Goal: Task Accomplishment & Management: Manage account settings

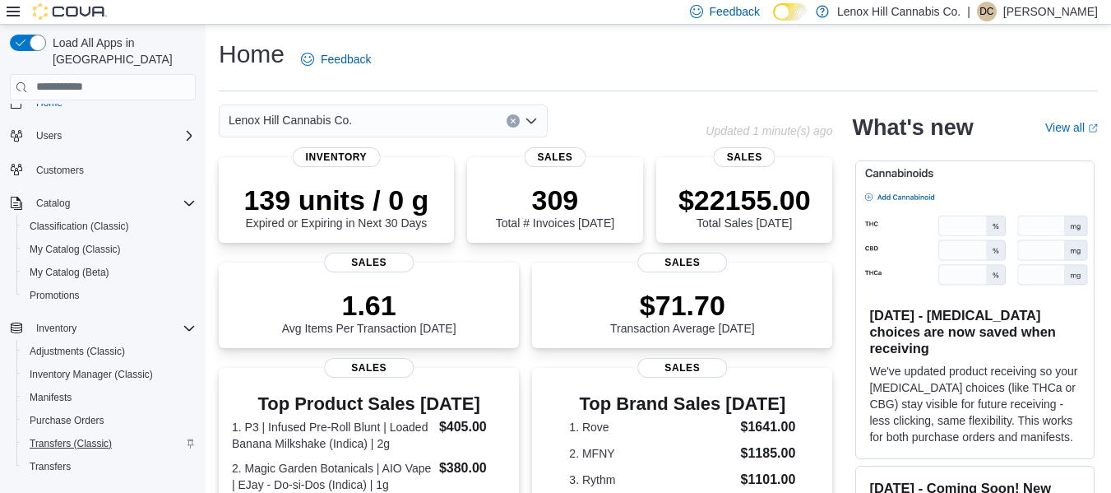
scroll to position [19, 0]
click at [63, 289] on span "Promotions" at bounding box center [55, 295] width 50 height 13
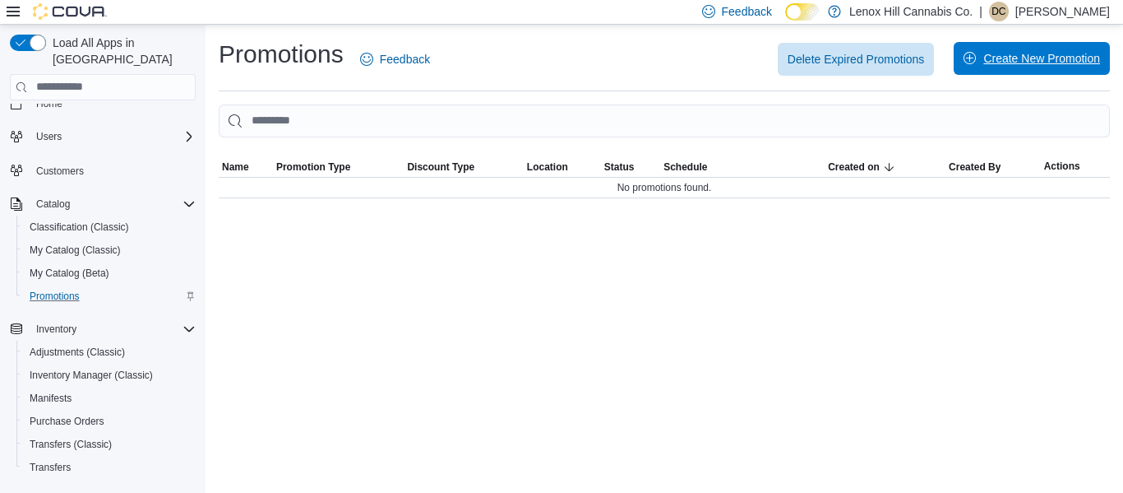
click at [1047, 61] on span "Create New Promotion" at bounding box center [1041, 58] width 117 height 16
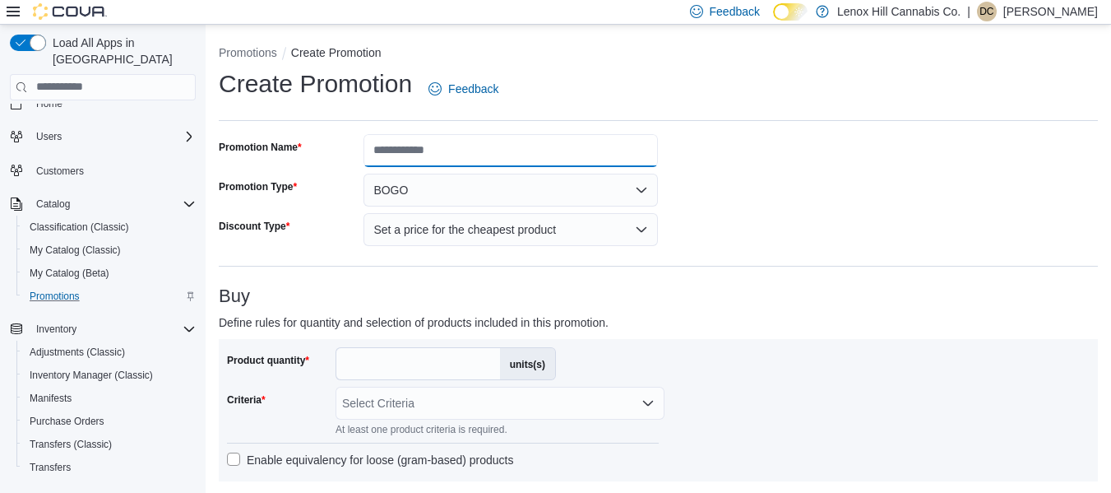
click at [405, 149] on input "Promotion Name" at bounding box center [510, 150] width 294 height 33
type input "*"
type input "**********"
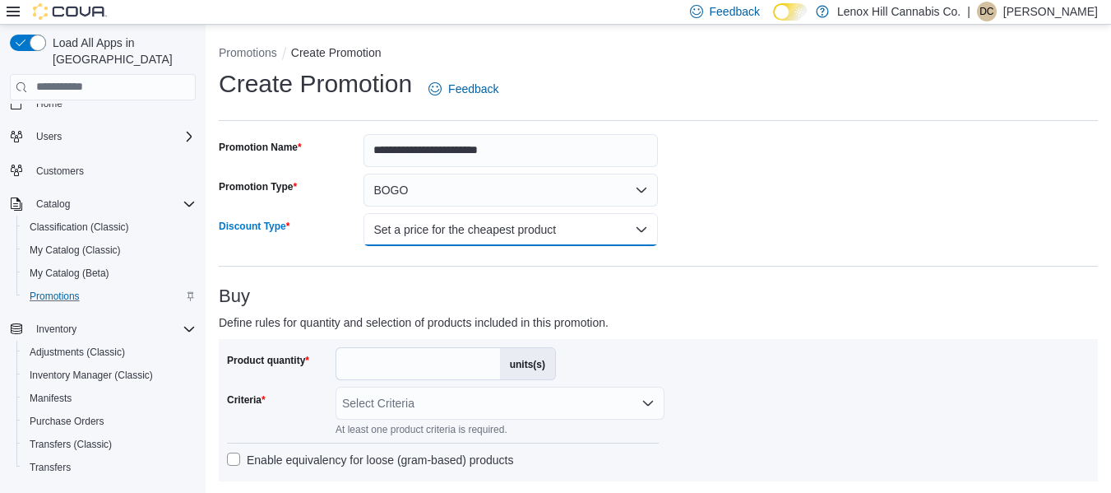
click at [450, 223] on button "Set a price for the cheapest product" at bounding box center [510, 229] width 294 height 33
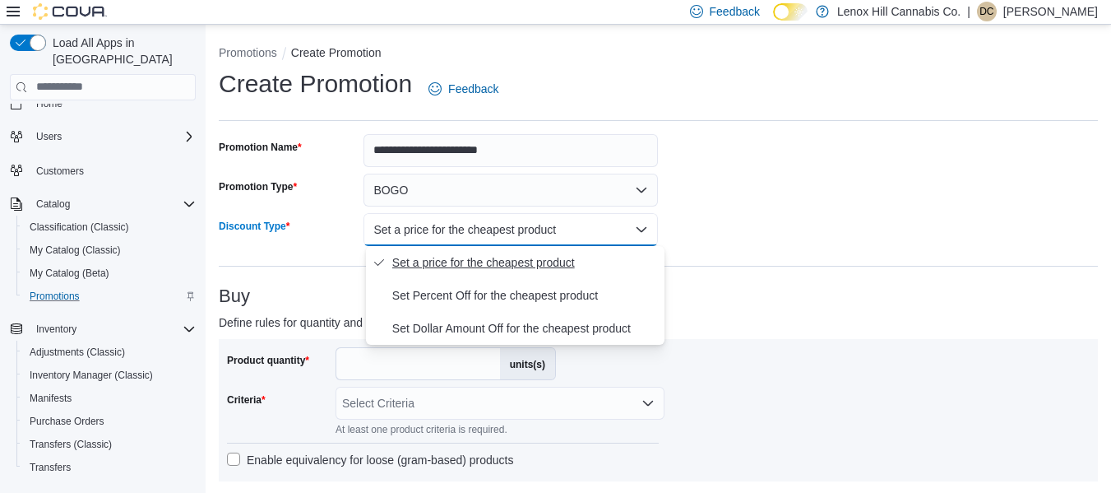
click at [423, 262] on span "Set a price for the cheapest product" at bounding box center [525, 262] width 266 height 20
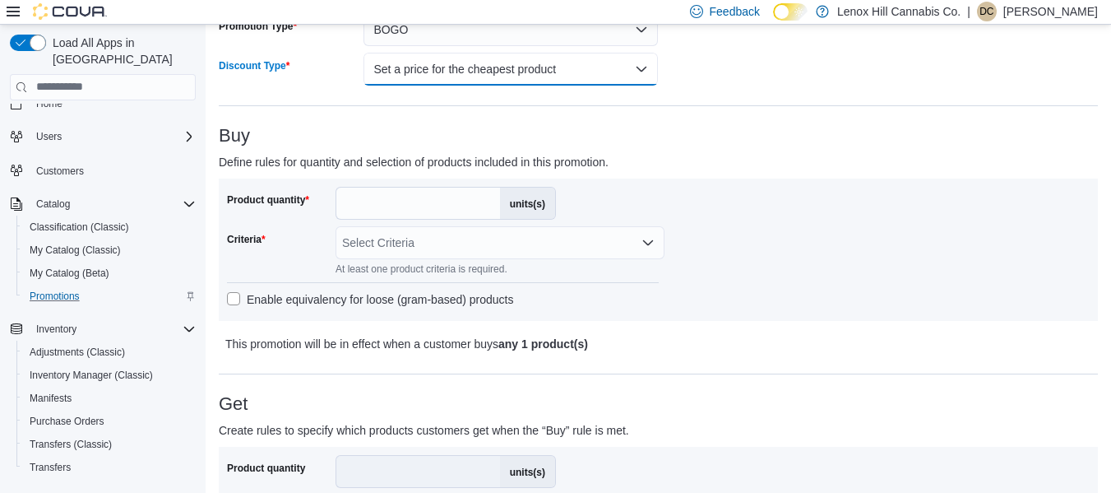
scroll to position [237, 0]
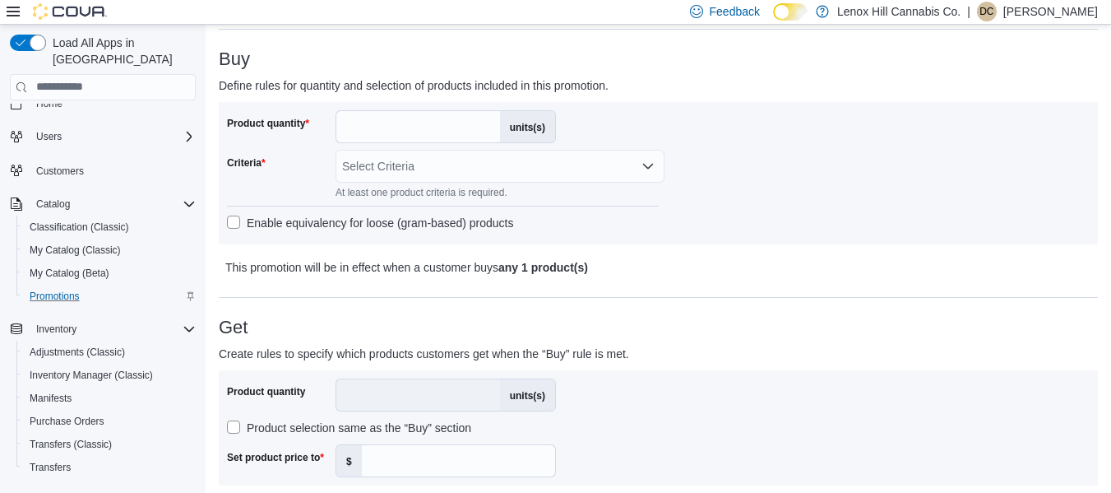
click at [377, 165] on div "Select Criteria" at bounding box center [499, 166] width 329 height 33
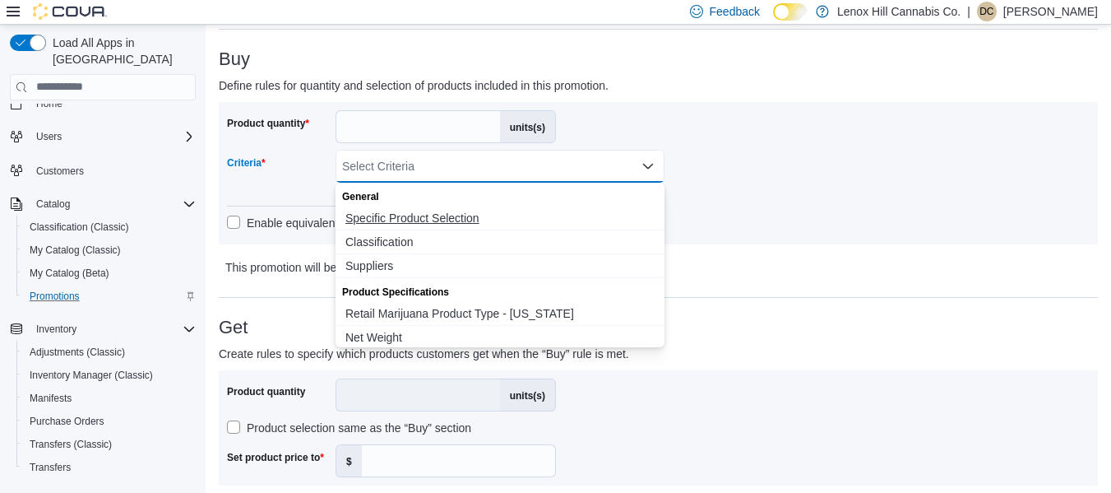
click at [381, 212] on span "Specific Product Selection" at bounding box center [499, 218] width 309 height 16
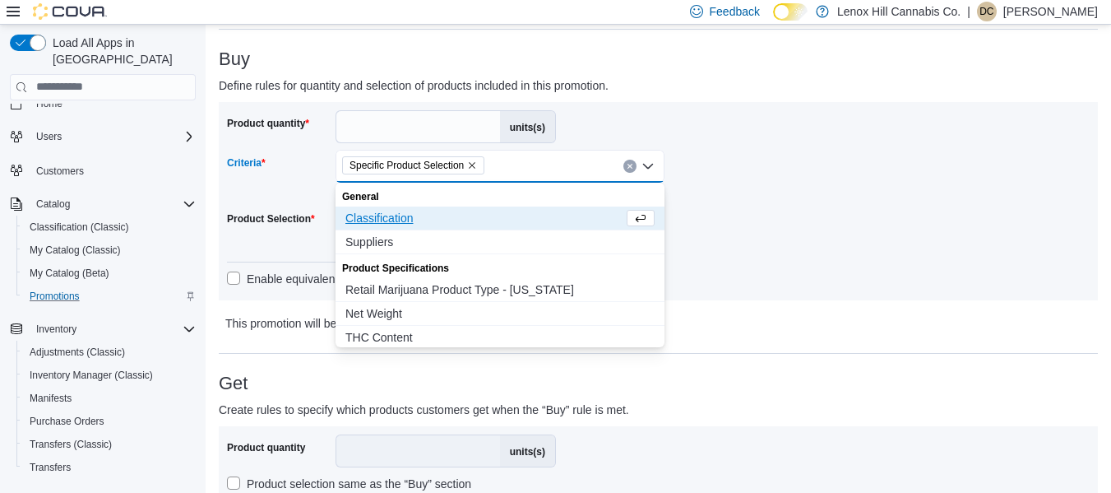
click at [713, 293] on div "Product quantity * units(s) Criteria Specific Product Selection Combo box. Sele…" at bounding box center [658, 201] width 879 height 198
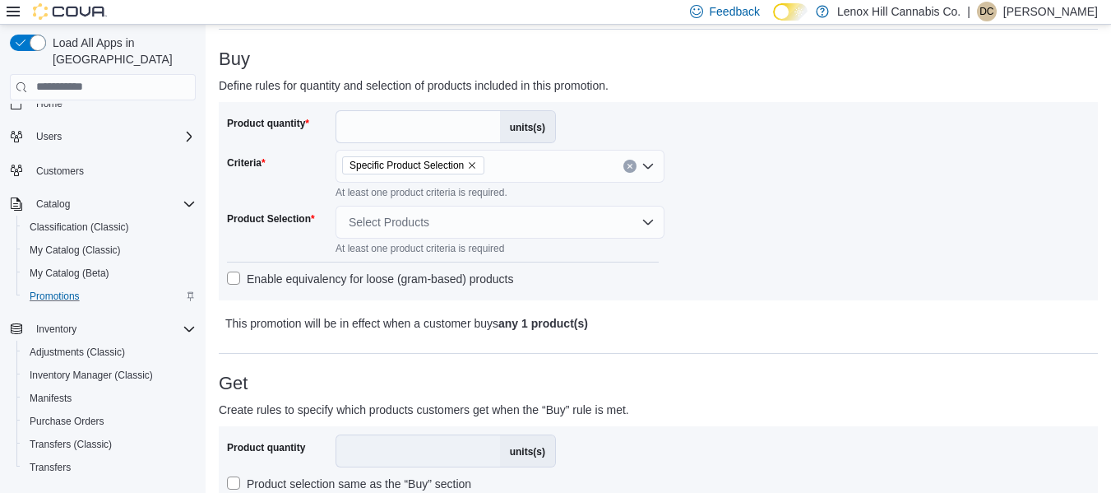
click at [364, 220] on div "Select Products" at bounding box center [499, 222] width 329 height 33
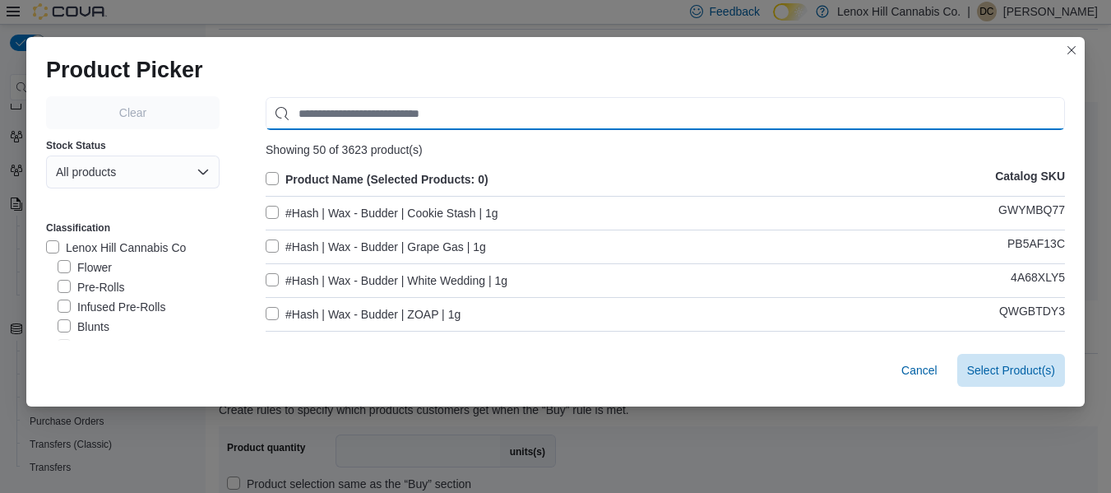
click at [329, 120] on input "Use aria labels when no actual label is in use" at bounding box center [665, 113] width 799 height 33
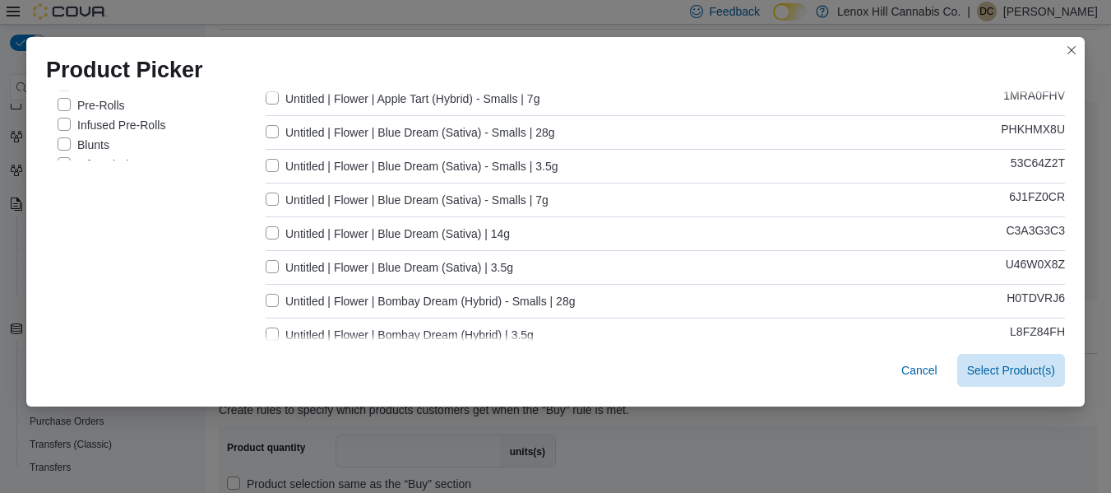
scroll to position [183, 0]
type input "********"
click at [269, 231] on label "Untitled | Flower | Blue Dream (Sativa) | 14g" at bounding box center [388, 233] width 244 height 20
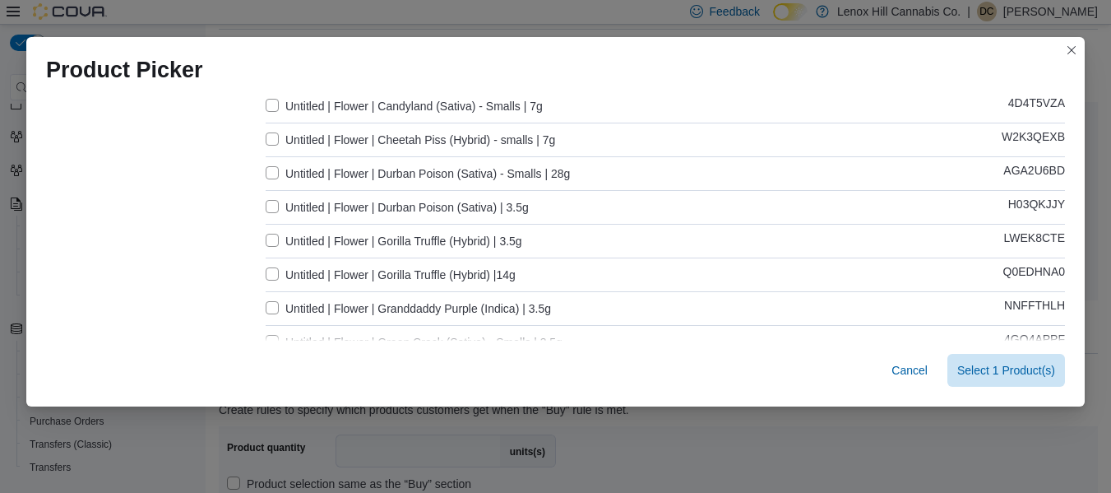
scroll to position [514, 0]
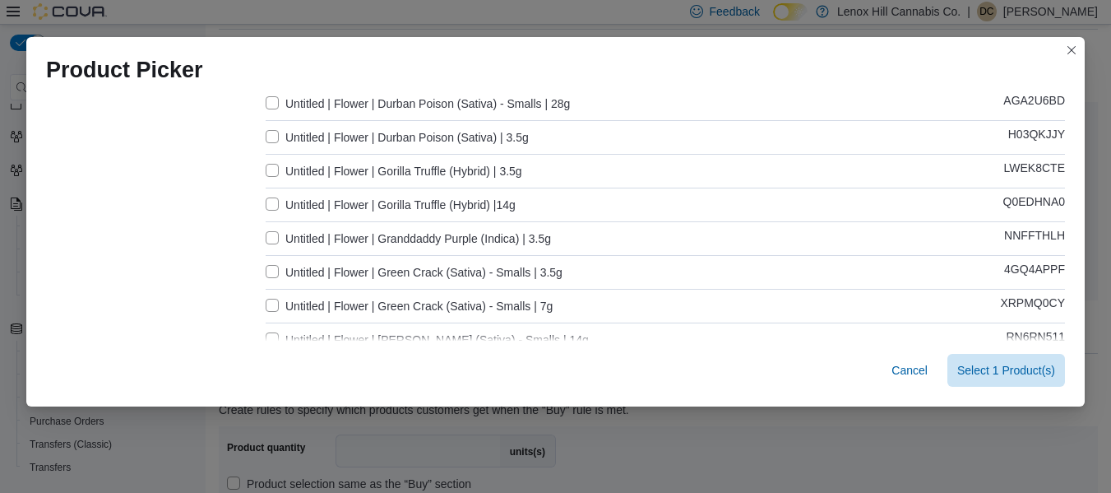
click at [269, 201] on label "Untitled | Flower | Gorilla Truffle (Hybrid) |14g" at bounding box center [391, 205] width 250 height 20
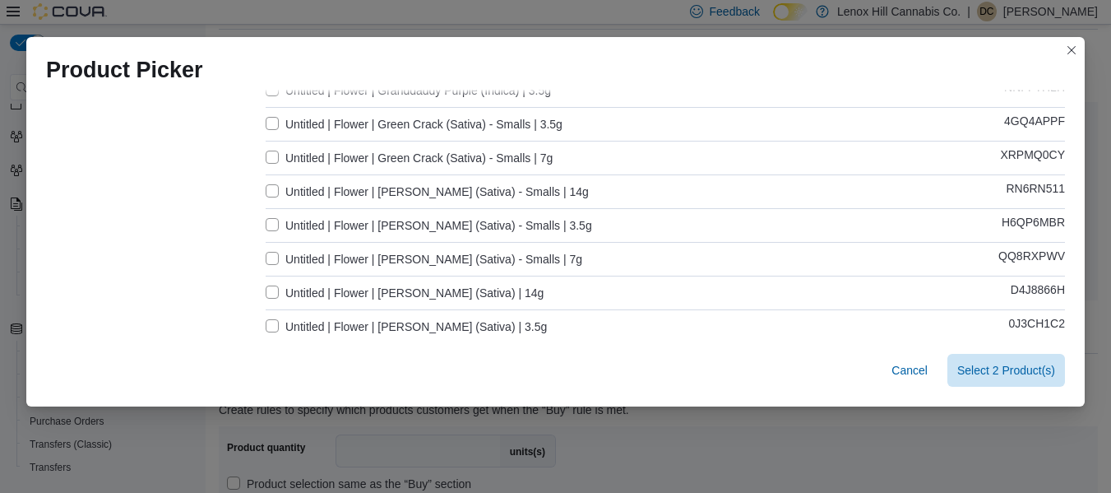
scroll to position [666, 0]
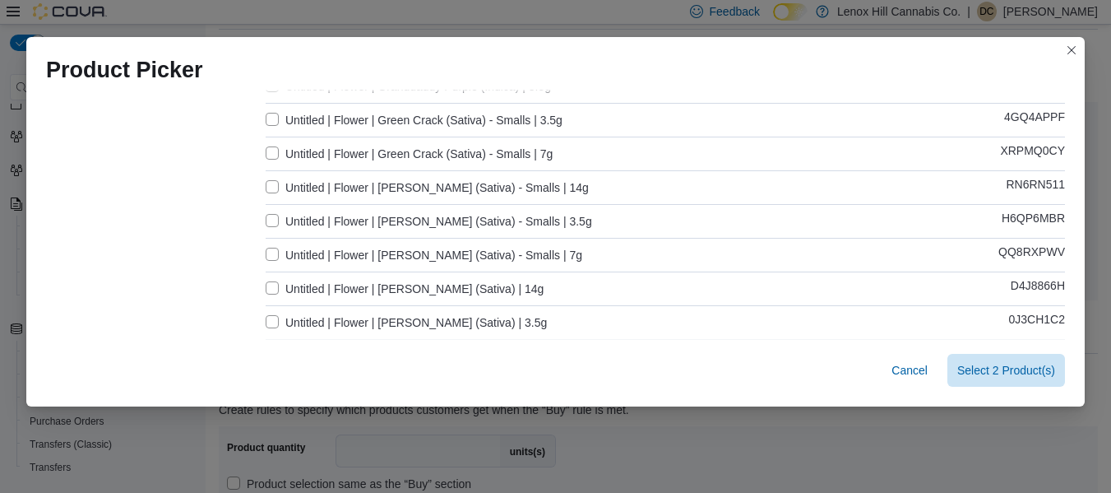
click at [269, 183] on label "Untitled | Flower | Jack Herer (Sativa) - Smalls | 14g" at bounding box center [427, 188] width 323 height 20
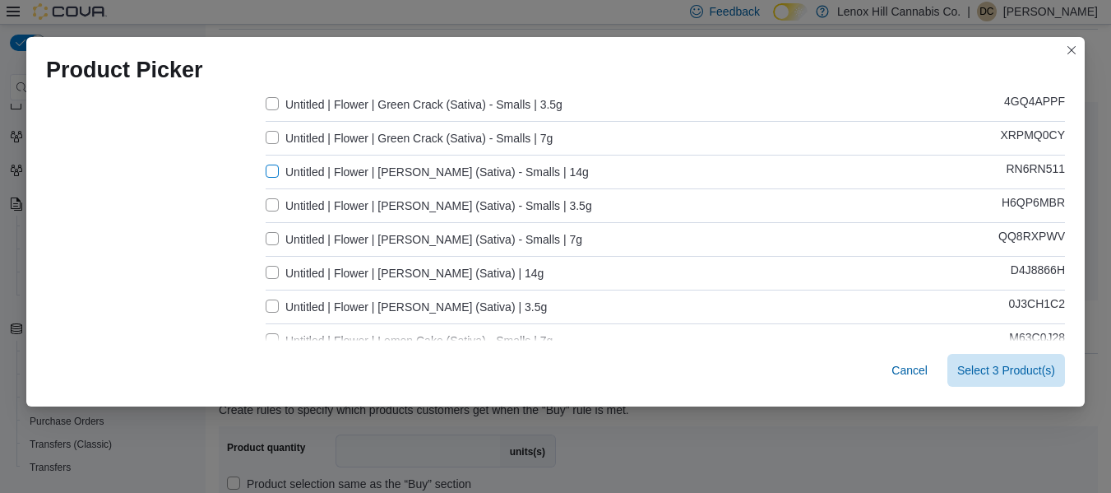
scroll to position [681, 0]
click at [266, 171] on label "Untitled | Flower | Jack Herer (Sativa) - Smalls | 14g" at bounding box center [427, 173] width 323 height 20
click at [273, 275] on label "Untitled | Flower | Jack Herer (Sativa) | 14g" at bounding box center [405, 274] width 278 height 20
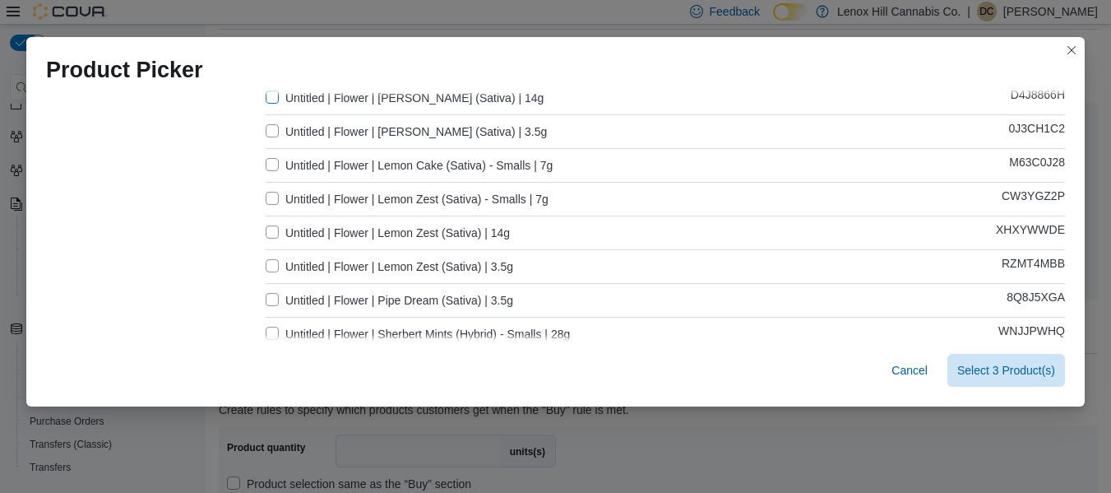
scroll to position [858, 0]
click at [268, 233] on label "Untitled | Flower | Lemon Zest (Sativa) | 14g" at bounding box center [388, 232] width 244 height 20
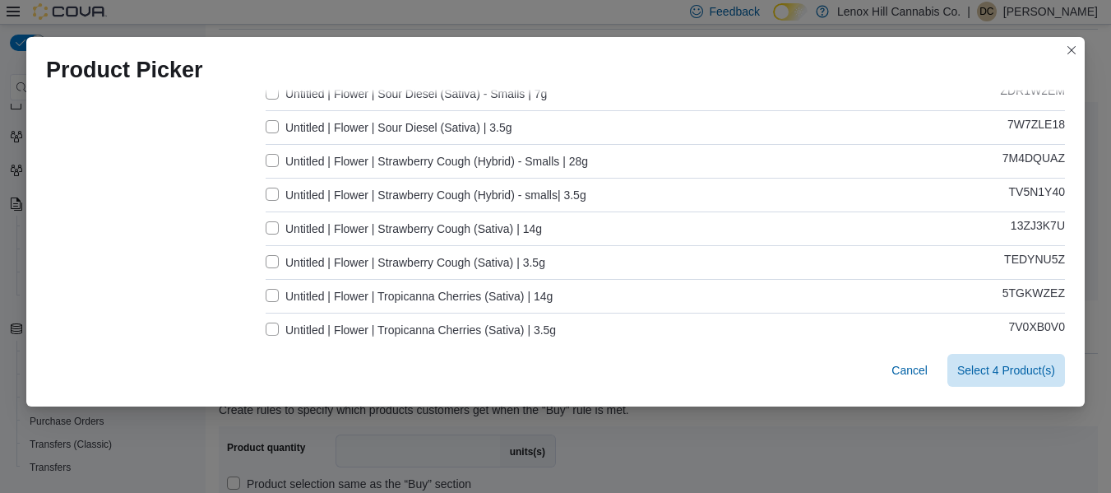
scroll to position [1253, 0]
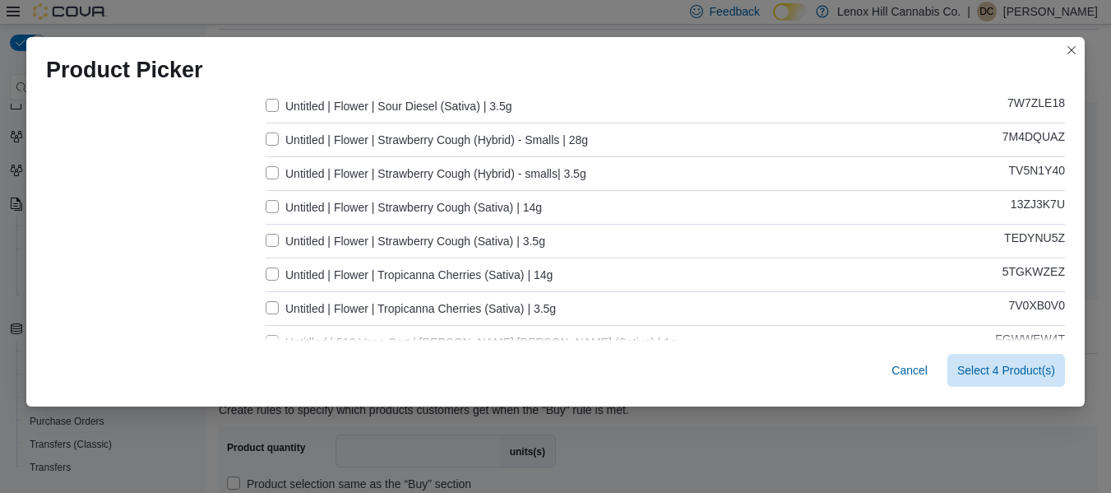
click at [268, 204] on label "Untitled | Flower | Strawberry Cough (Sativa) | 14g" at bounding box center [404, 207] width 276 height 20
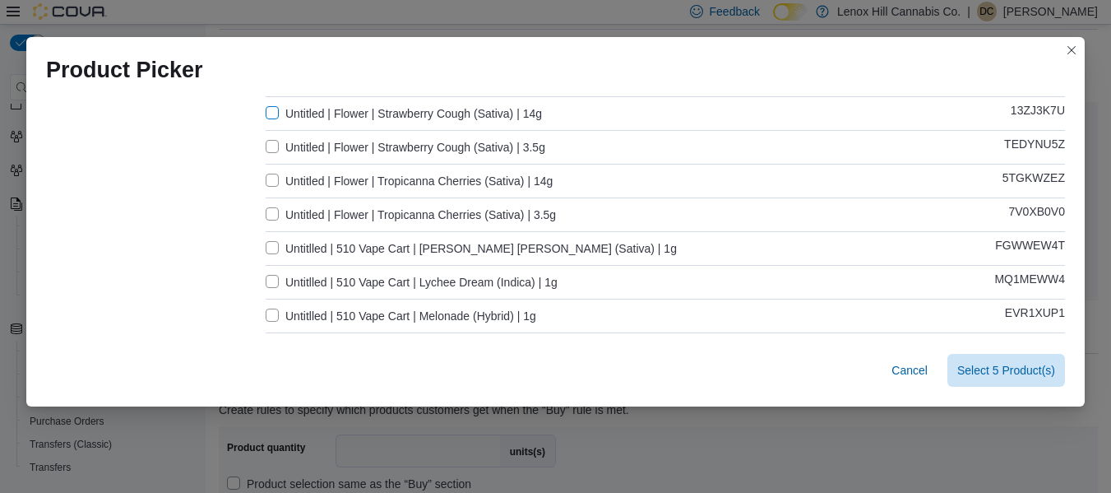
scroll to position [1348, 0]
click at [268, 180] on label "Untitled | Flower | Tropicanna Cherries (Sativa) | 14g" at bounding box center [409, 180] width 287 height 20
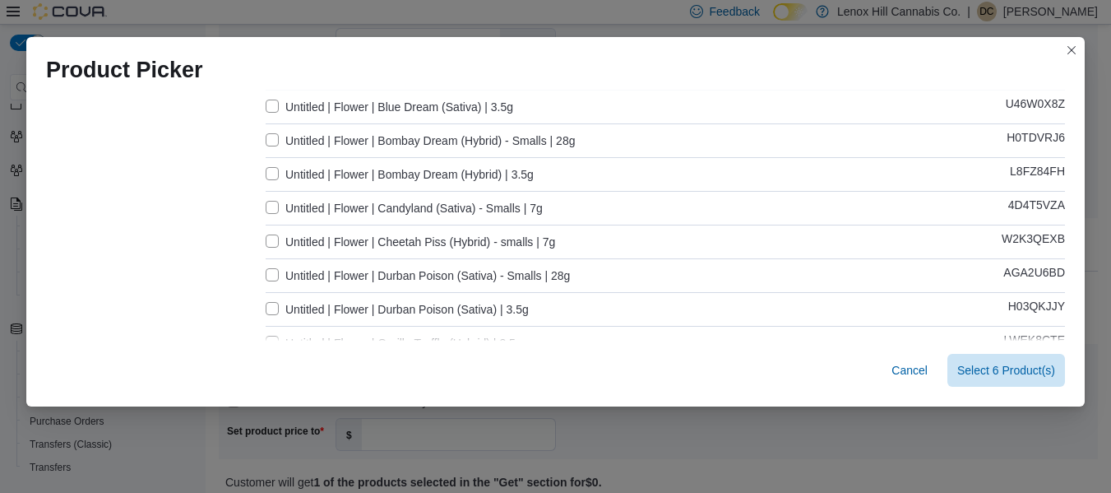
scroll to position [343, 0]
click at [985, 369] on span "Select 6 Product(s)" at bounding box center [1006, 369] width 98 height 16
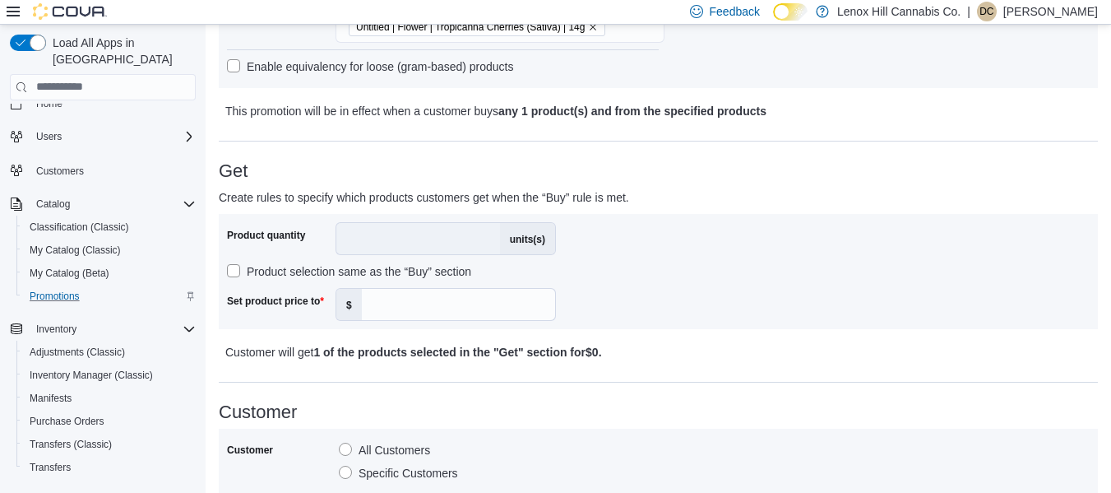
scroll to position [539, 0]
click at [367, 308] on input "Set product price to" at bounding box center [458, 303] width 193 height 31
type input "*"
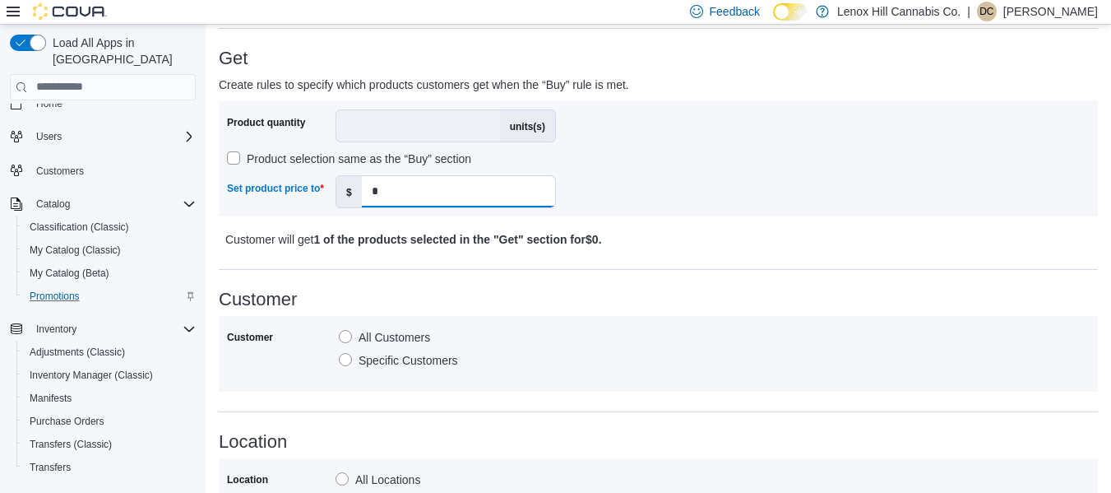
scroll to position [651, 0]
click at [347, 237] on b "1 of the products selected in the "Get" section for $0 ." at bounding box center [457, 238] width 288 height 13
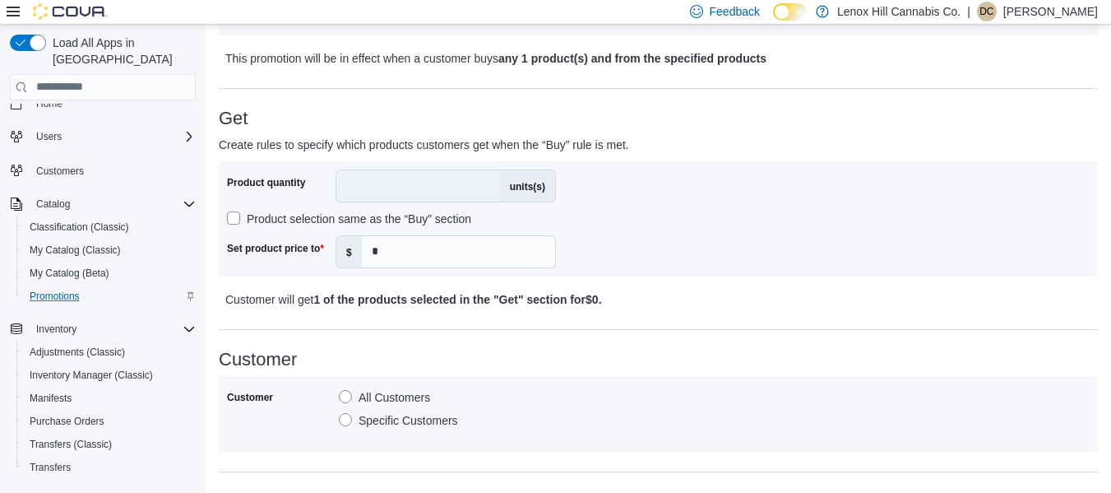
scroll to position [584, 0]
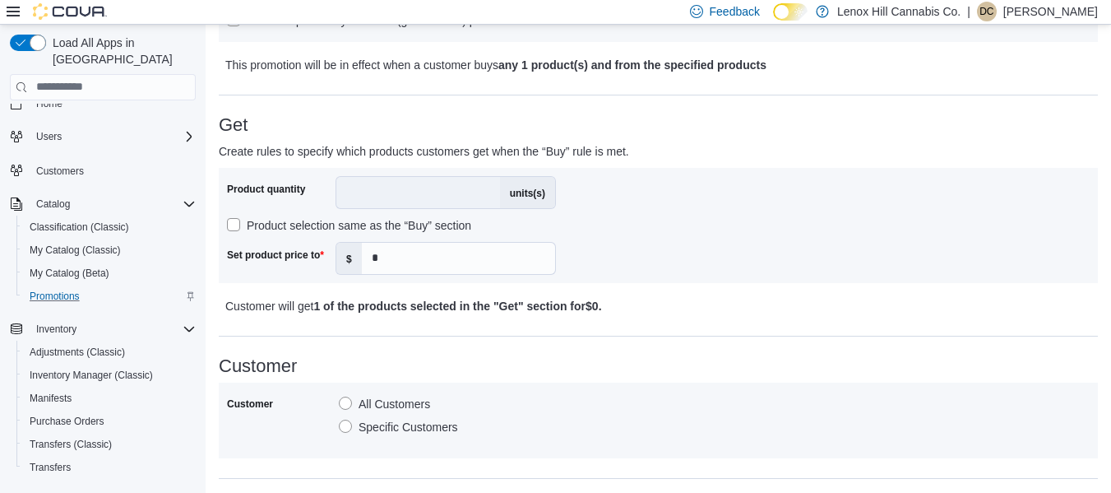
click at [236, 228] on label "Product selection same as the “Buy” section" at bounding box center [349, 225] width 244 height 20
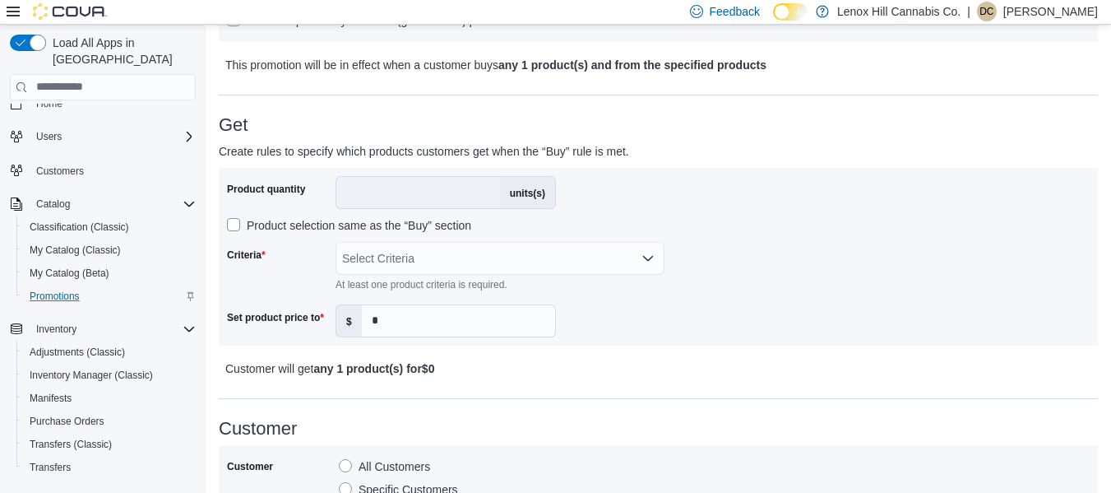
click at [394, 261] on div "Select Criteria" at bounding box center [499, 258] width 329 height 33
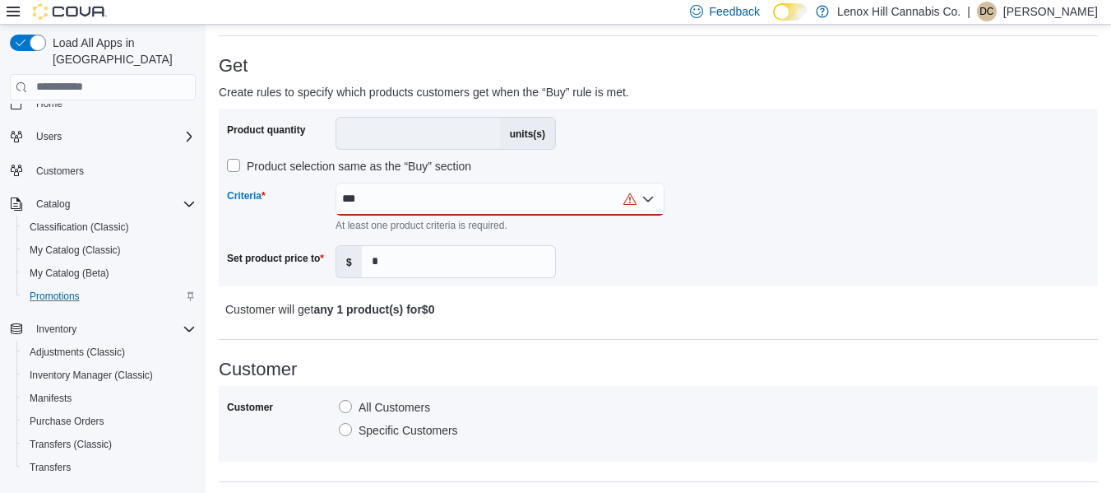
scroll to position [644, 0]
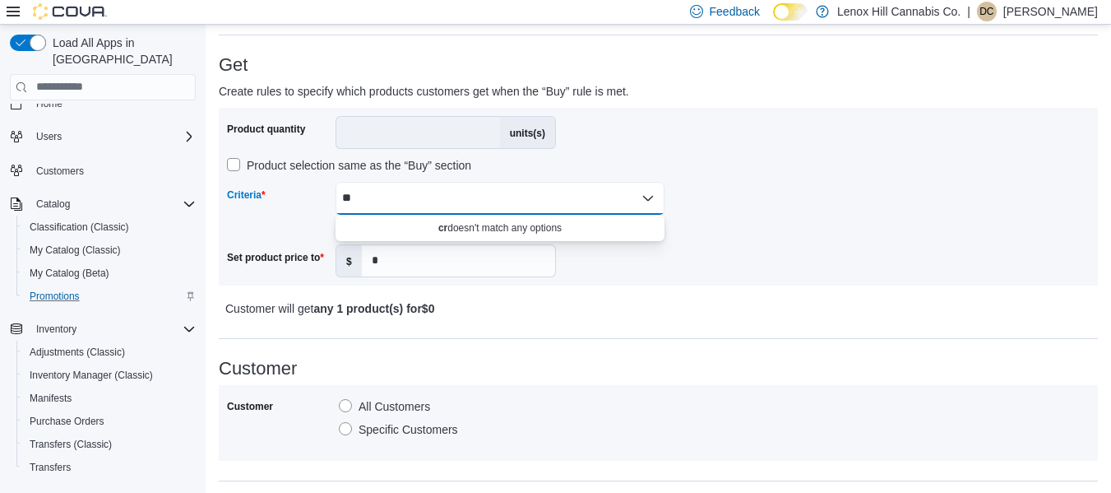
type input "*"
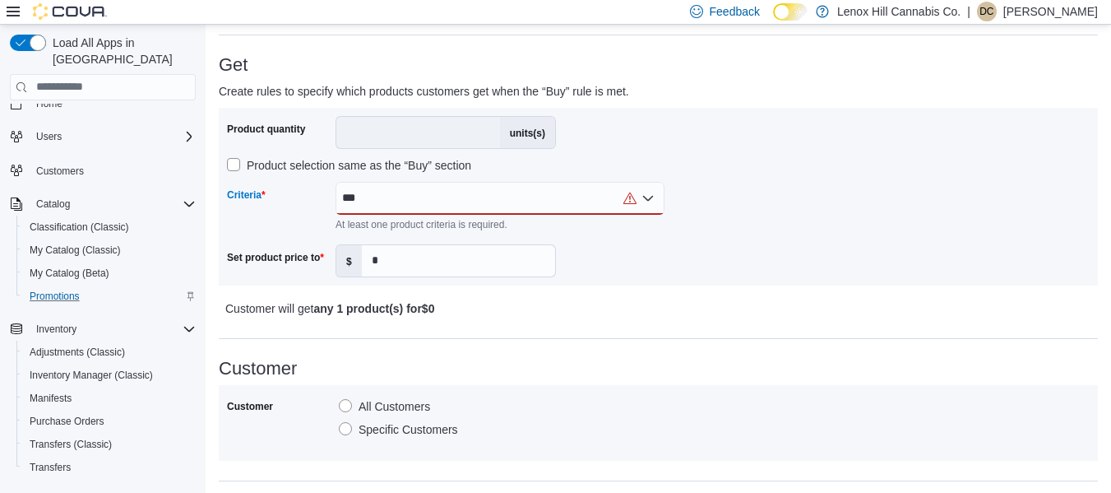
scroll to position [603, 0]
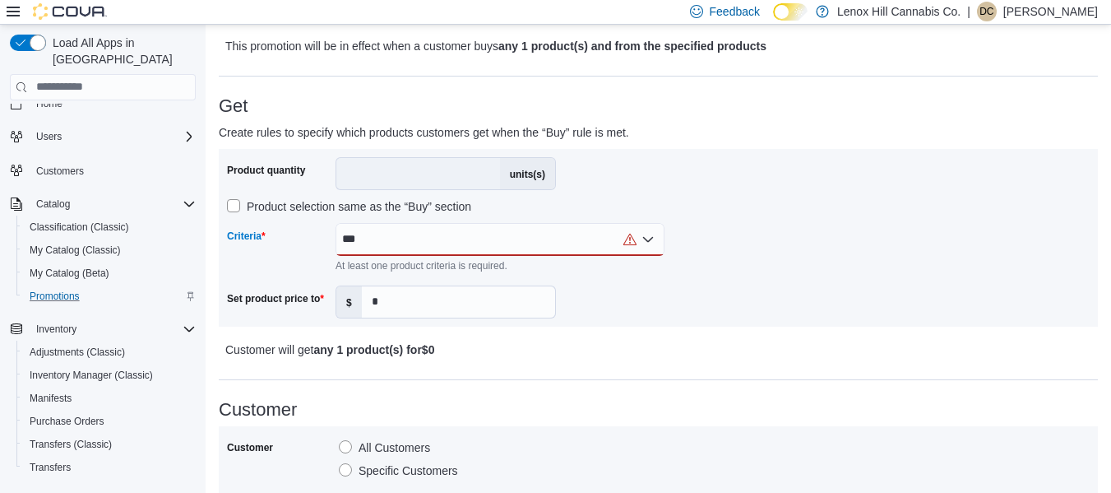
type input "***"
click at [419, 305] on input "*" at bounding box center [458, 301] width 193 height 31
type input "*"
click at [427, 247] on div "***" at bounding box center [499, 239] width 329 height 33
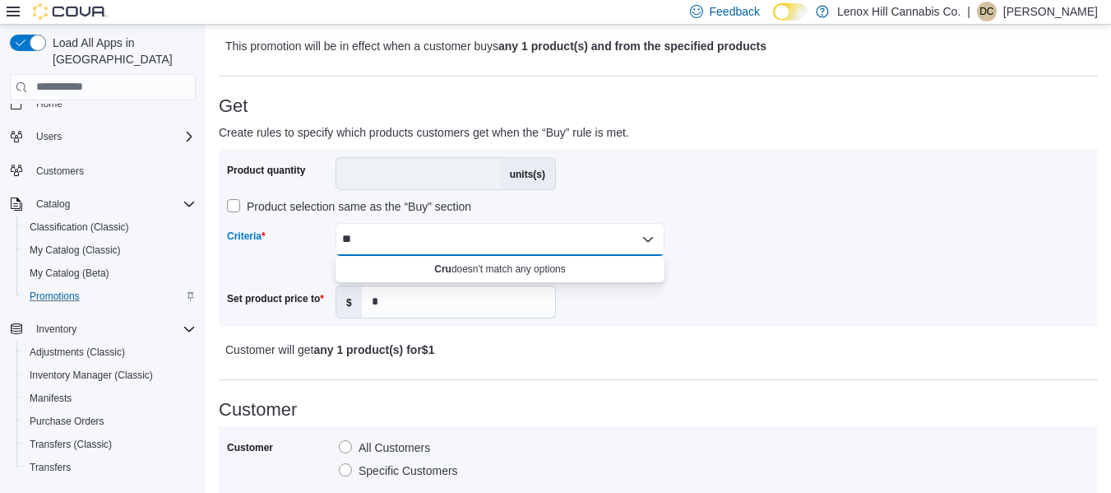
type input "*"
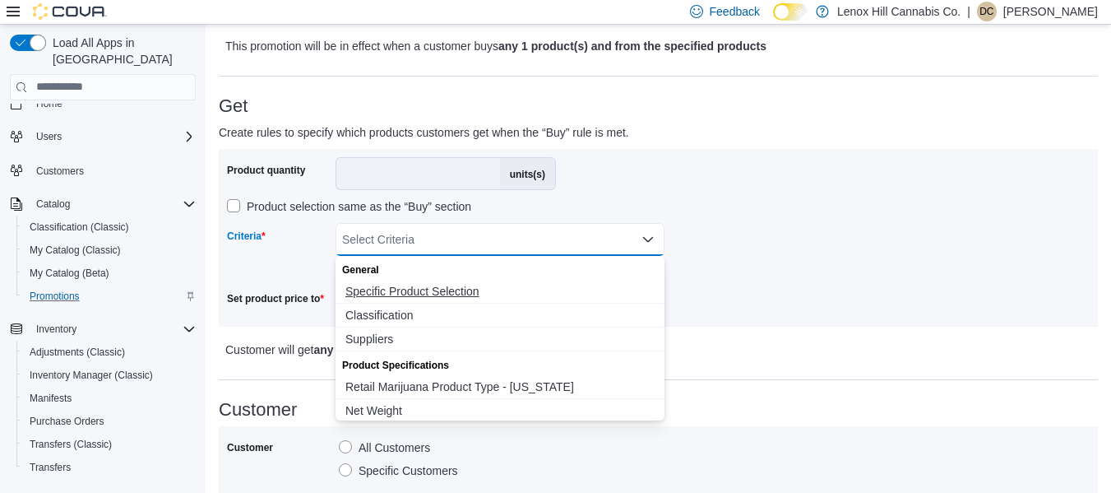
click at [404, 288] on span "Specific Product Selection" at bounding box center [499, 291] width 309 height 16
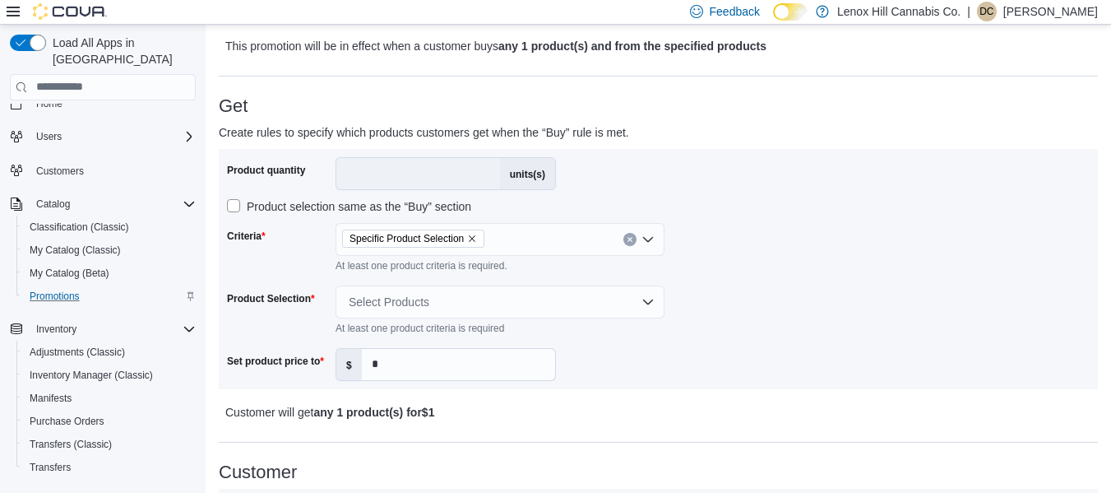
click at [733, 342] on div "Product quantity * units(s) Product selection same as the “Buy” section Criteri…" at bounding box center [658, 269] width 862 height 224
click at [363, 297] on div "Select Products" at bounding box center [499, 301] width 329 height 33
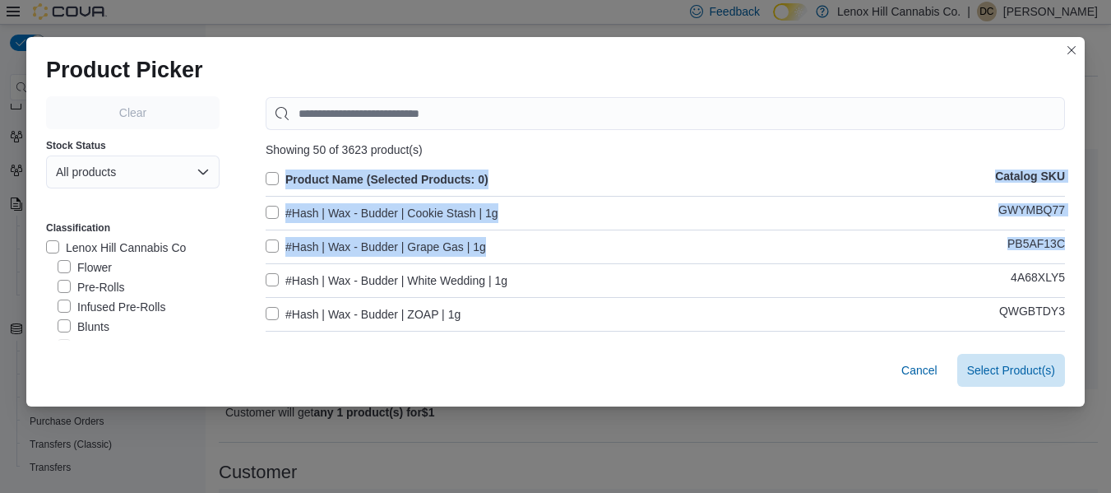
drag, startPoint x: 363, startPoint y: 297, endPoint x: 321, endPoint y: 146, distance: 157.2
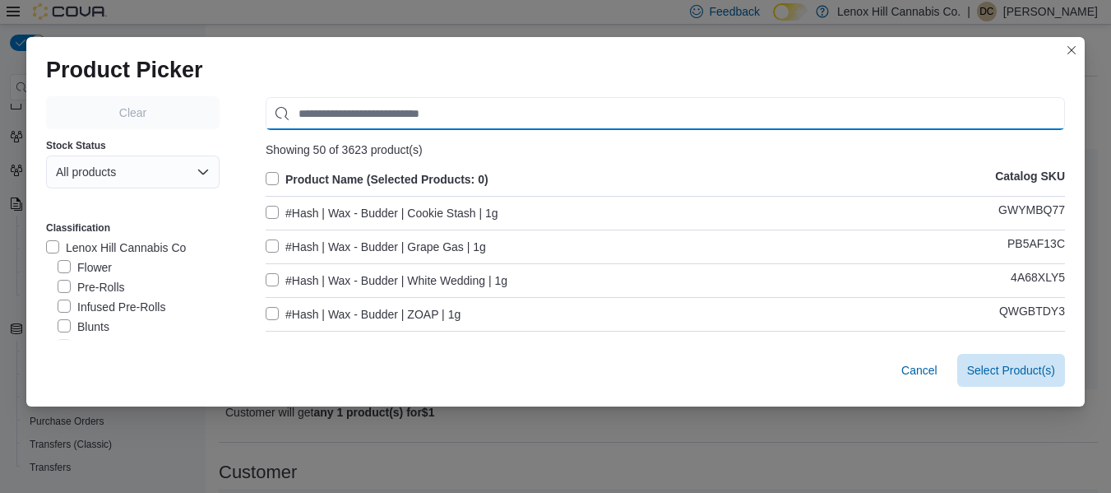
click at [320, 122] on input "Use aria labels when no actual label is in use" at bounding box center [665, 113] width 799 height 33
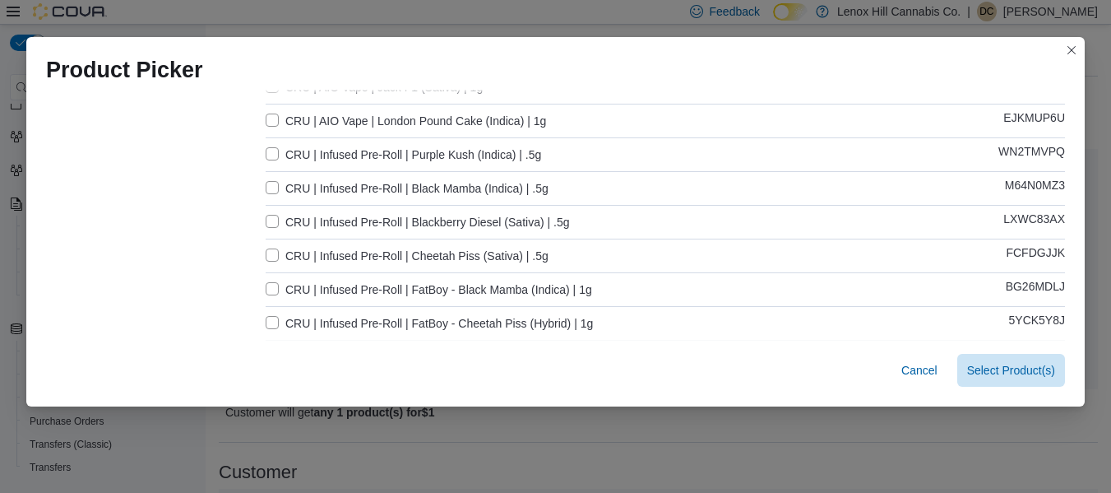
scroll to position [868, 0]
type input "***"
click at [266, 150] on label "CRU | Infused Pre-Roll | Purple Kush (Indica) | .5g" at bounding box center [403, 154] width 275 height 20
click at [266, 181] on label "CRU | Infused Pre-Roll | Black Mamba (Indica) | .5g" at bounding box center [407, 188] width 283 height 20
click at [266, 218] on label "CRU | Infused Pre-Roll | Blackberry Diesel (Sativa) | .5g" at bounding box center [417, 221] width 303 height 20
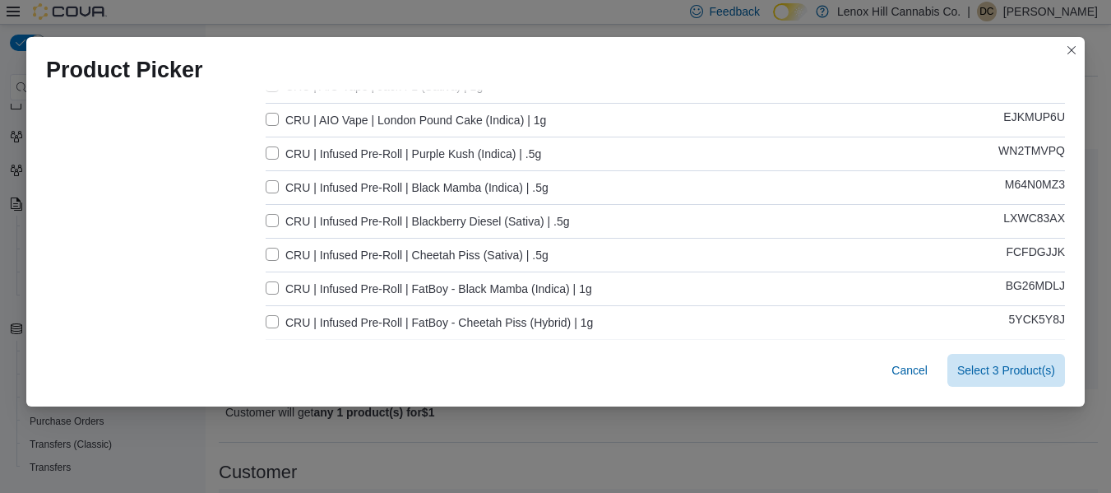
click at [266, 251] on label "CRU | Infused Pre-Roll | Cheetah Piss (Sativa) | .5g" at bounding box center [407, 255] width 283 height 20
click at [782, 228] on div "CRU | Infused Pre-Roll | Green Crack (Sativa) | .5g PFCVHJRD" at bounding box center [665, 221] width 799 height 20
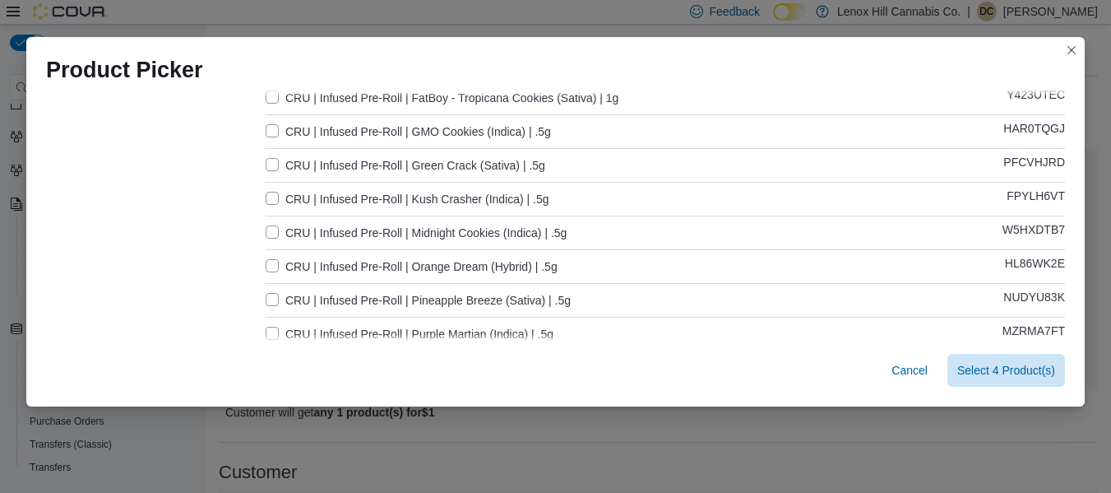
scroll to position [1330, 0]
click at [267, 127] on label "CRU | Infused Pre-Roll | GMO Cookies (Indica) | .5g" at bounding box center [408, 131] width 285 height 20
click at [266, 161] on label "CRU | Infused Pre-Roll | Green Crack (Sativa) | .5g" at bounding box center [406, 165] width 280 height 20
click at [266, 194] on label "CRU | Infused Pre-Roll | Kush Crasher (Indica) | .5g" at bounding box center [408, 198] width 284 height 20
click at [266, 228] on label "CRU | Infused Pre-Roll | Midnight Cookies (Indica) | .5g" at bounding box center [416, 232] width 301 height 20
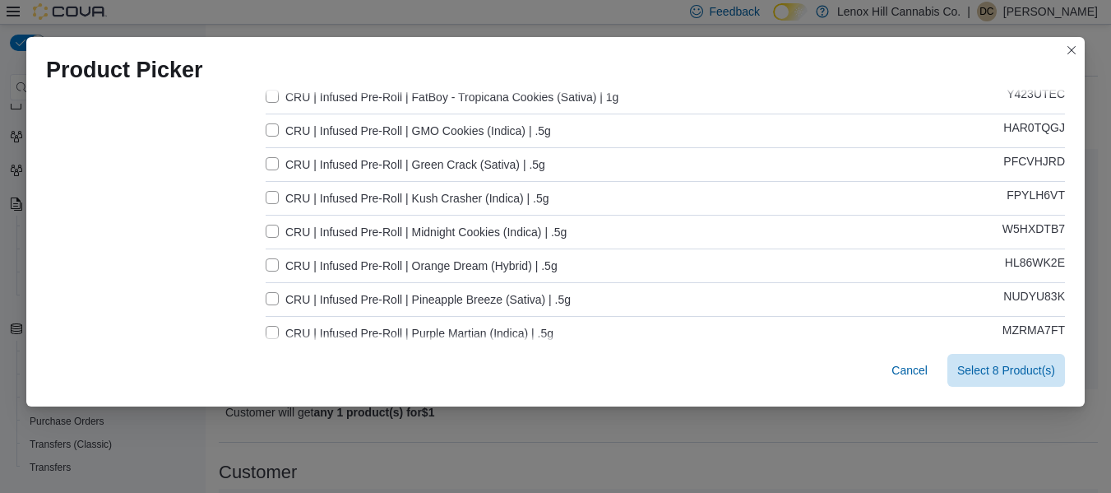
click at [266, 265] on label "CRU | Infused Pre-Roll | Orange Dream (Hybrid) | .5g" at bounding box center [412, 266] width 292 height 20
click at [266, 294] on label "CRU | Infused Pre-Roll | Pineapple Breeze (Sativa) | .5g" at bounding box center [418, 299] width 305 height 20
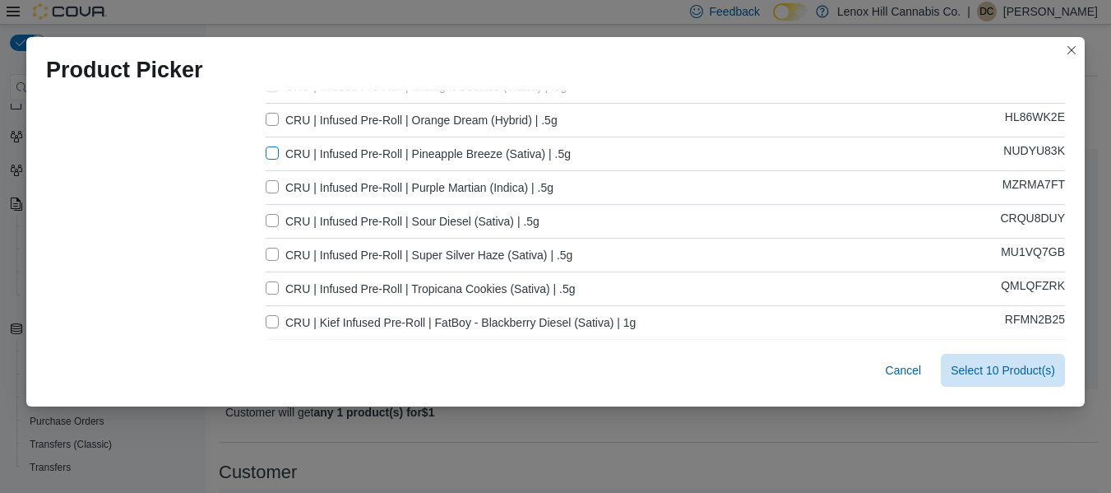
scroll to position [1491, 0]
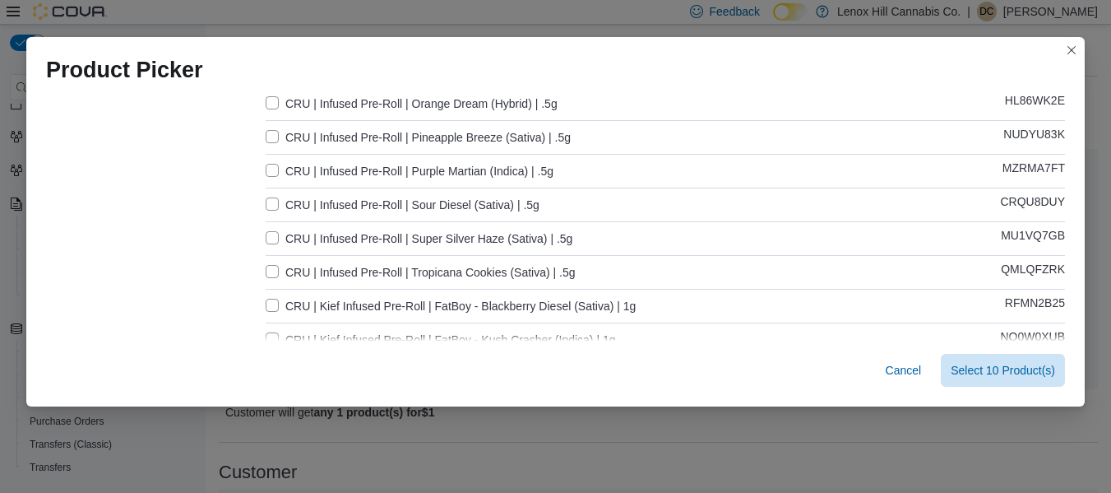
click at [277, 164] on label "CRU | Infused Pre-Roll | Purple Martian (Indica) | .5g" at bounding box center [410, 171] width 288 height 20
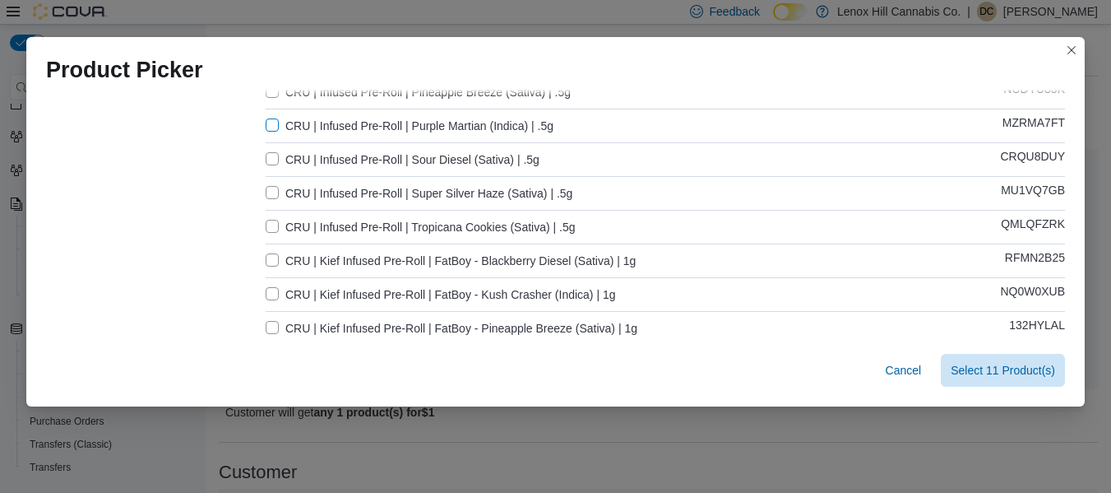
scroll to position [1539, 0]
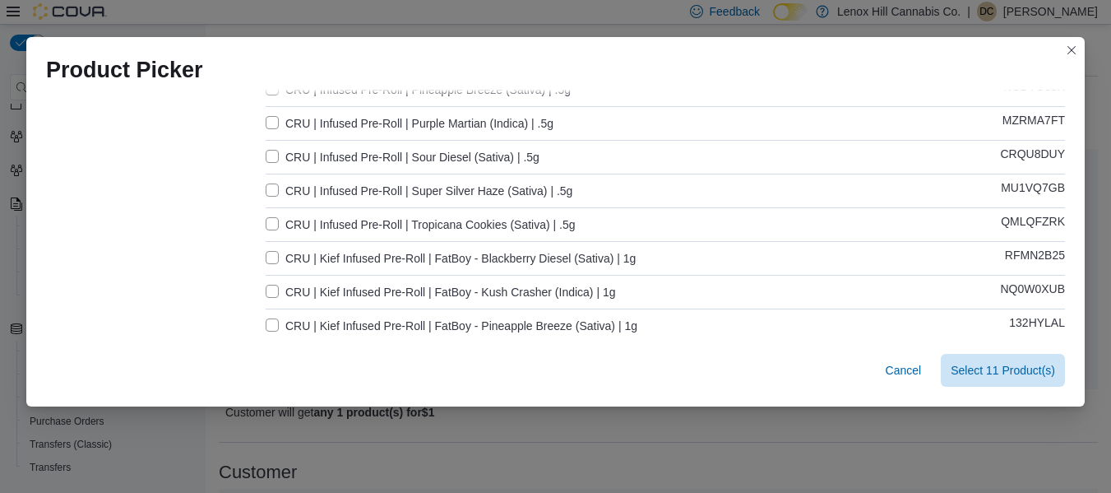
click at [266, 221] on label "CRU | Infused Pre-Roll | Tropicana Cookies (Sativa) | .5g" at bounding box center [421, 225] width 310 height 20
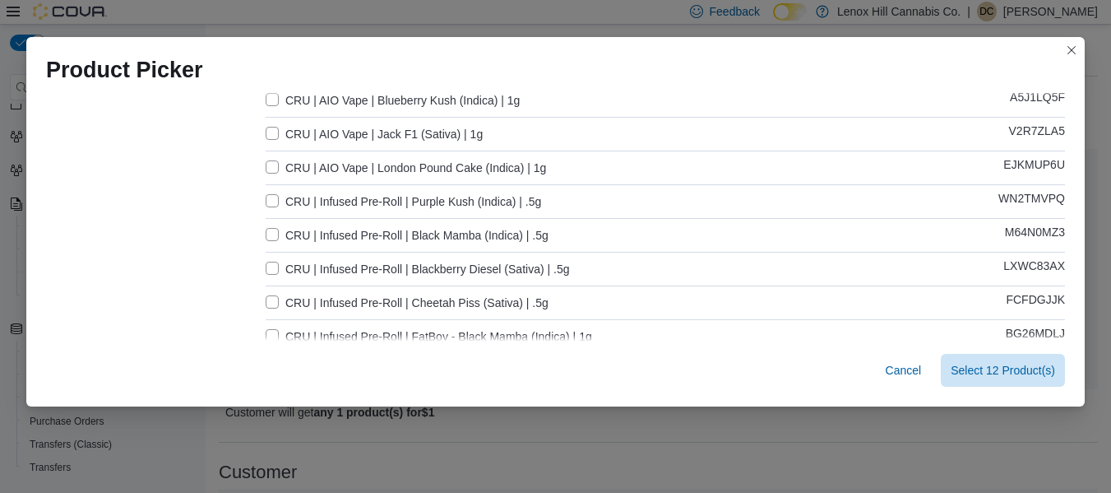
scroll to position [820, 0]
click at [970, 368] on span "Select 12 Product(s)" at bounding box center [1002, 369] width 104 height 16
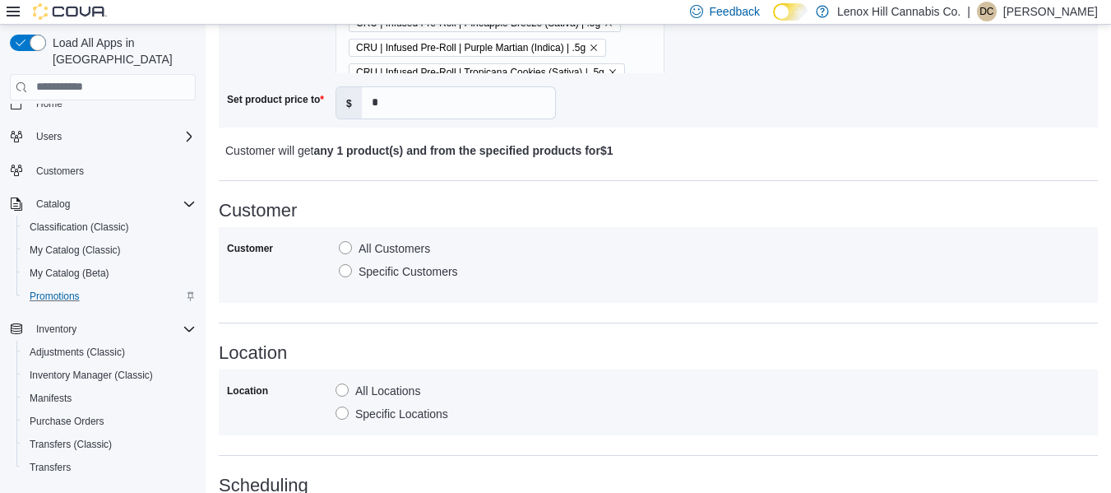
scroll to position [1088, 0]
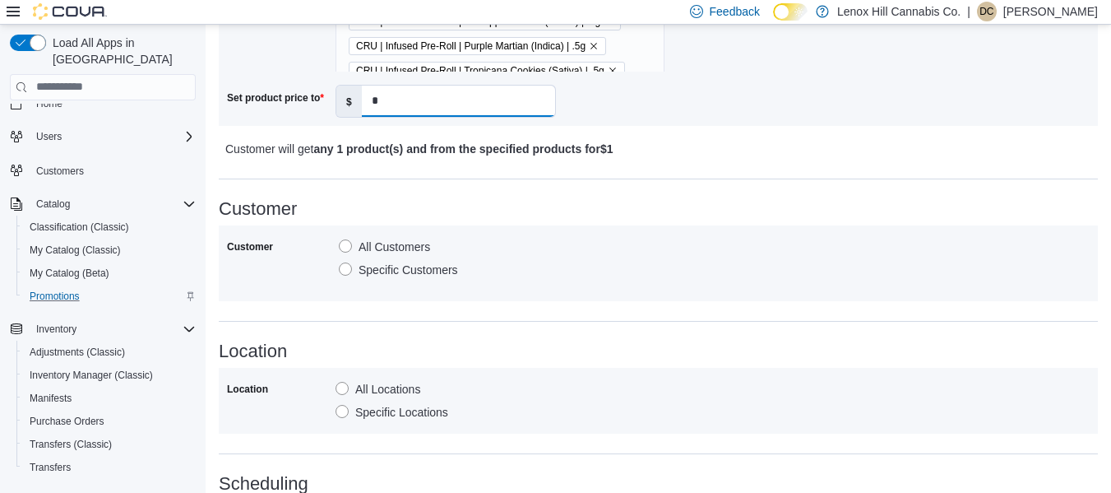
click at [415, 96] on input "*" at bounding box center [458, 101] width 193 height 31
type input "*"
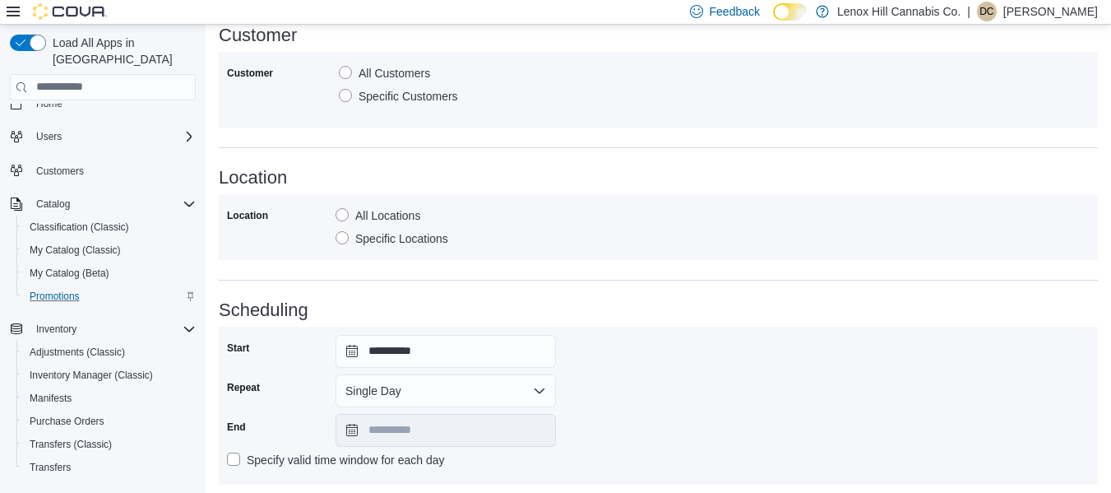
scroll to position [1352, 0]
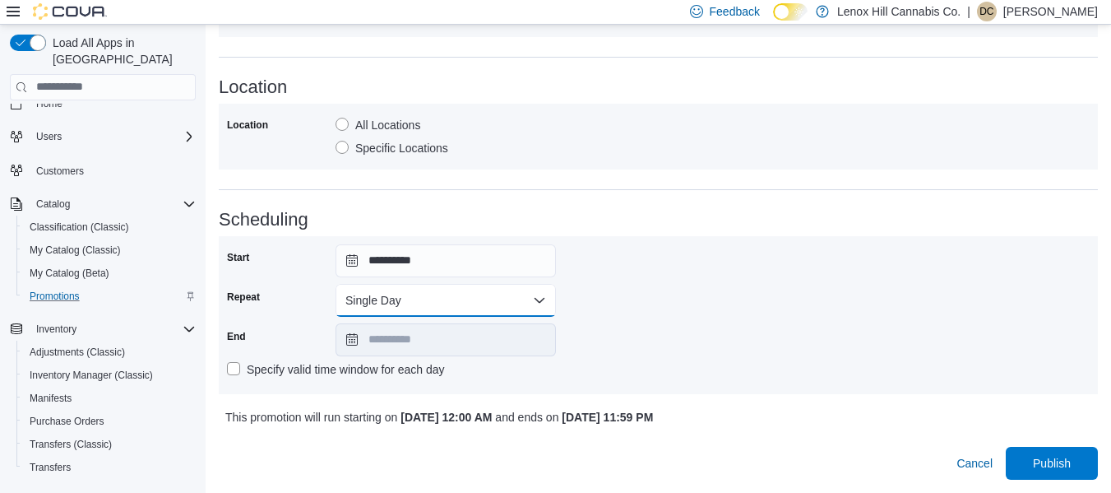
click at [377, 299] on button "Single Day" at bounding box center [445, 300] width 220 height 33
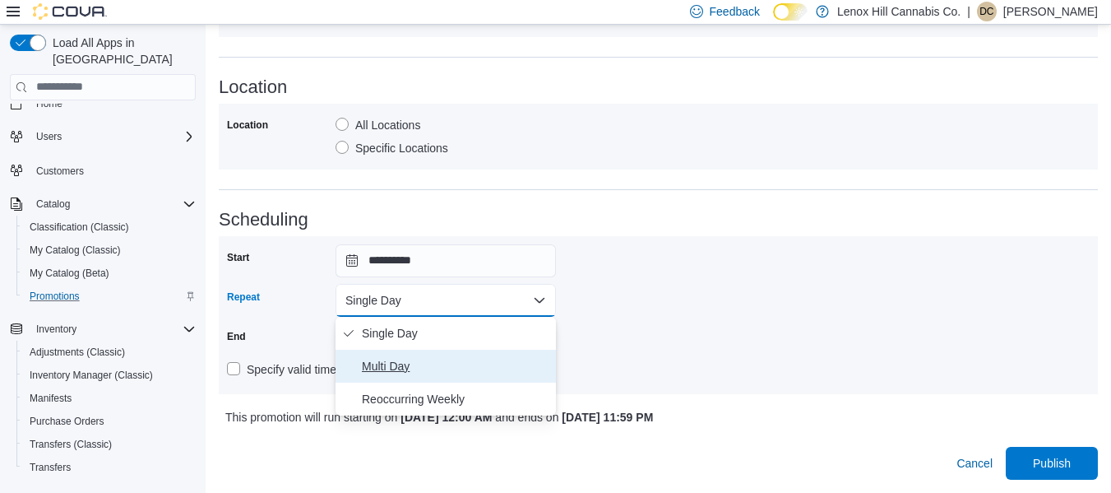
click at [387, 358] on span "Multi Day" at bounding box center [455, 366] width 187 height 20
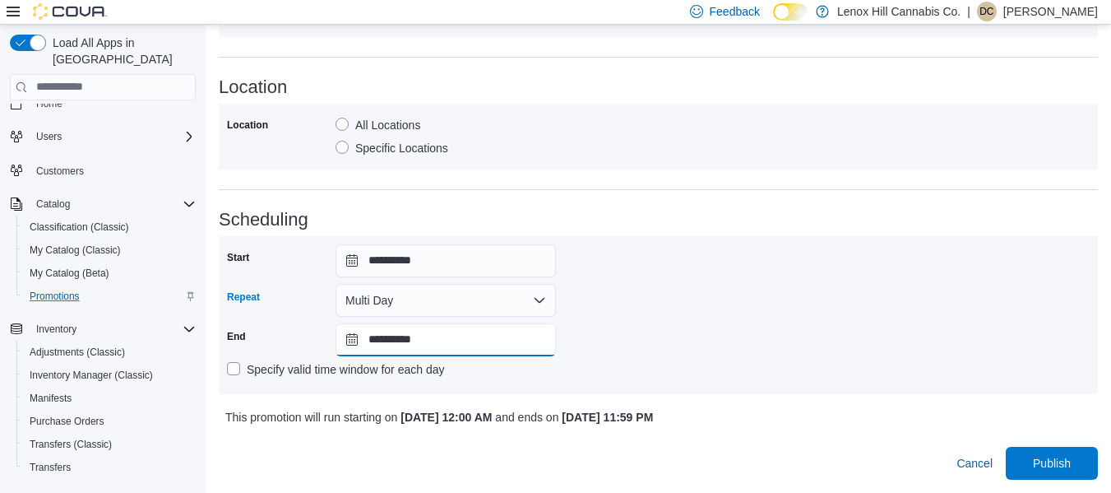
click at [408, 340] on input "**********" at bounding box center [445, 339] width 220 height 33
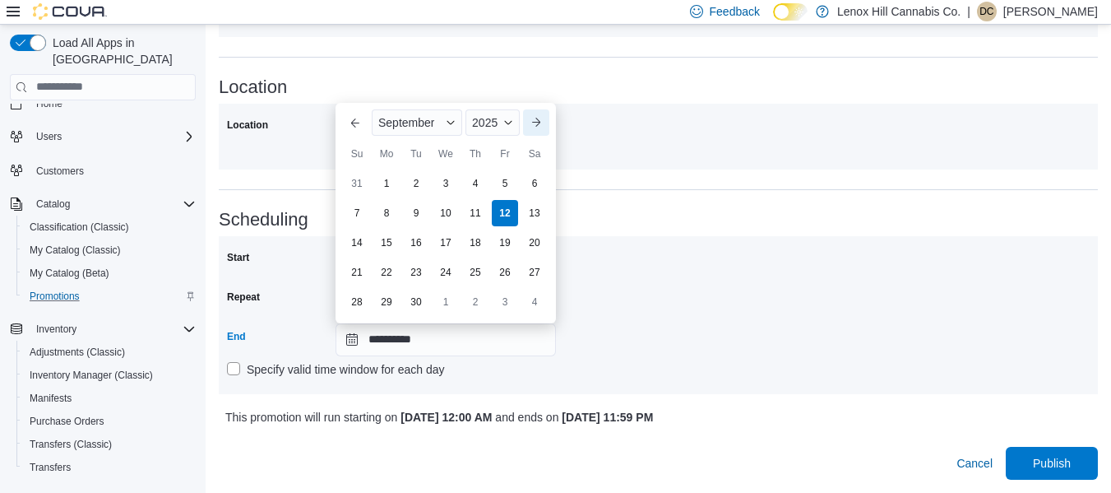
click at [539, 124] on button "Next month" at bounding box center [536, 122] width 26 height 26
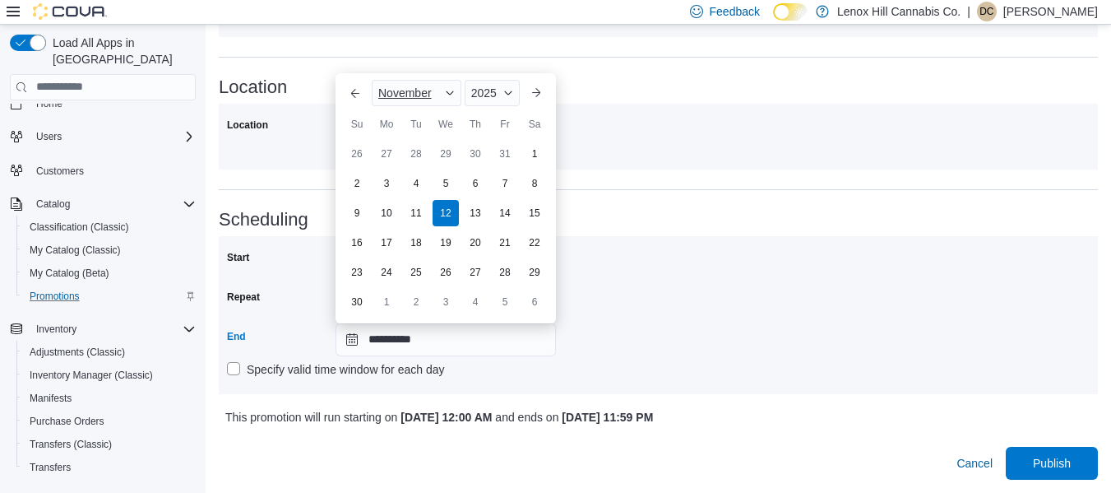
click at [449, 91] on span "Button. Open the month selector. November is currently selected." at bounding box center [450, 93] width 10 height 10
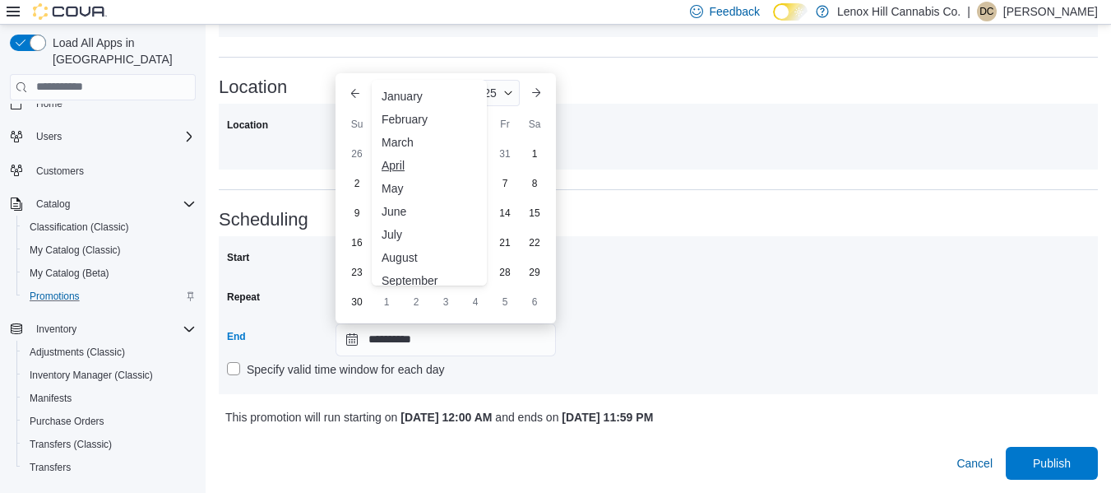
scroll to position [81, 0]
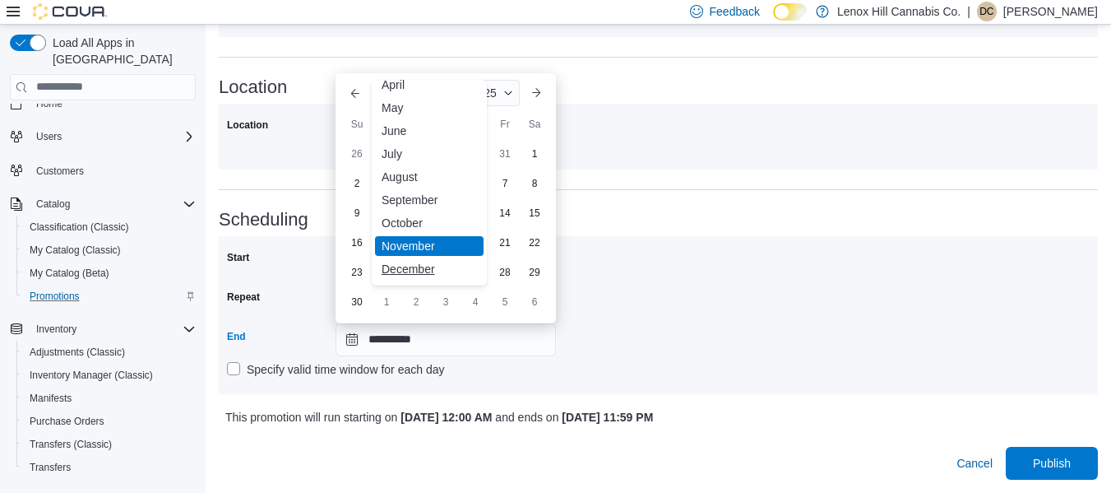
click at [405, 265] on div "December" at bounding box center [429, 269] width 109 height 20
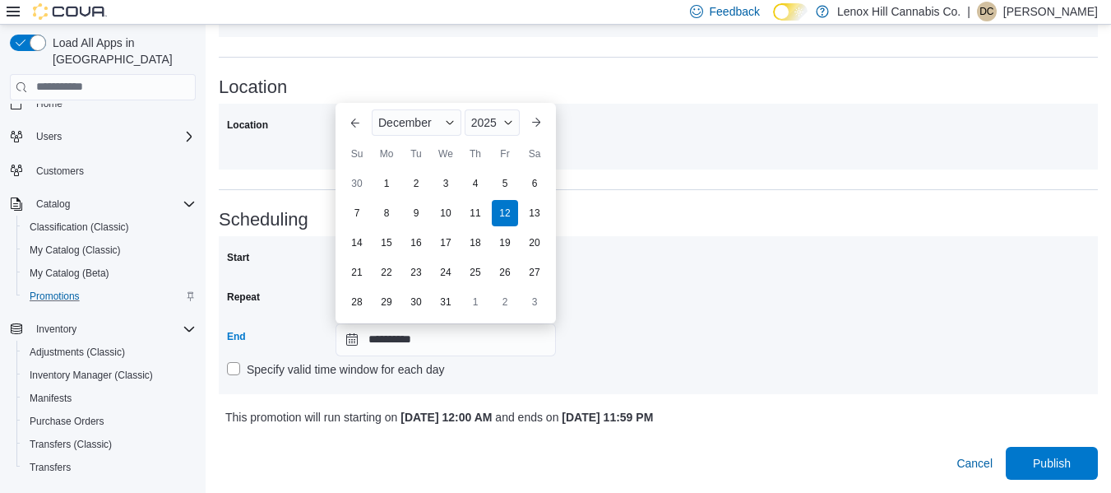
click at [667, 268] on div "**********" at bounding box center [658, 314] width 862 height 141
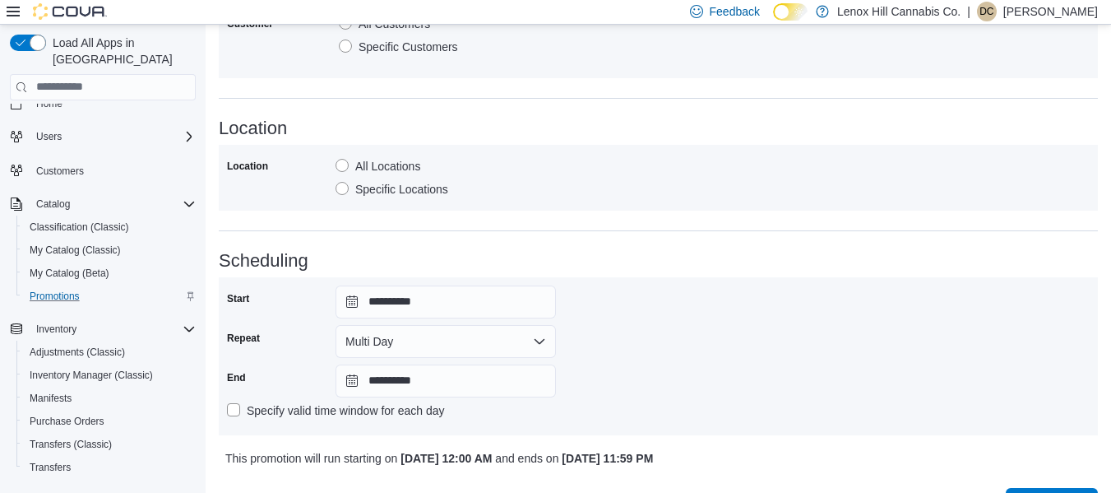
scroll to position [1352, 0]
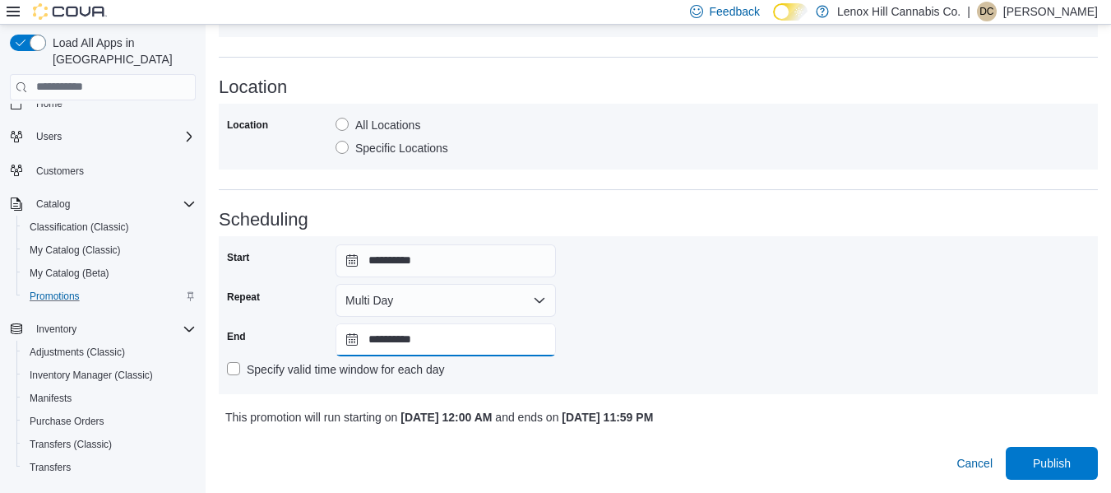
click at [382, 338] on input "**********" at bounding box center [445, 339] width 220 height 33
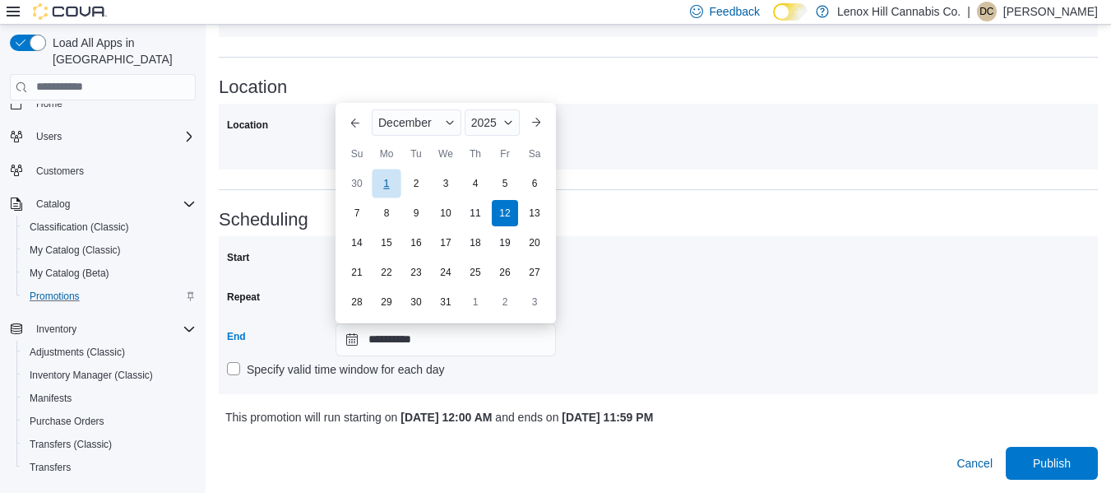
click at [377, 185] on div "1" at bounding box center [386, 183] width 29 height 29
type input "**********"
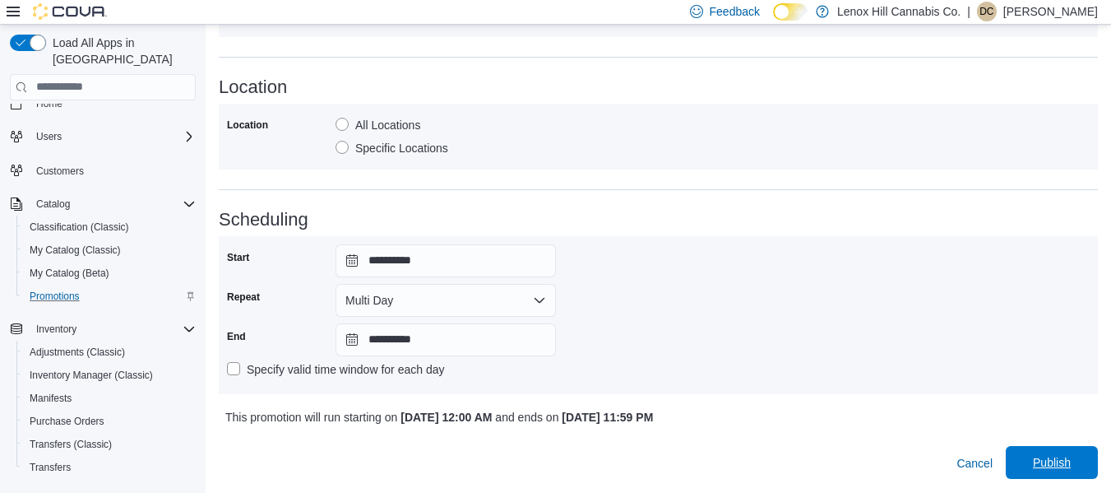
click at [1060, 458] on span "Publish" at bounding box center [1052, 462] width 38 height 16
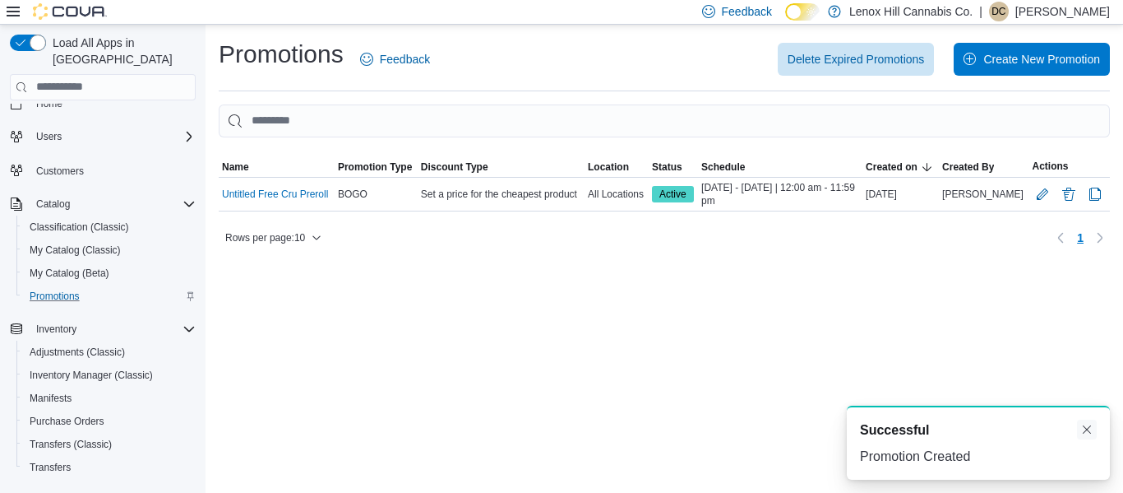
click at [1089, 430] on button "Dismiss toast" at bounding box center [1087, 429] width 20 height 20
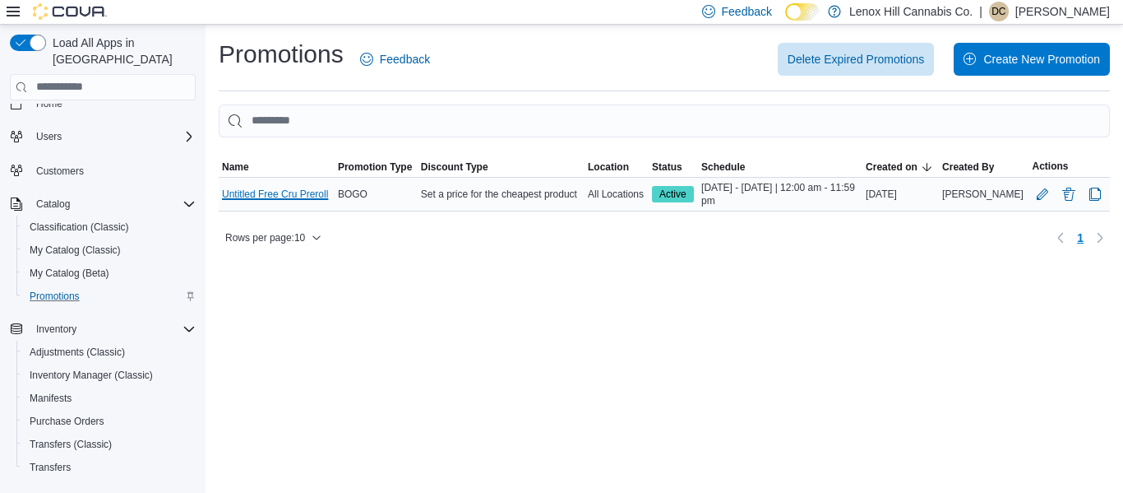
click at [277, 196] on link "Untitled Free Cru Preroll" at bounding box center [275, 193] width 106 height 13
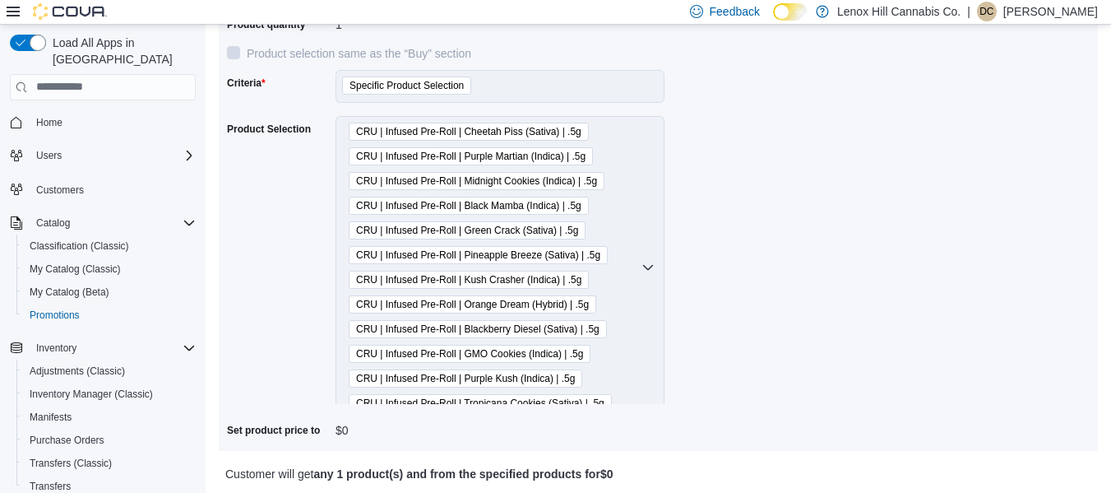
scroll to position [15, 0]
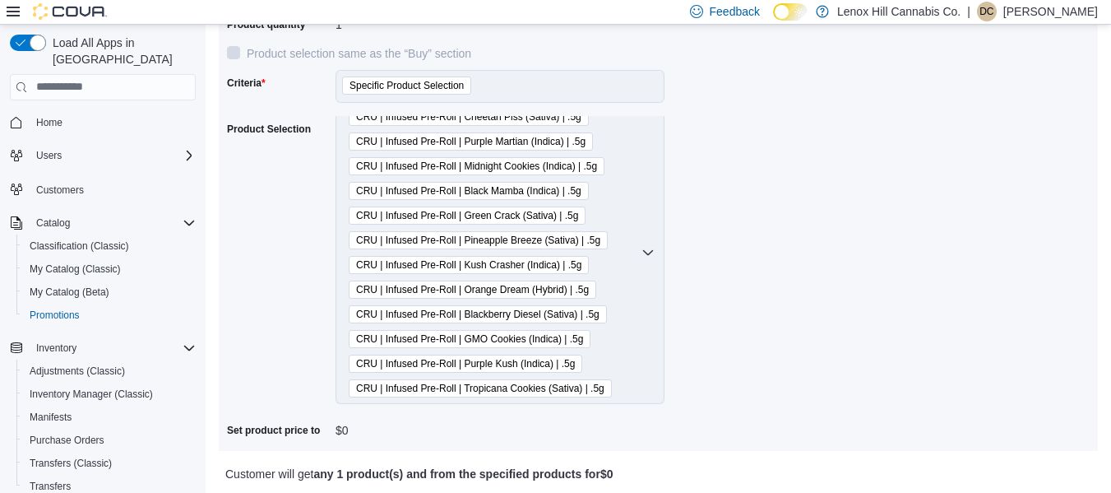
click at [357, 425] on div "$0" at bounding box center [445, 427] width 220 height 20
click at [353, 427] on div "$0" at bounding box center [445, 427] width 220 height 20
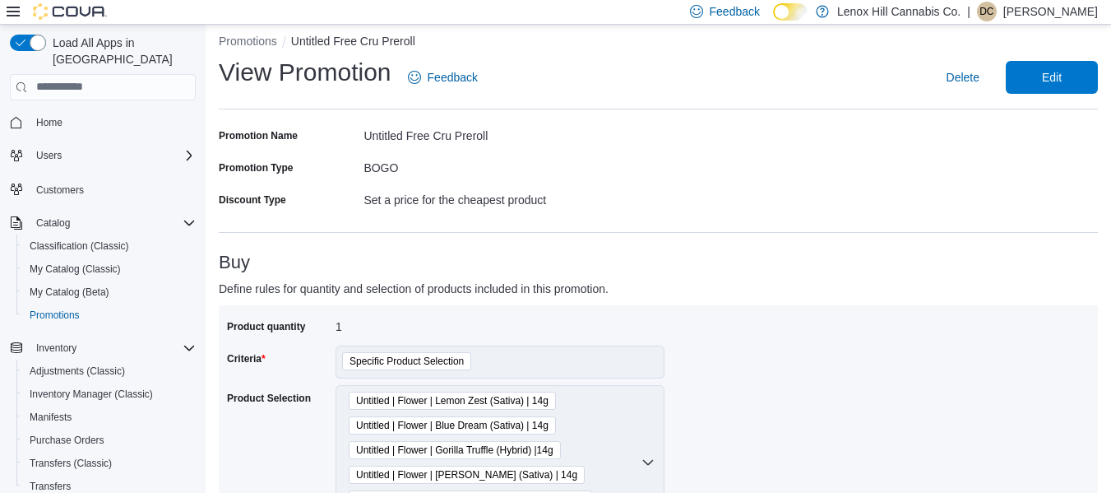
scroll to position [10, 0]
click at [1044, 67] on span "Edit" at bounding box center [1051, 78] width 72 height 33
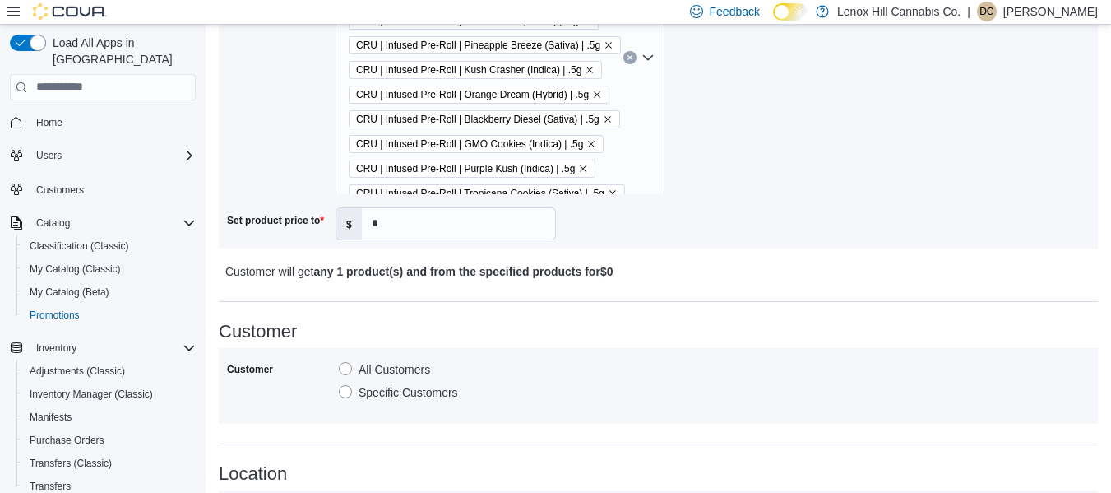
scroll to position [951, 0]
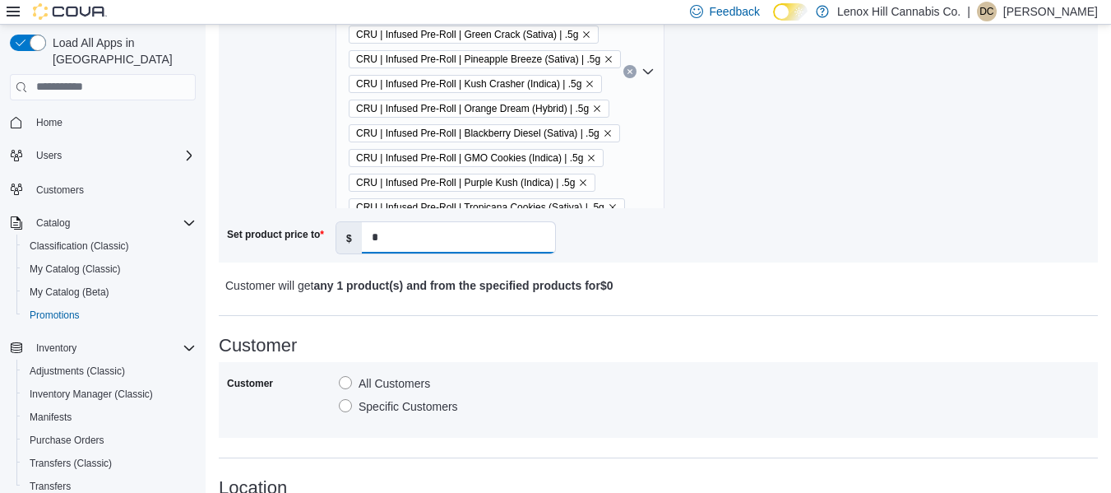
click at [387, 237] on input "*" at bounding box center [458, 237] width 193 height 31
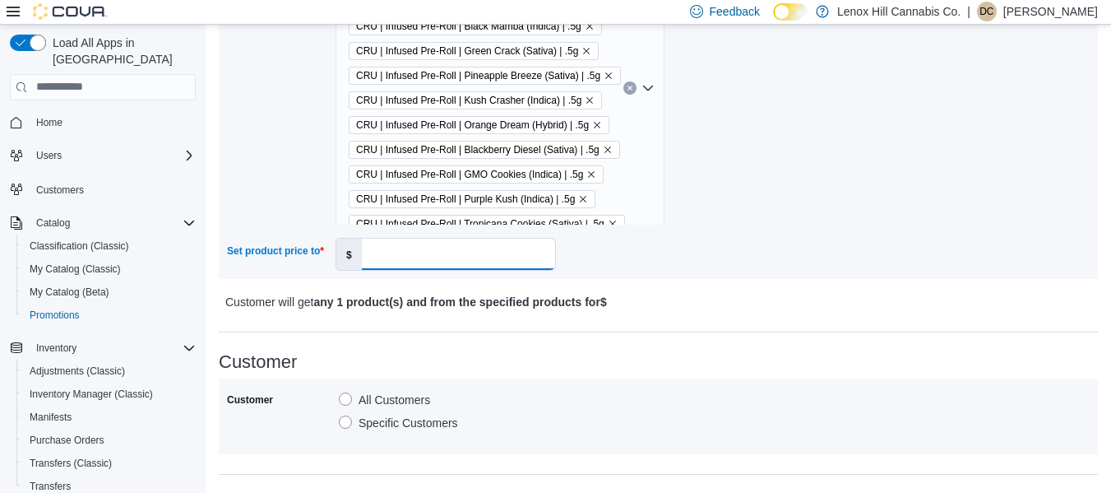
scroll to position [968, 0]
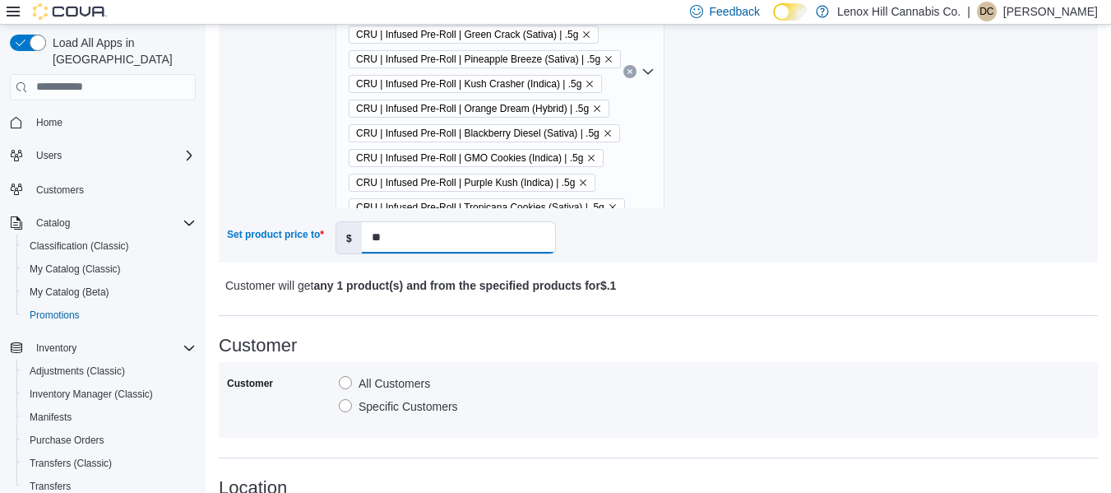
type input "**"
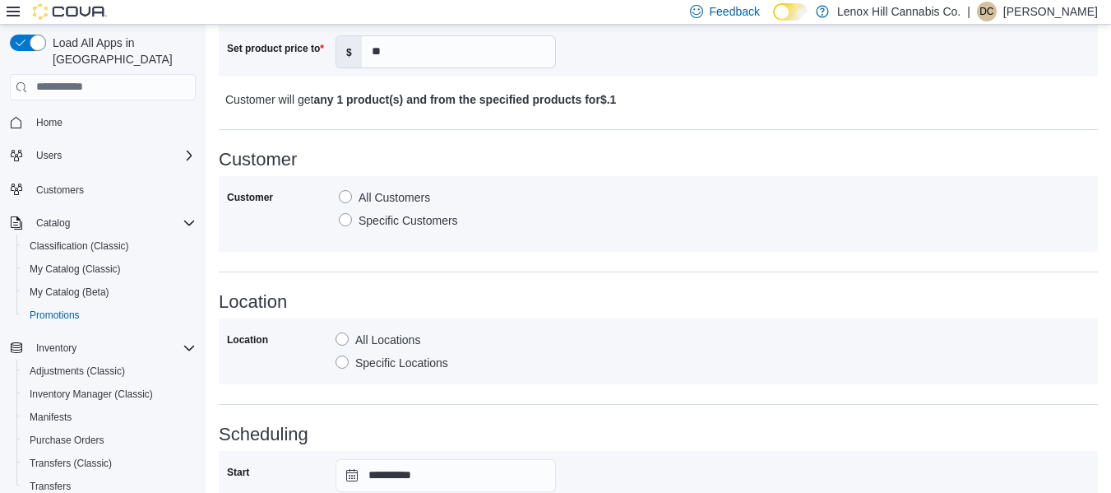
scroll to position [1352, 0]
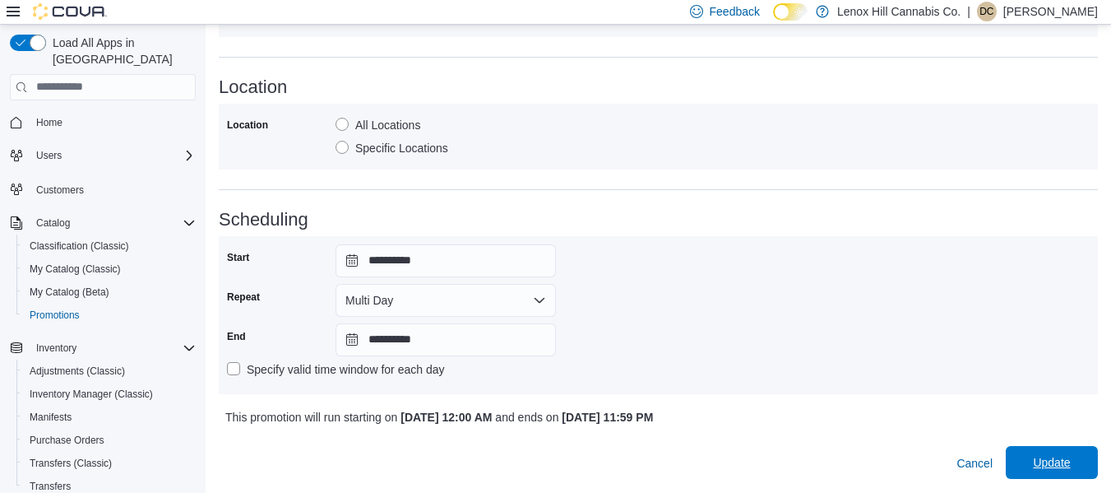
click at [1021, 452] on button "Update" at bounding box center [1052, 462] width 92 height 33
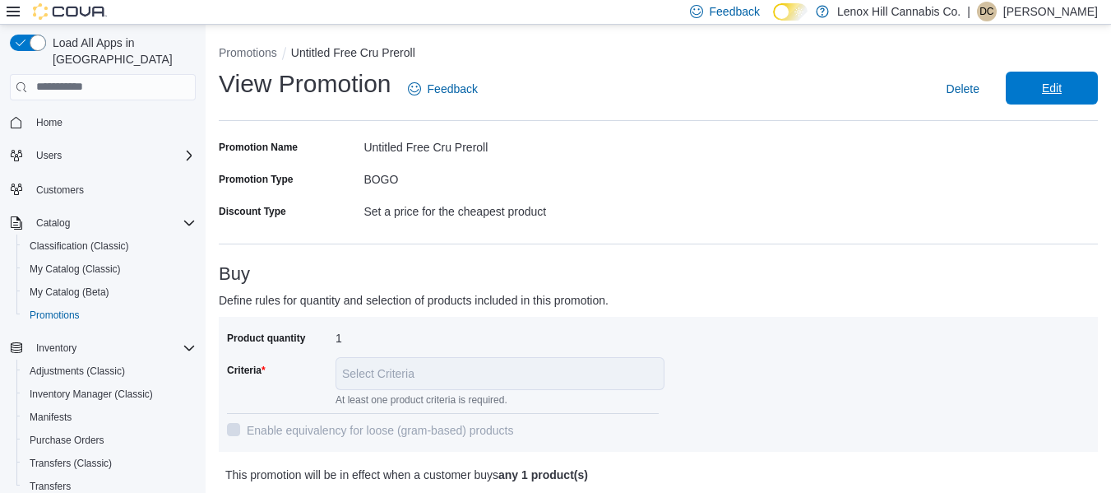
click at [1063, 77] on span "Edit" at bounding box center [1051, 88] width 72 height 33
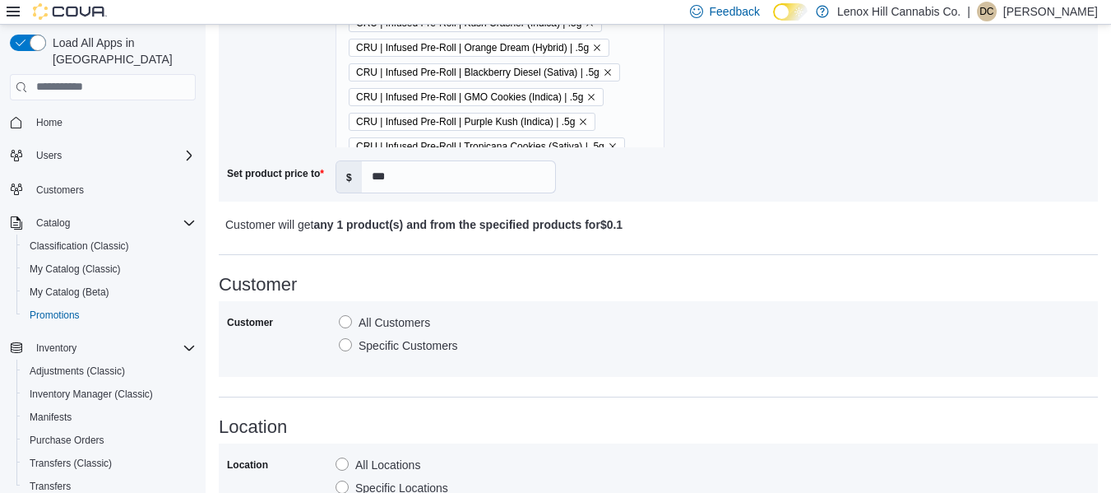
scroll to position [1011, 0]
click at [382, 180] on input "***" at bounding box center [458, 177] width 193 height 31
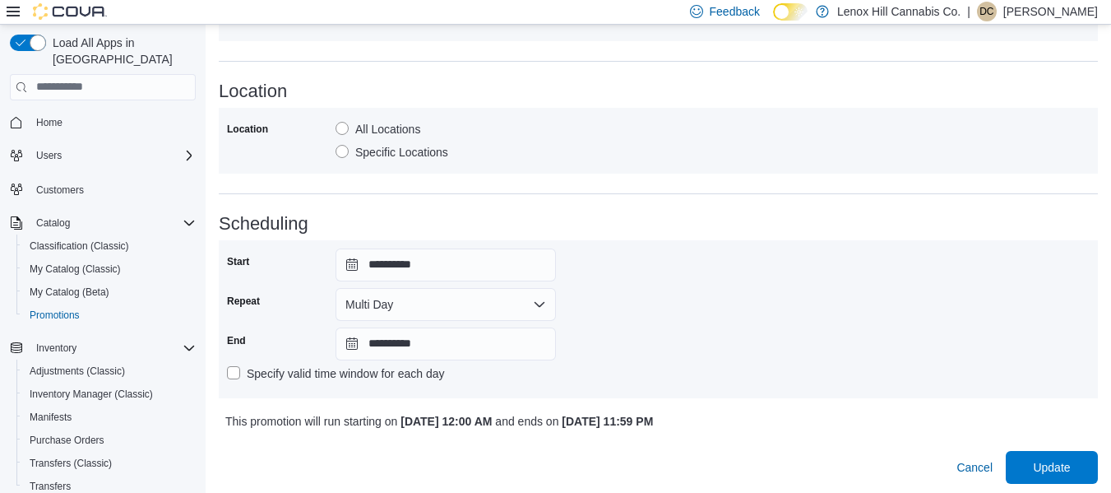
scroll to position [1352, 0]
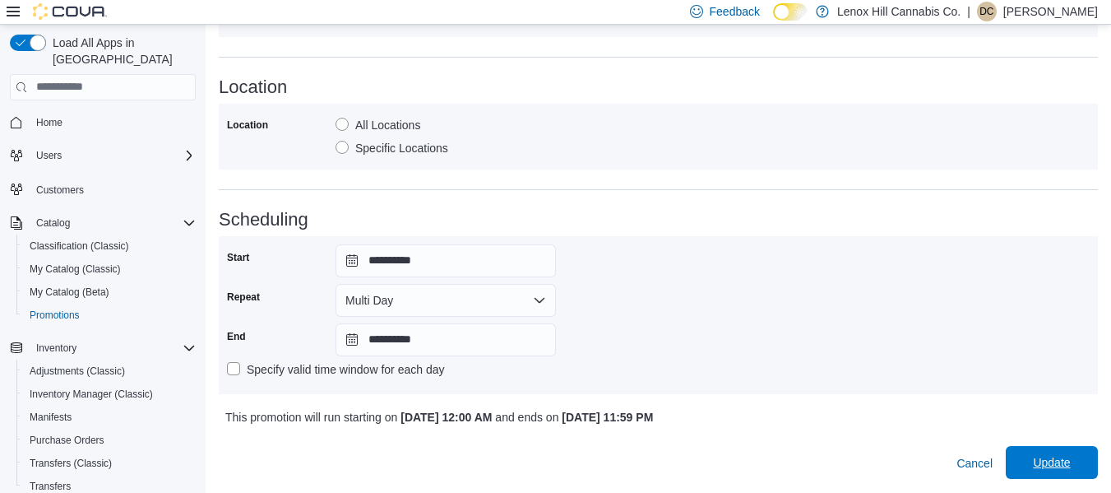
type input "****"
click at [1038, 460] on span "Update" at bounding box center [1051, 462] width 72 height 33
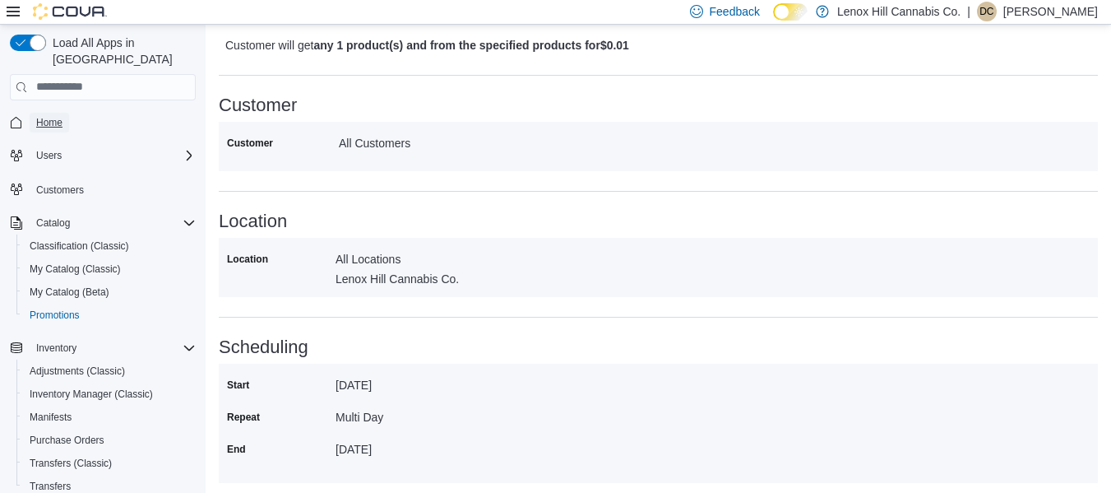
click at [44, 116] on span "Home" at bounding box center [49, 122] width 26 height 13
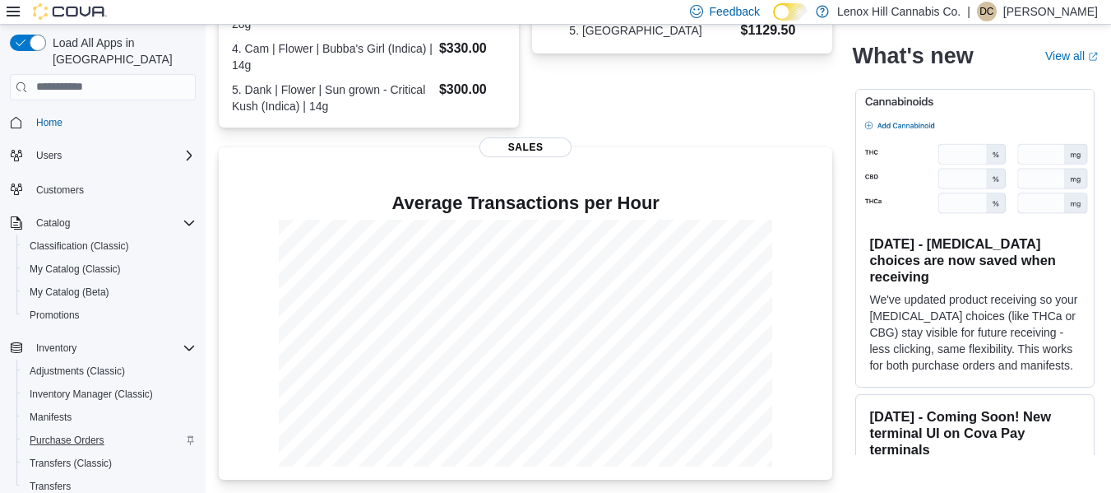
scroll to position [190, 0]
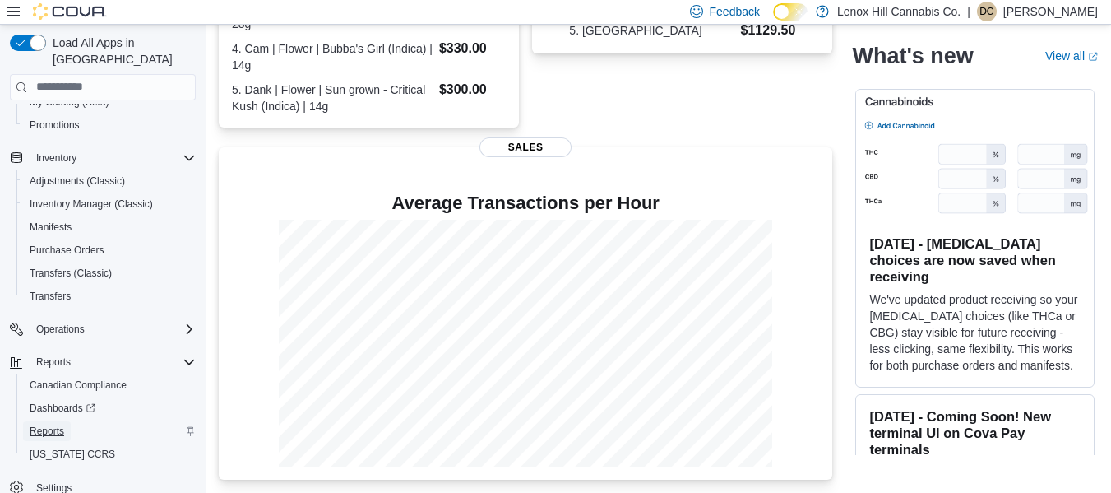
click at [47, 424] on span "Reports" at bounding box center [47, 430] width 35 height 13
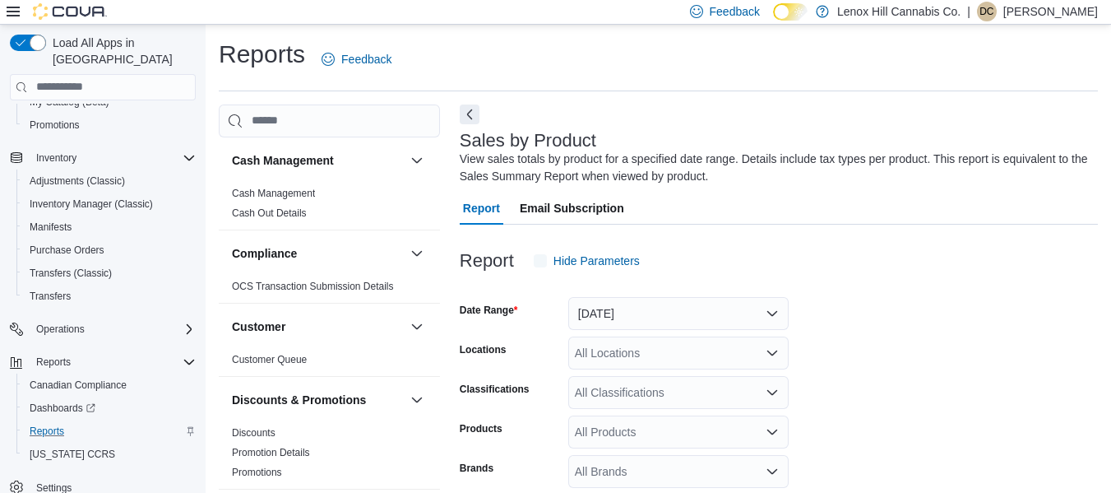
scroll to position [55, 0]
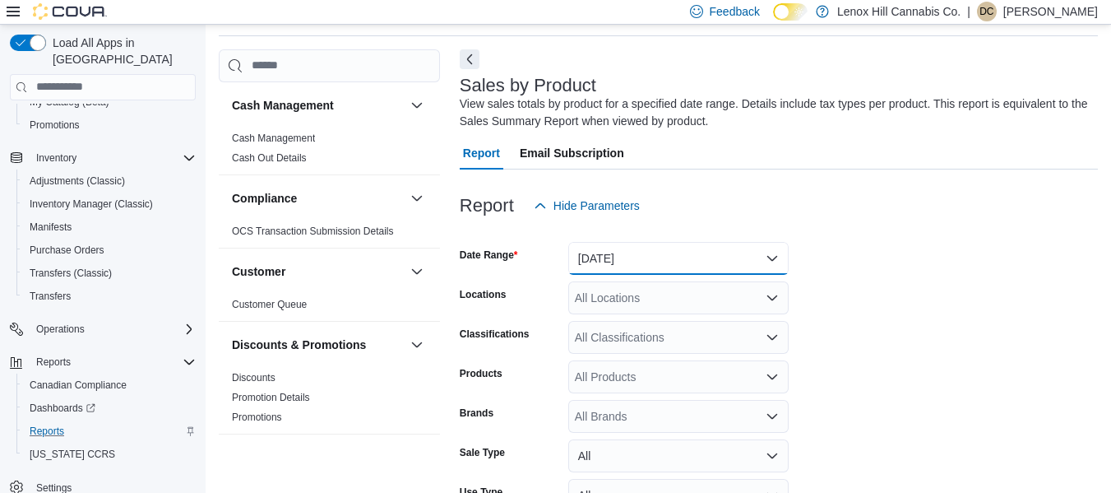
click at [590, 252] on button "[DATE]" at bounding box center [678, 258] width 220 height 33
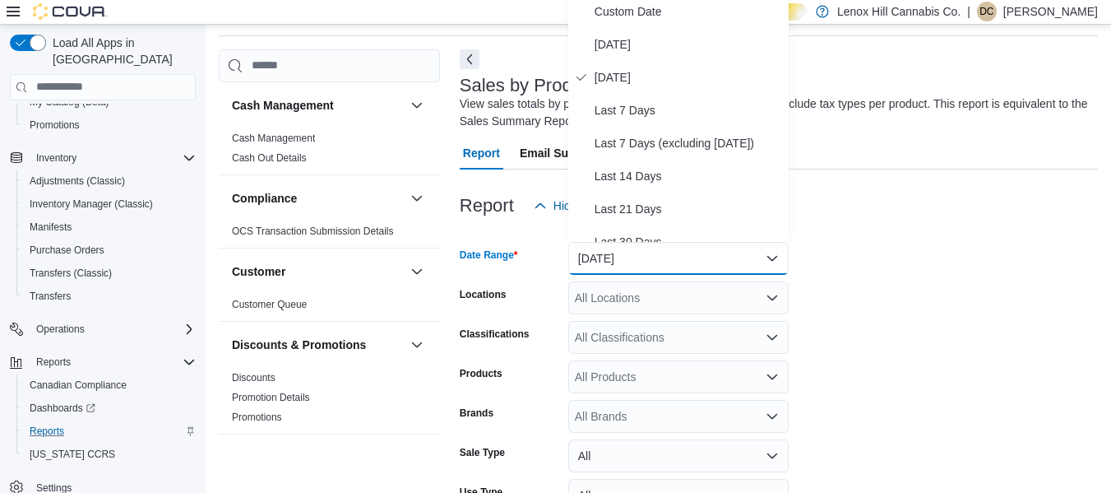
scroll to position [50, 0]
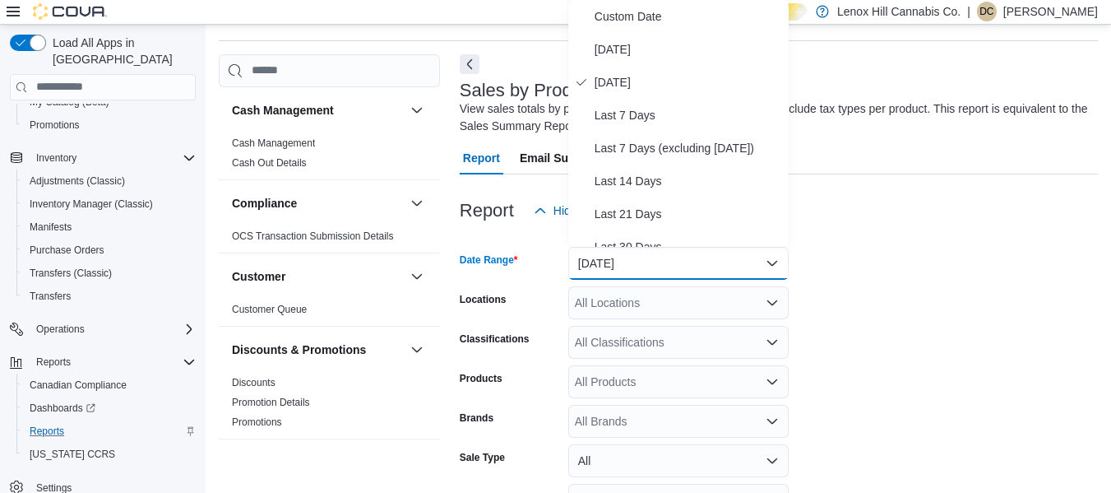
click at [584, 258] on button "[DATE]" at bounding box center [678, 263] width 220 height 33
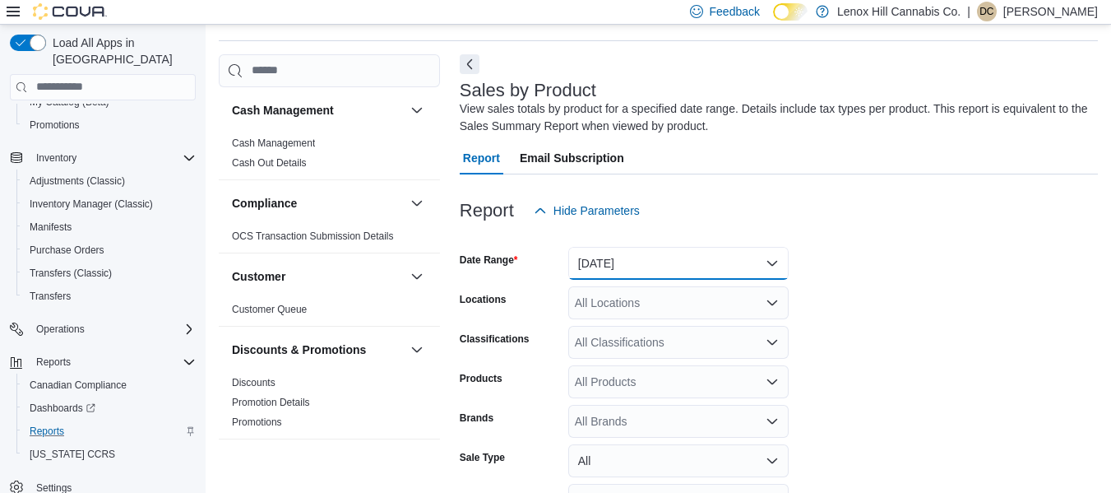
click at [584, 258] on button "[DATE]" at bounding box center [678, 263] width 220 height 33
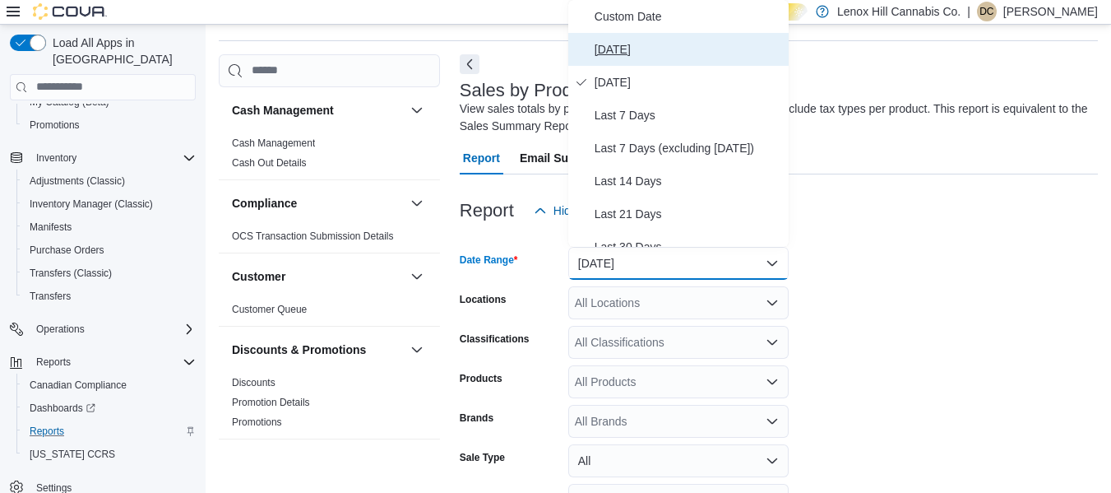
click at [612, 42] on span "[DATE]" at bounding box center [687, 49] width 187 height 20
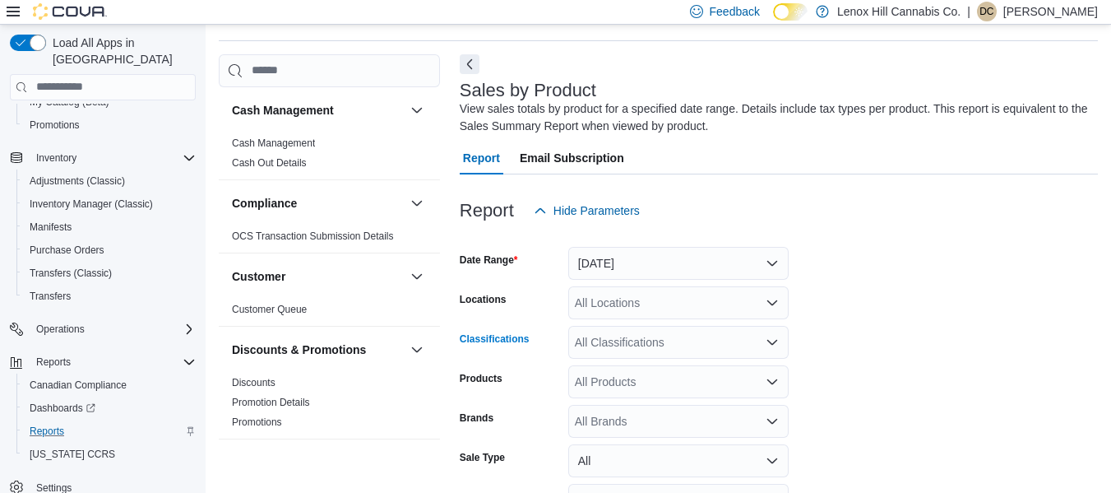
click at [592, 339] on div "All Classifications" at bounding box center [678, 342] width 220 height 33
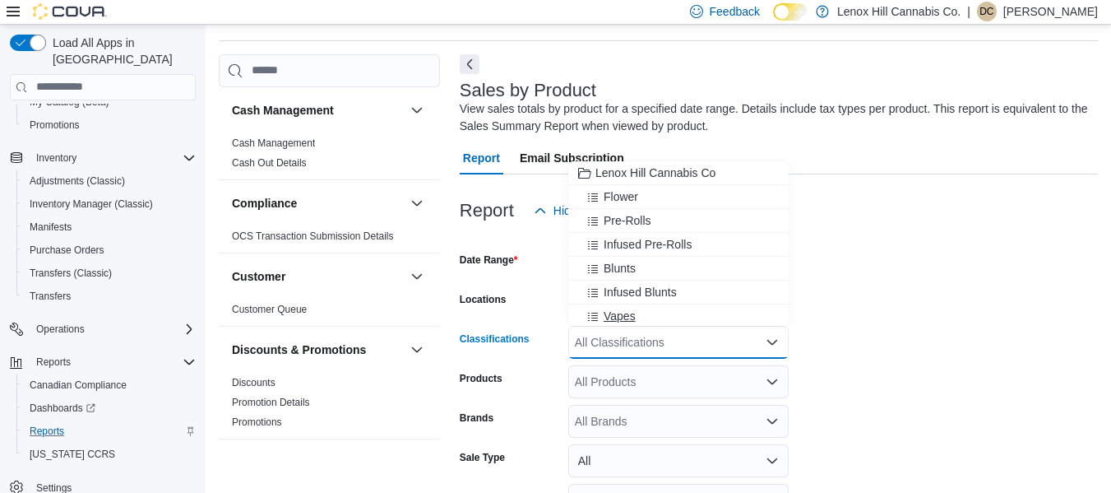
click at [606, 312] on span "Vapes" at bounding box center [620, 316] width 32 height 16
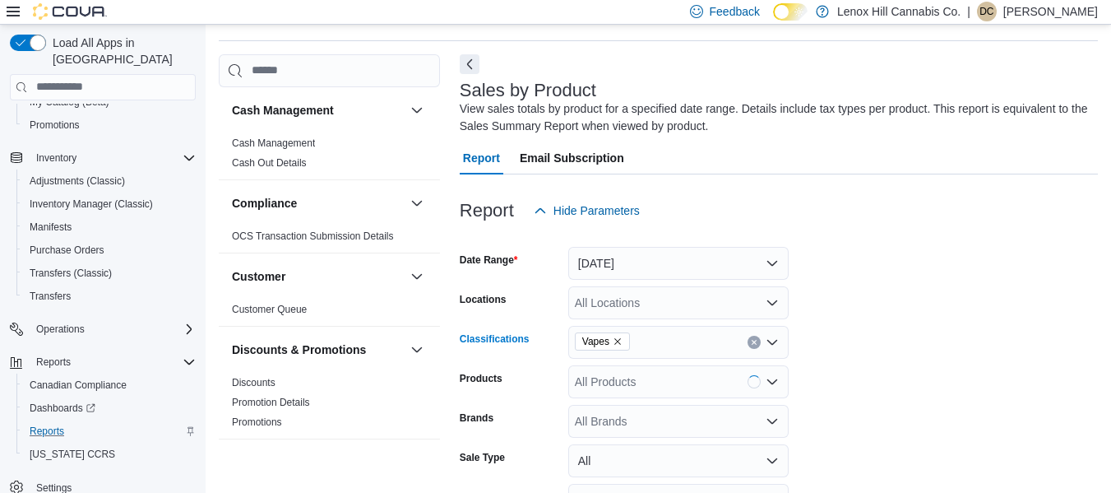
scroll to position [192, 0]
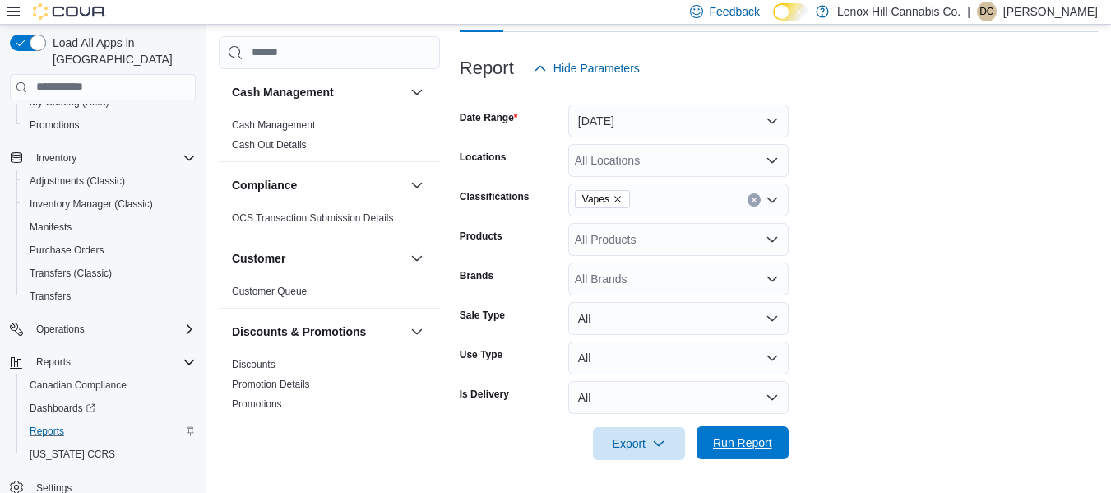
click at [747, 434] on span "Run Report" at bounding box center [742, 442] width 59 height 16
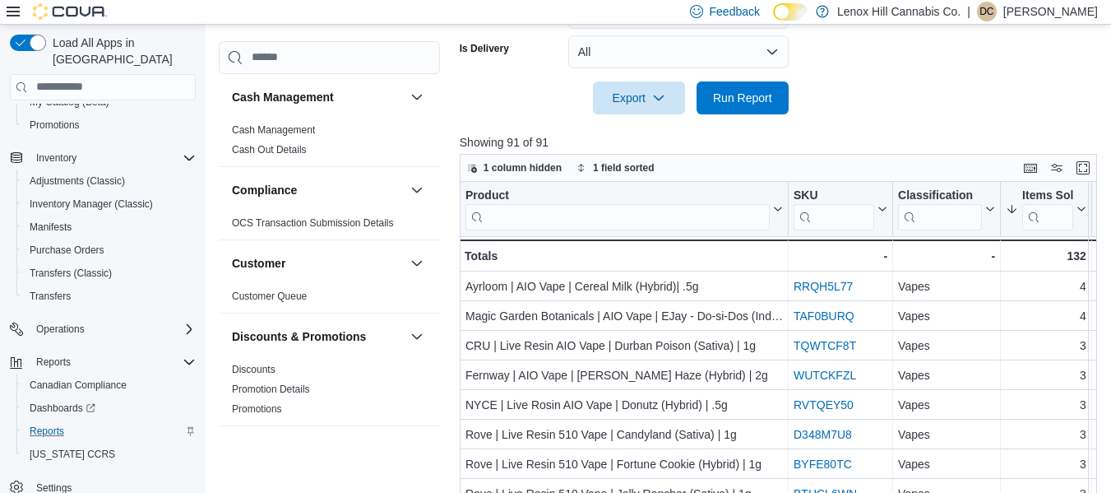
scroll to position [606, 0]
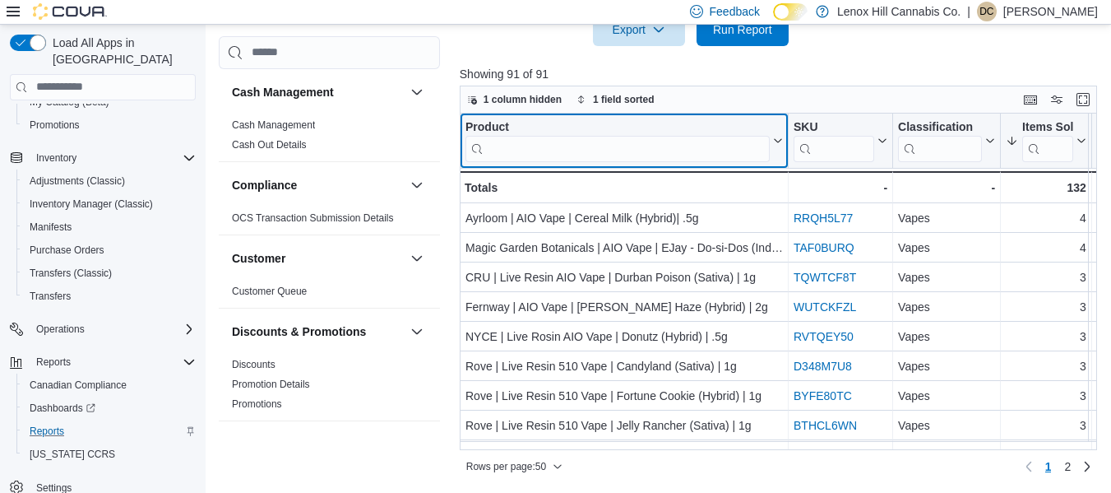
click at [587, 156] on input "search" at bounding box center [617, 149] width 304 height 26
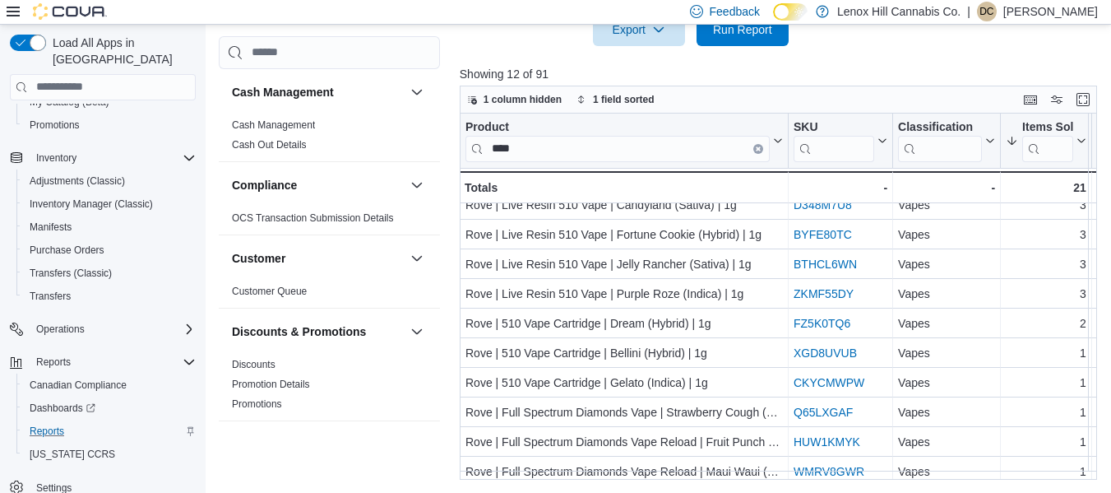
scroll to position [0, 0]
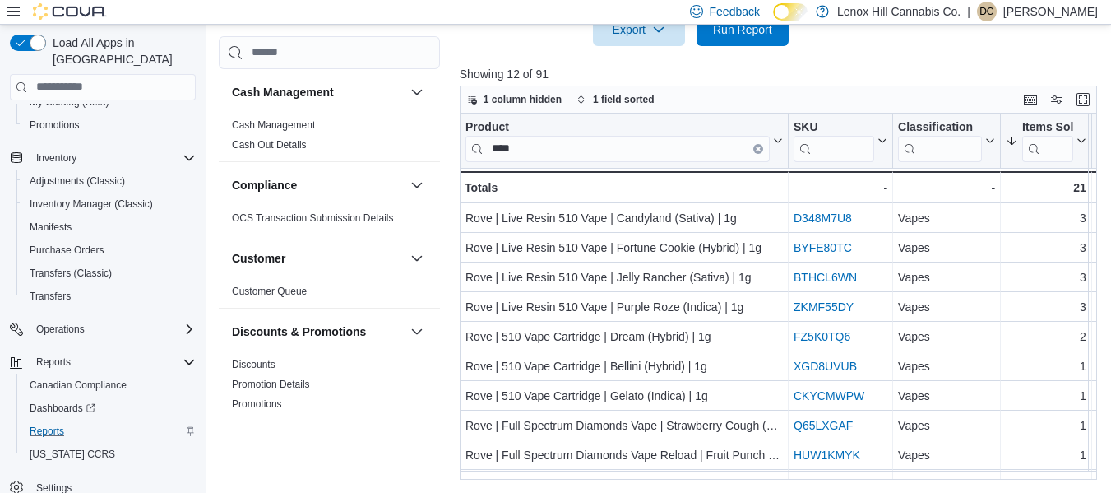
click at [509, 36] on div "Export Run Report" at bounding box center [624, 29] width 329 height 33
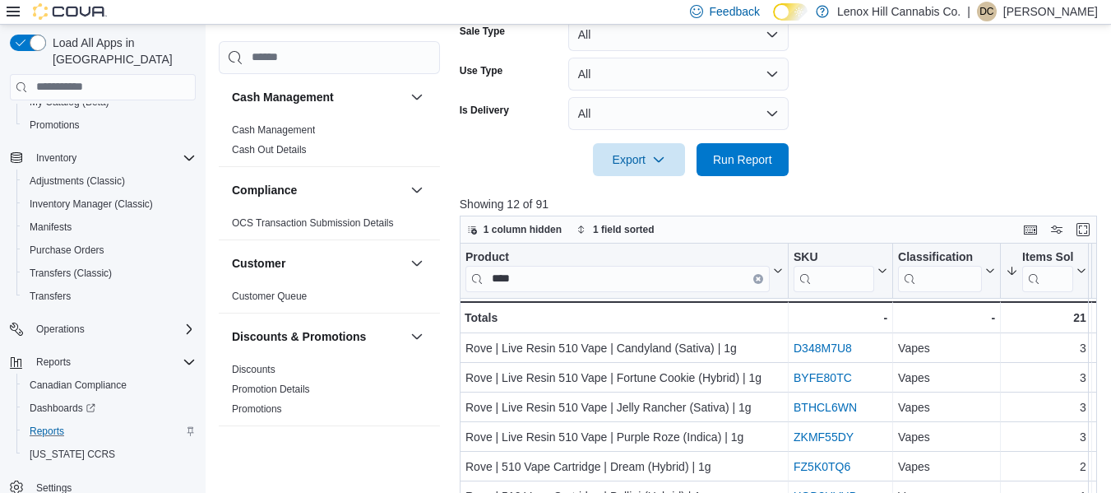
scroll to position [475, 0]
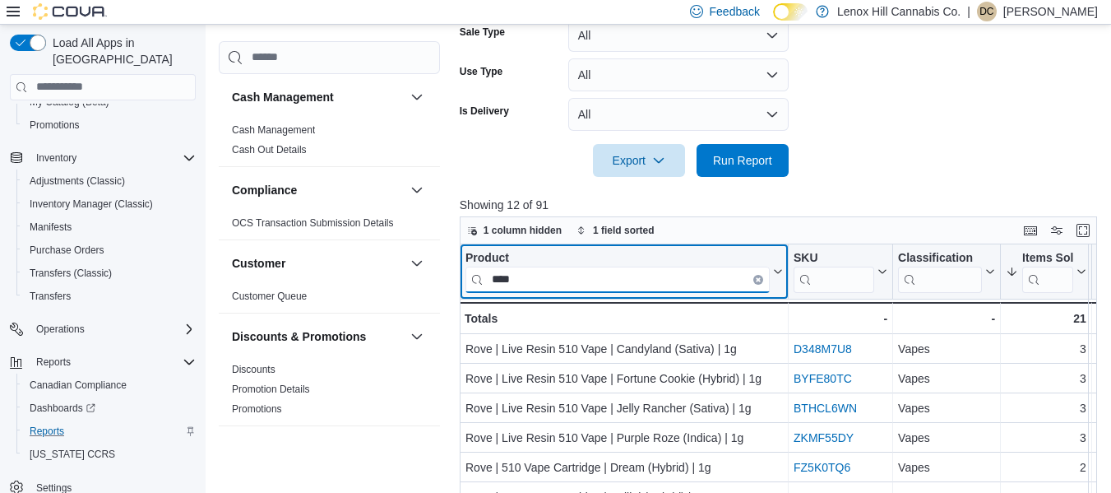
click at [548, 276] on input "****" at bounding box center [617, 279] width 304 height 26
type input "*"
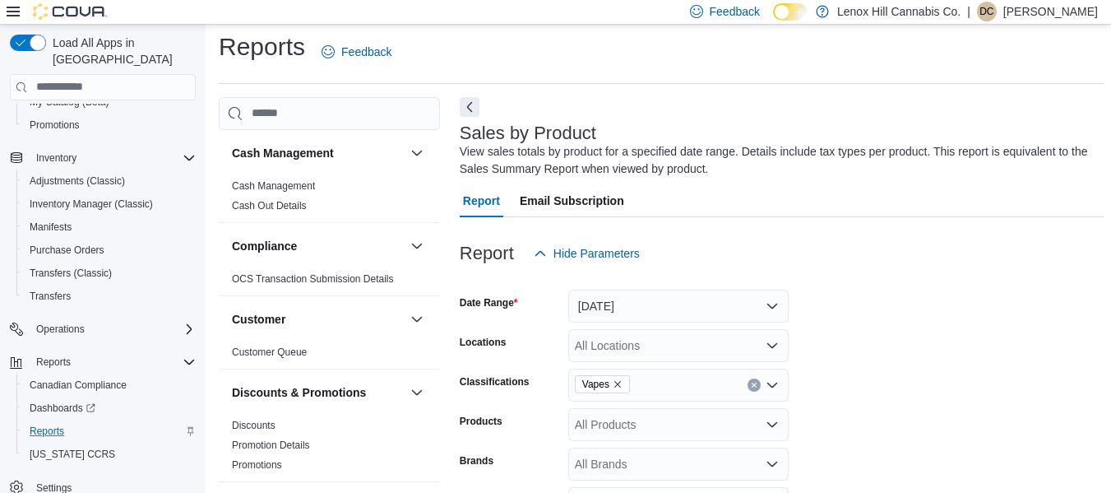
scroll to position [5, 0]
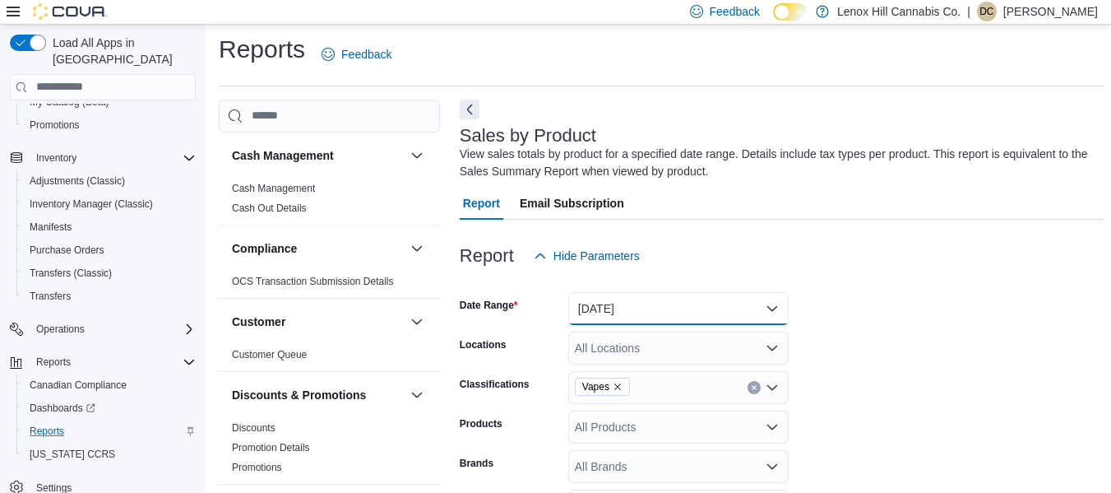
click at [604, 319] on button "Today" at bounding box center [678, 308] width 220 height 33
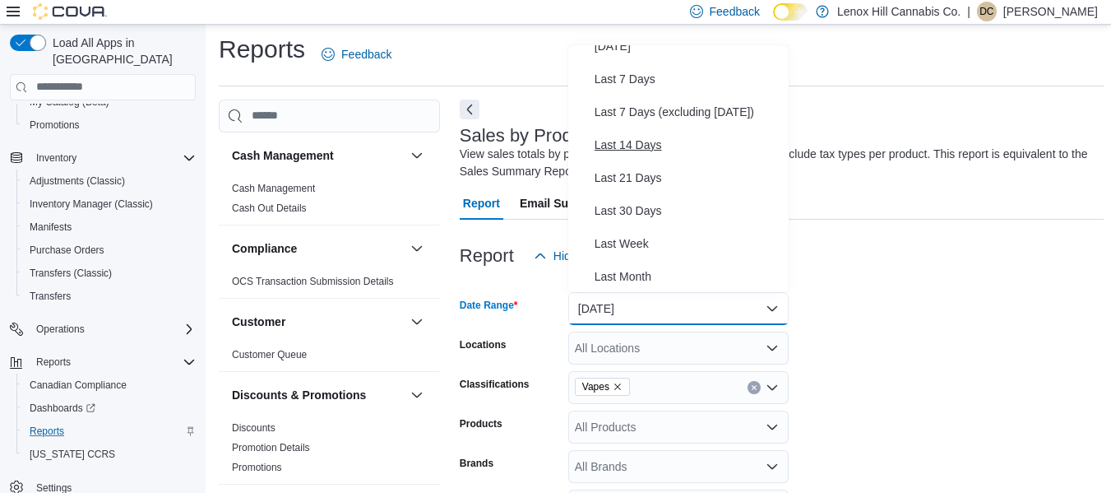
scroll to position [83, 0]
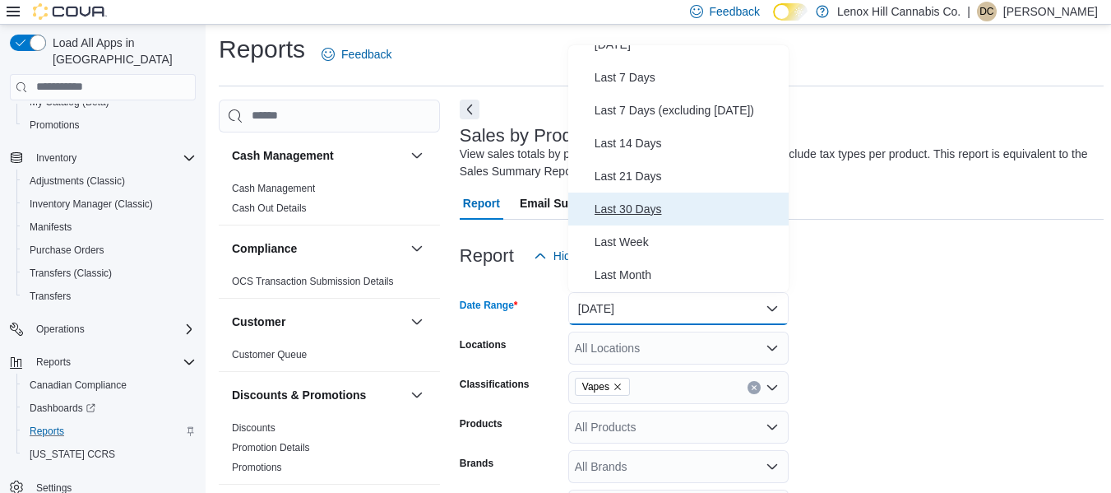
click at [622, 201] on span "Last 30 Days" at bounding box center [687, 209] width 187 height 20
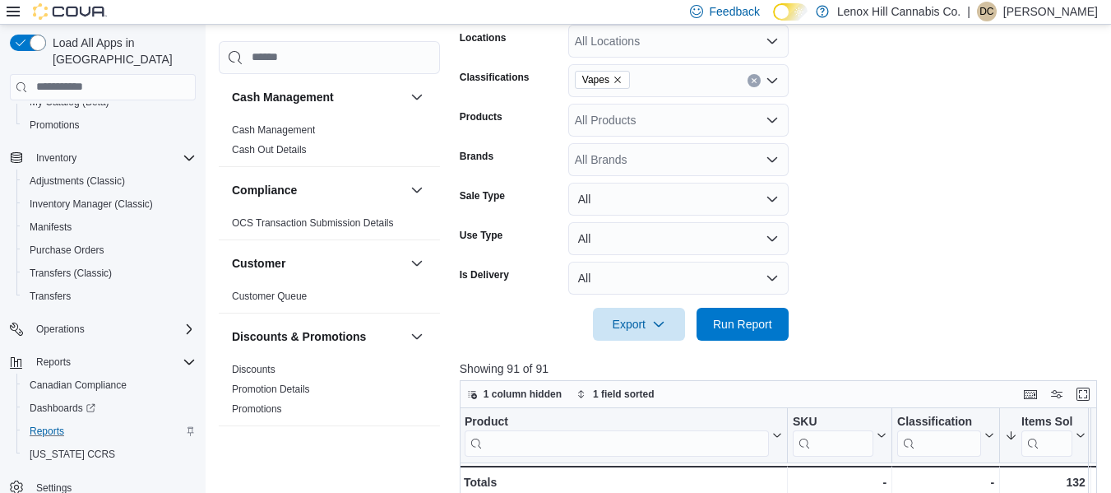
scroll to position [335, 0]
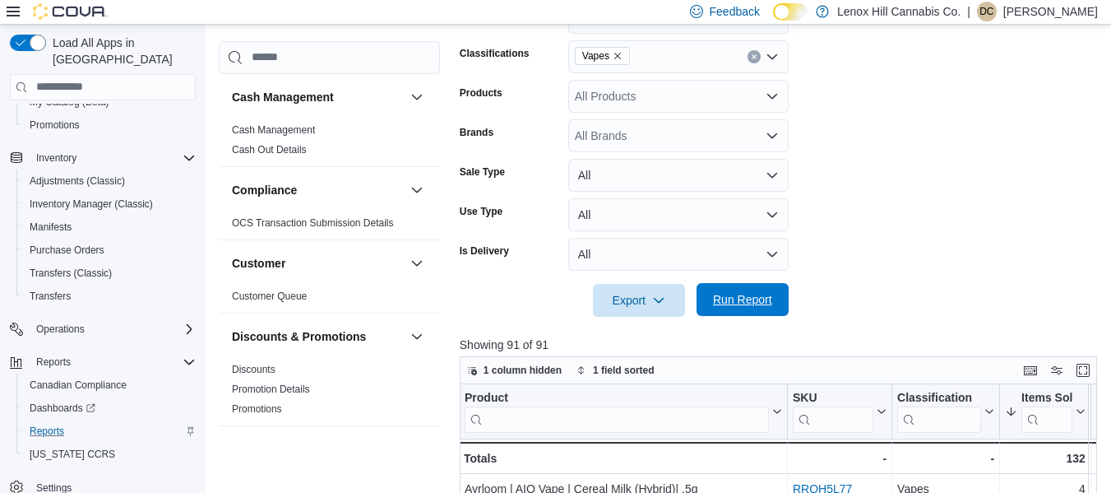
click at [756, 295] on span "Run Report" at bounding box center [742, 299] width 59 height 16
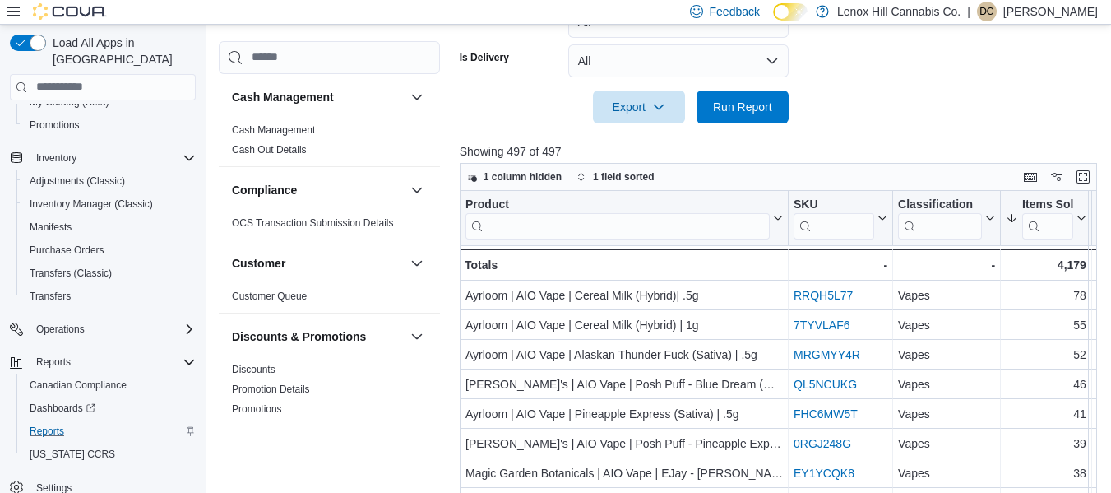
scroll to position [530, 0]
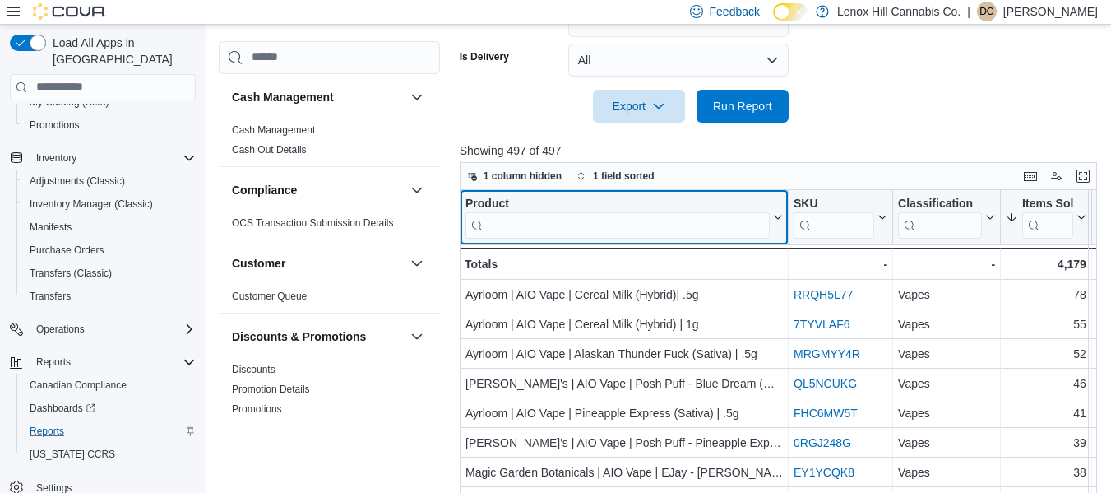
click at [539, 227] on input "search" at bounding box center [617, 225] width 304 height 26
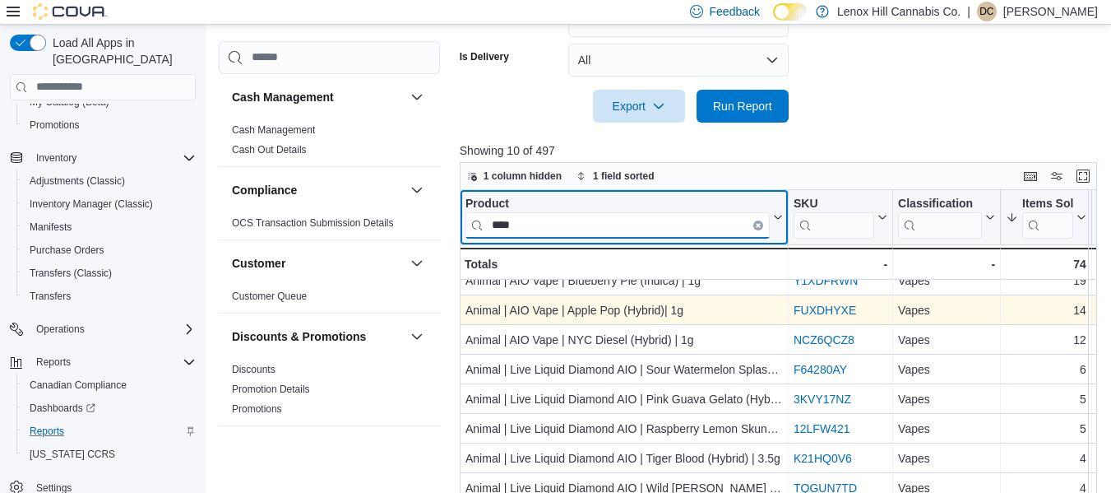
scroll to position [28, 0]
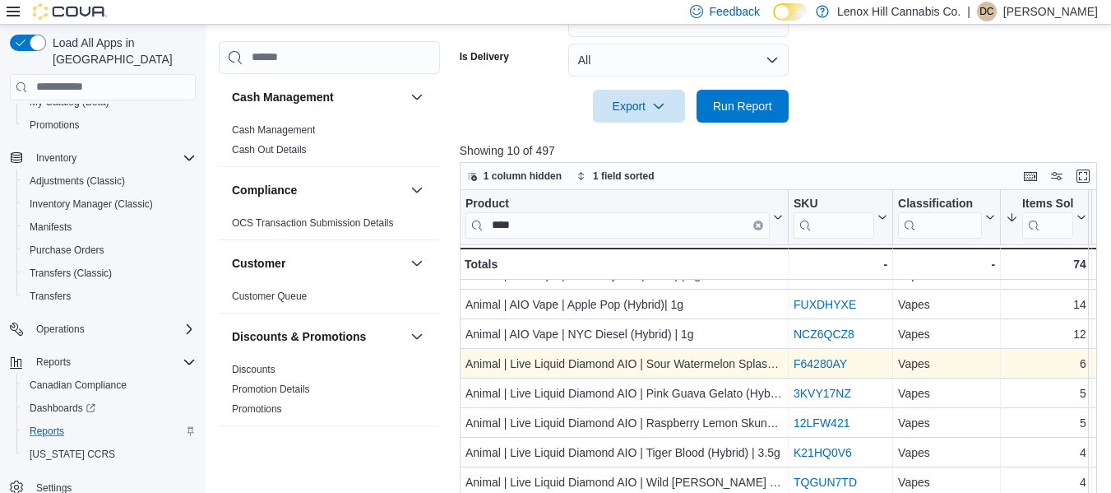
click at [812, 357] on link "F64280AY" at bounding box center [819, 363] width 53 height 13
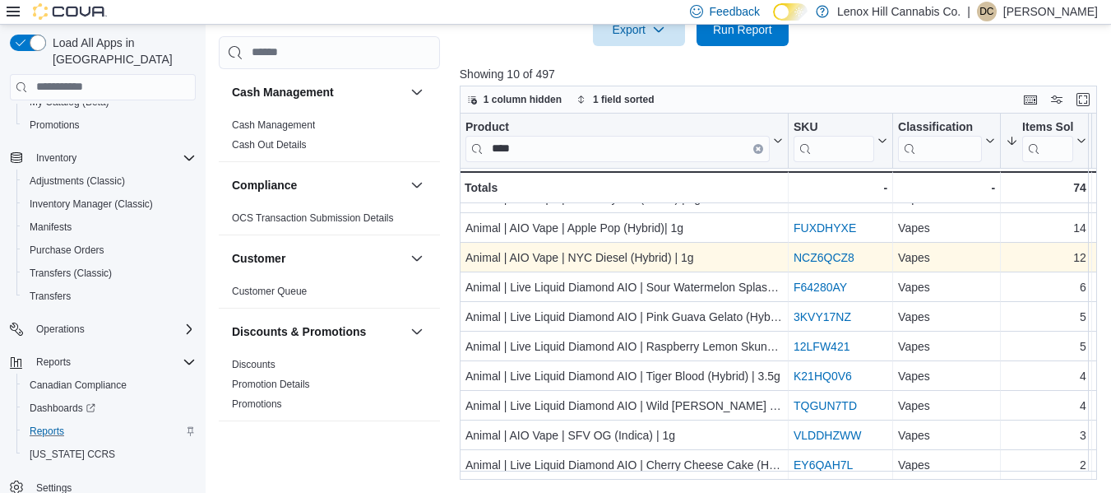
scroll to position [0, 0]
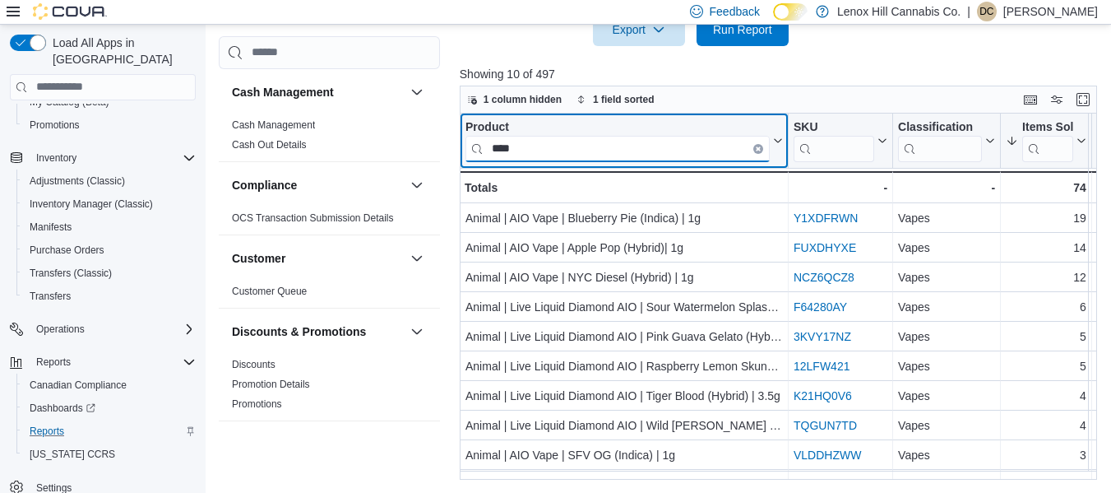
click at [538, 154] on input "****" at bounding box center [617, 149] width 304 height 26
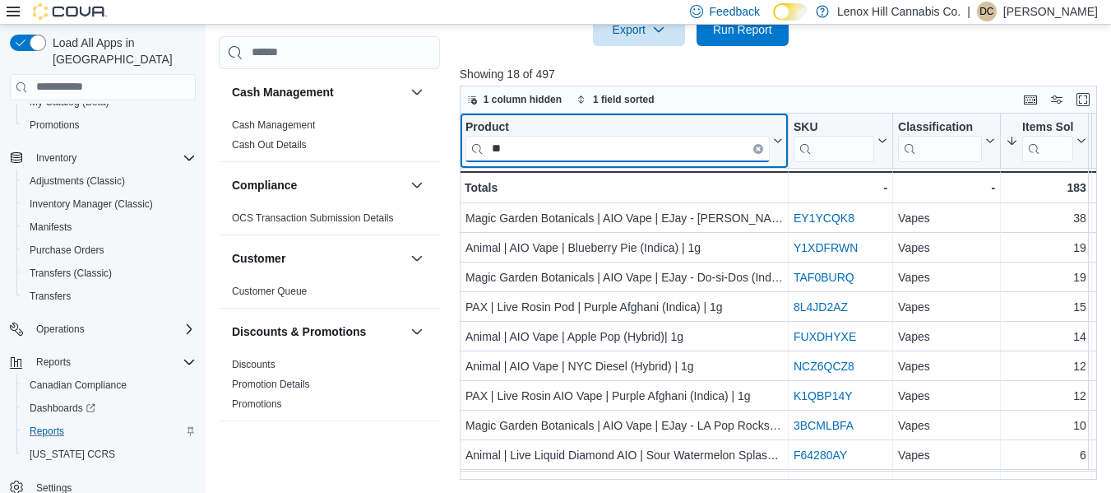
type input "*"
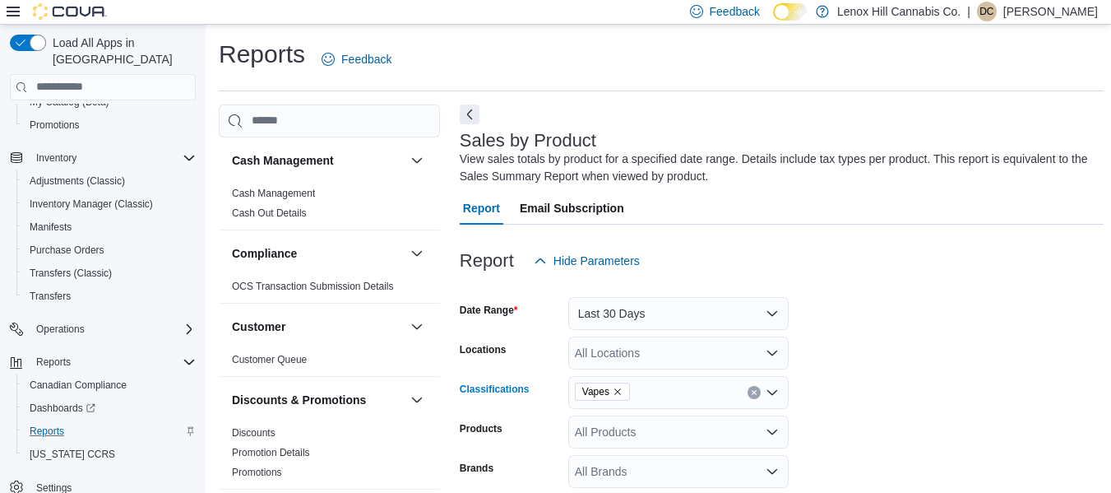
click at [611, 385] on span "Vapes" at bounding box center [602, 391] width 40 height 16
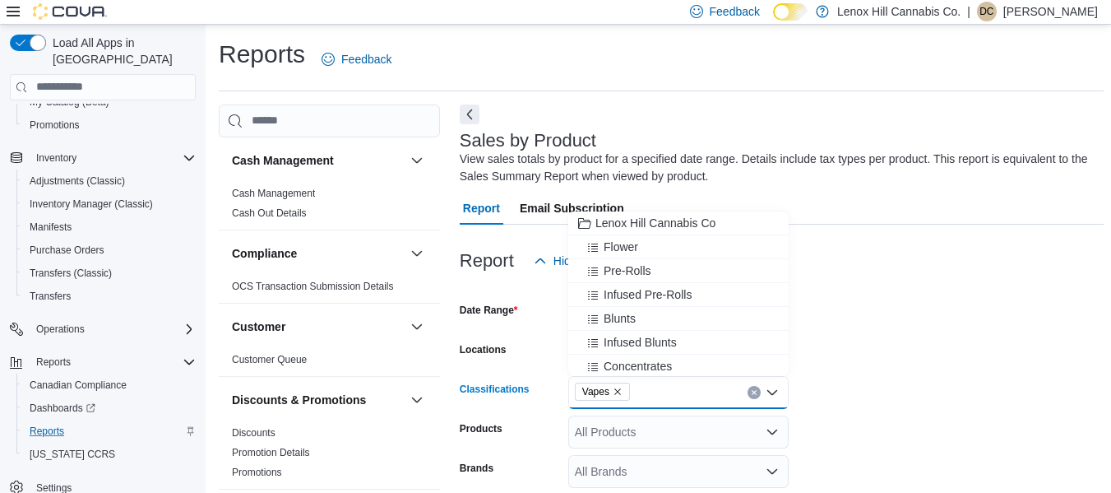
click at [615, 386] on icon "Remove Vapes from selection in this group" at bounding box center [618, 391] width 10 height 10
click at [620, 286] on span "Edibles" at bounding box center [623, 293] width 38 height 16
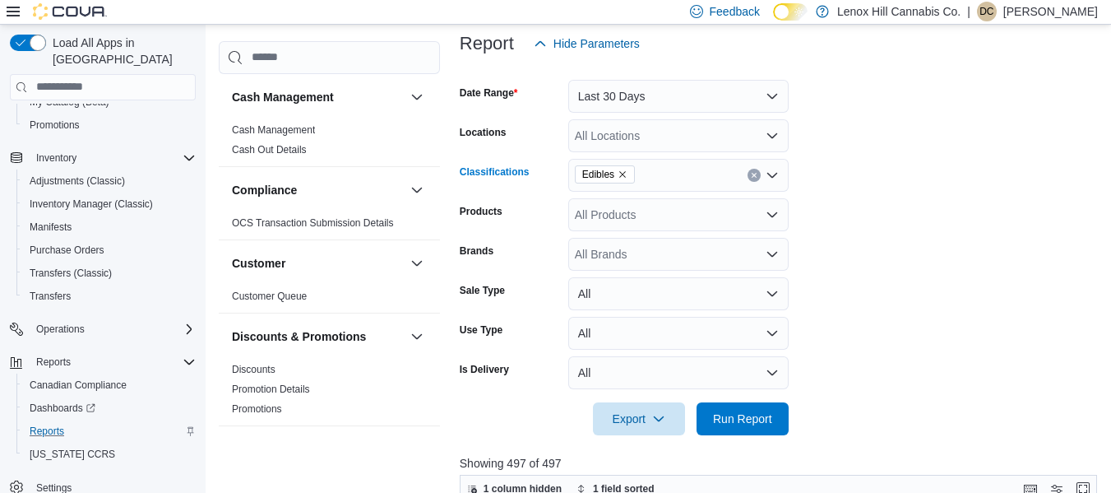
scroll to position [222, 0]
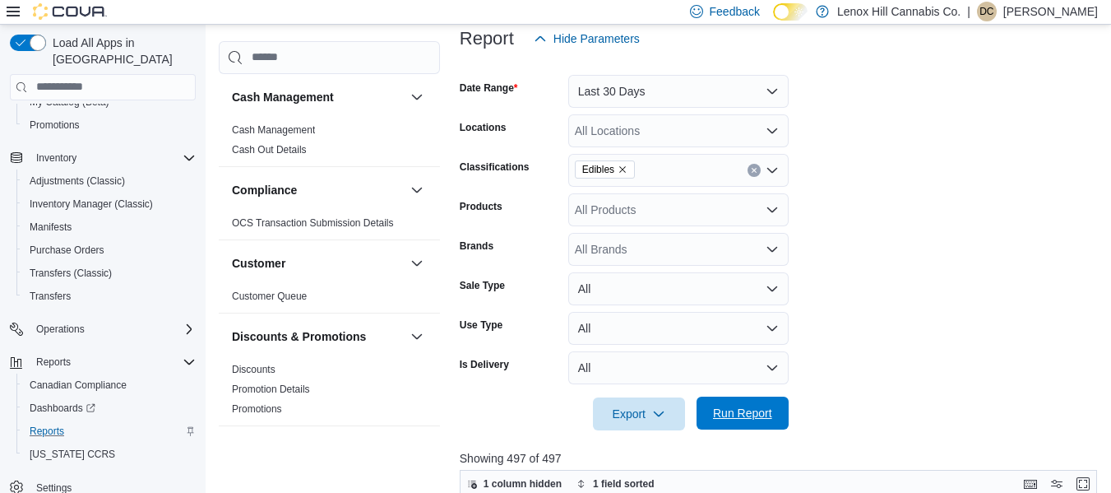
click at [742, 423] on span "Run Report" at bounding box center [742, 412] width 72 height 33
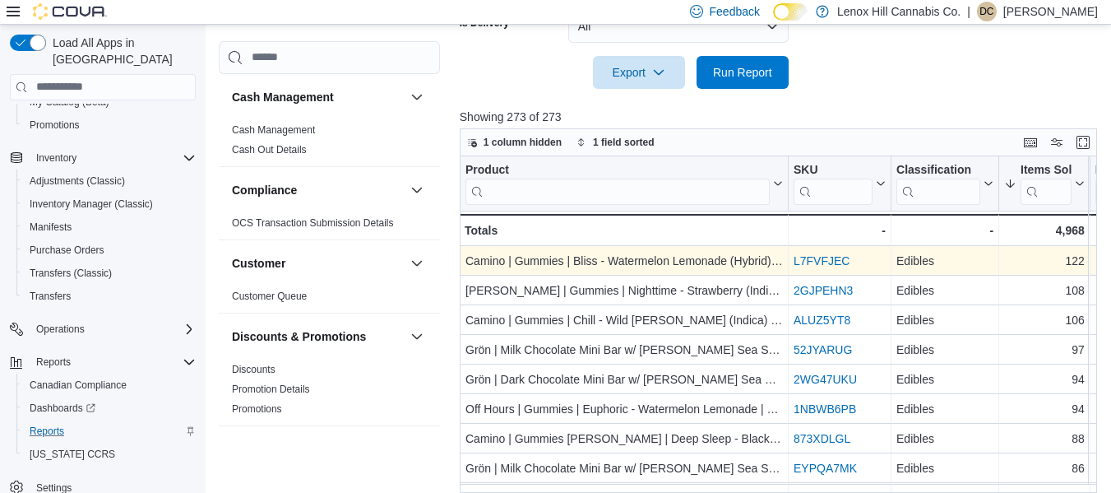
scroll to position [564, 0]
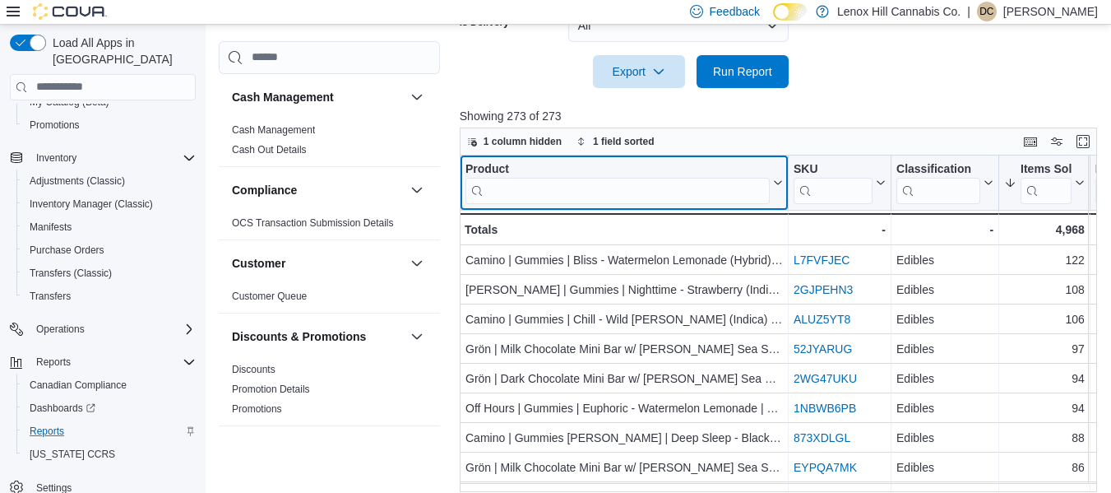
click at [553, 193] on input "search" at bounding box center [617, 191] width 304 height 26
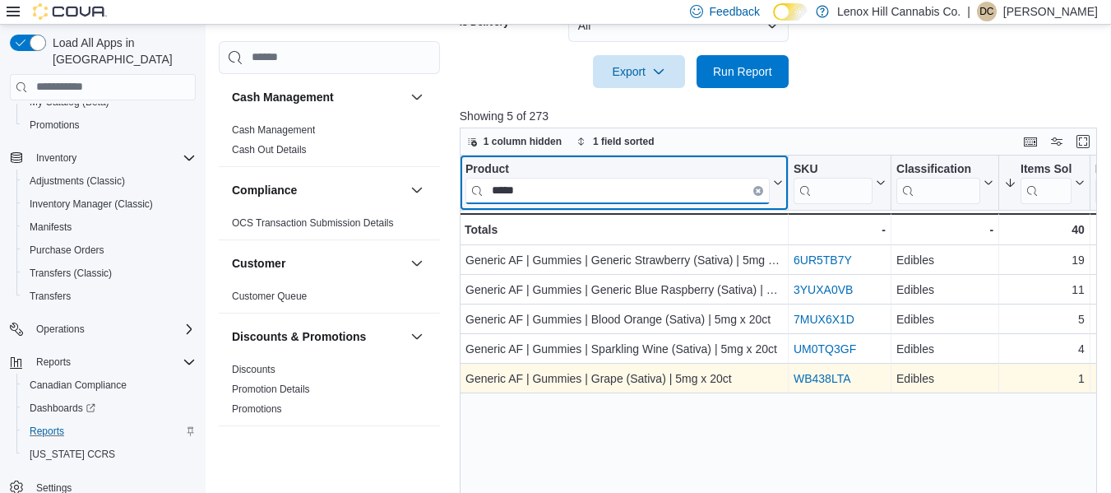
type input "*****"
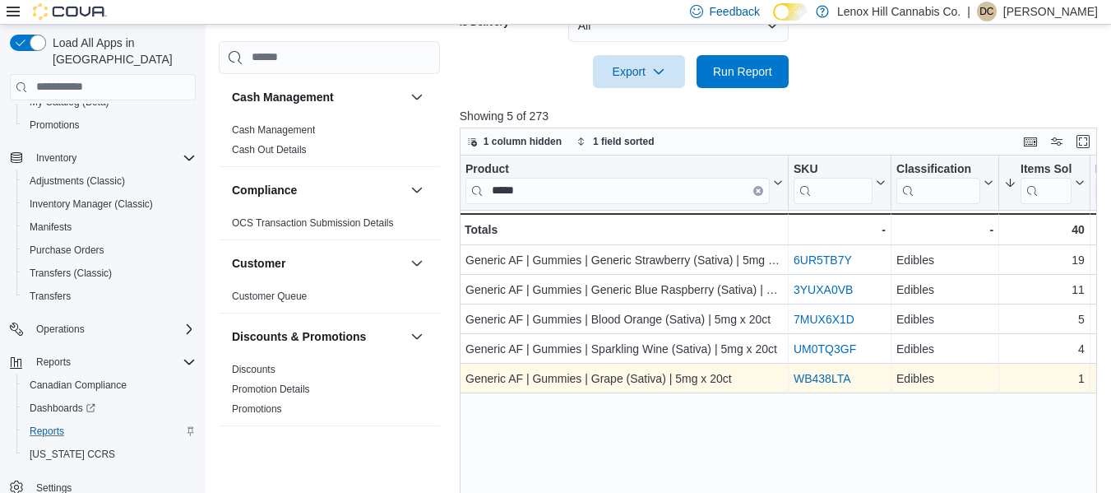
click at [814, 377] on link "WB438LTA" at bounding box center [822, 378] width 58 height 13
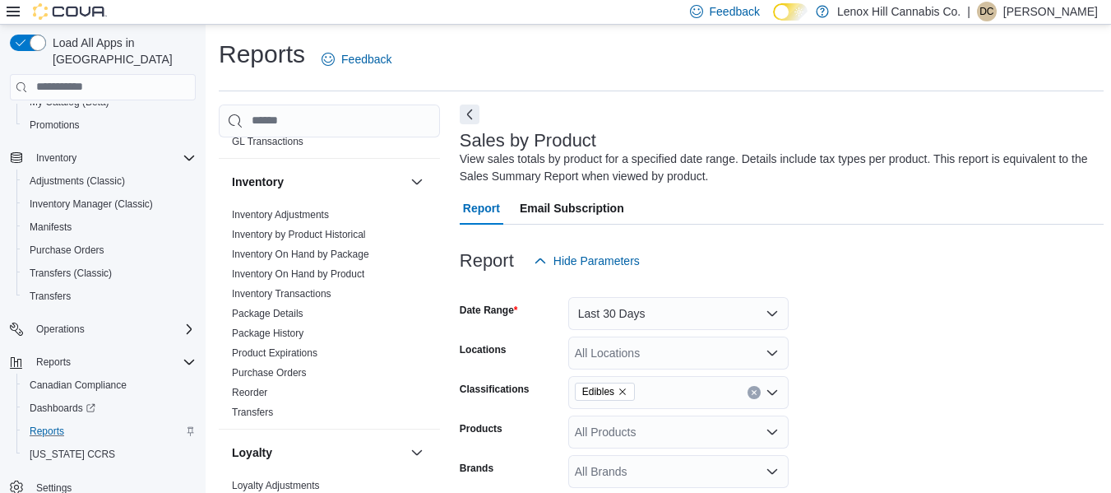
scroll to position [508, 0]
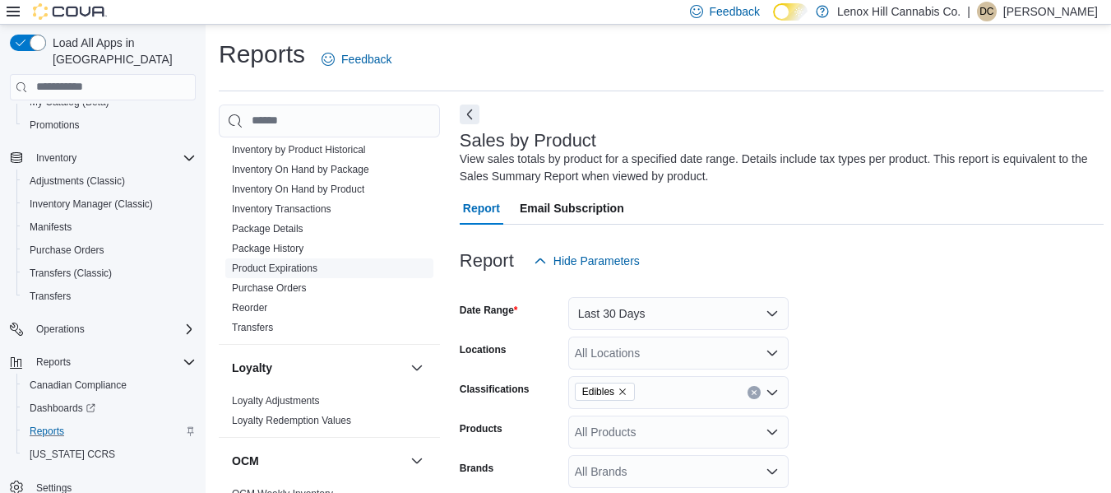
click at [285, 266] on link "Product Expirations" at bounding box center [275, 268] width 86 height 12
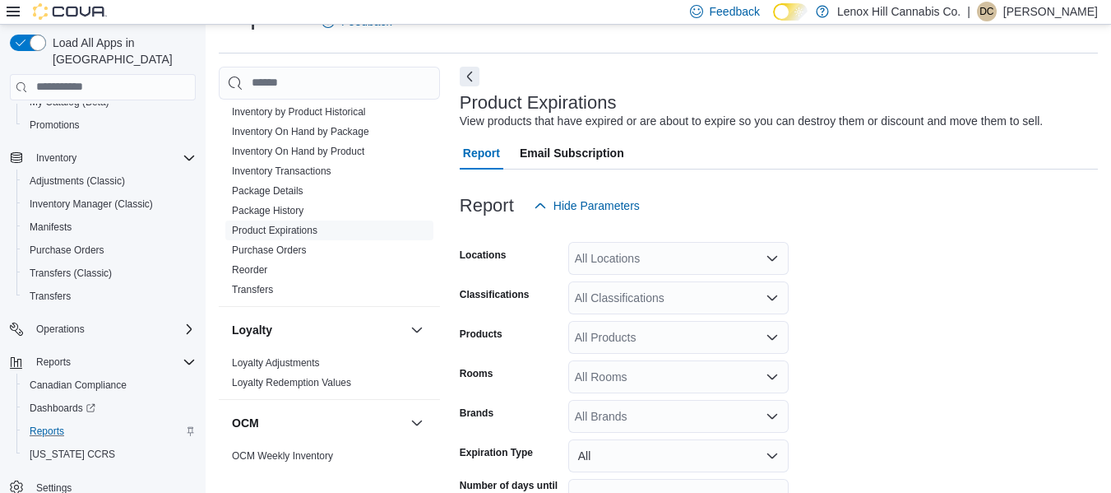
scroll to position [136, 0]
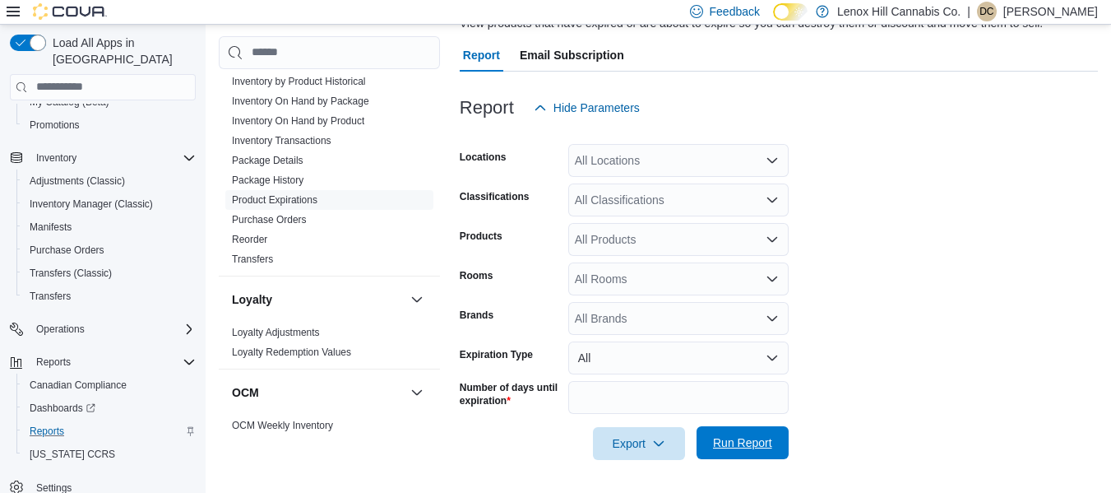
click at [763, 454] on span "Run Report" at bounding box center [742, 442] width 72 height 33
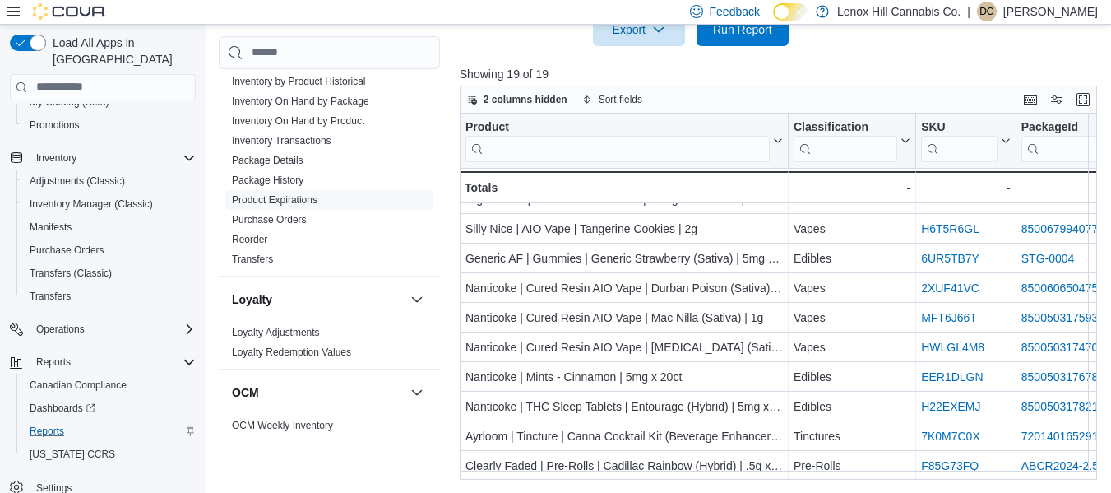
scroll to position [135, 0]
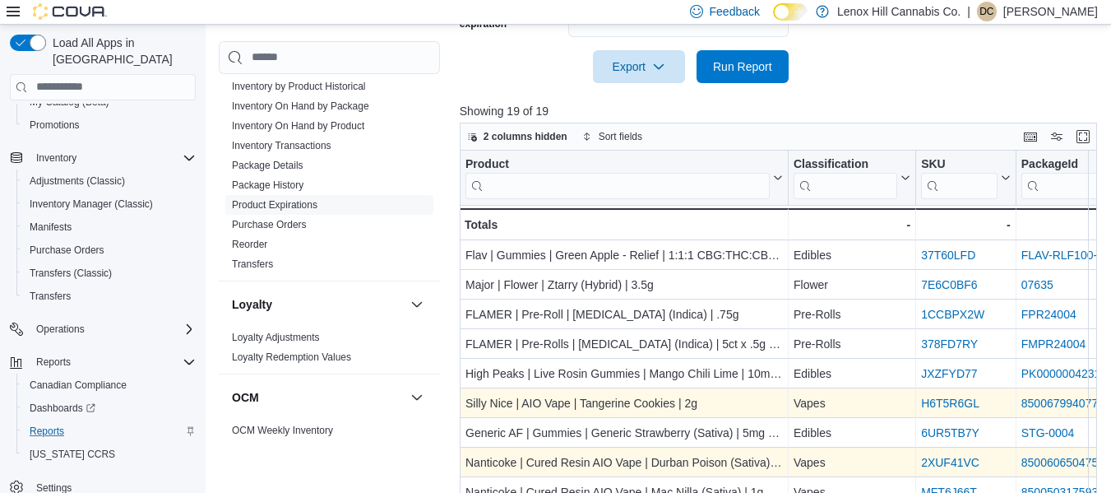
click at [934, 400] on link "H6T5R6GL" at bounding box center [950, 402] width 58 height 13
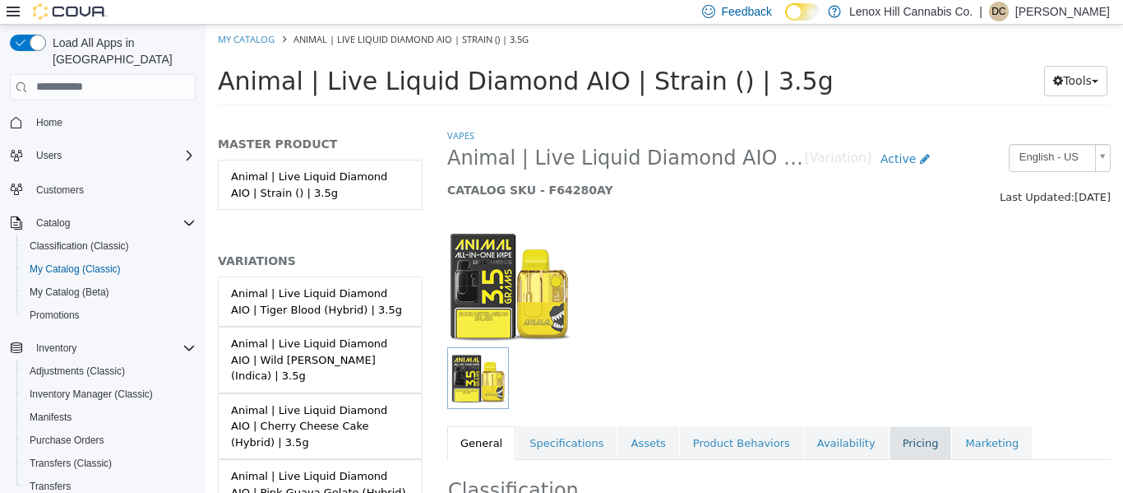
click at [890, 440] on link "Pricing" at bounding box center [921, 442] width 62 height 35
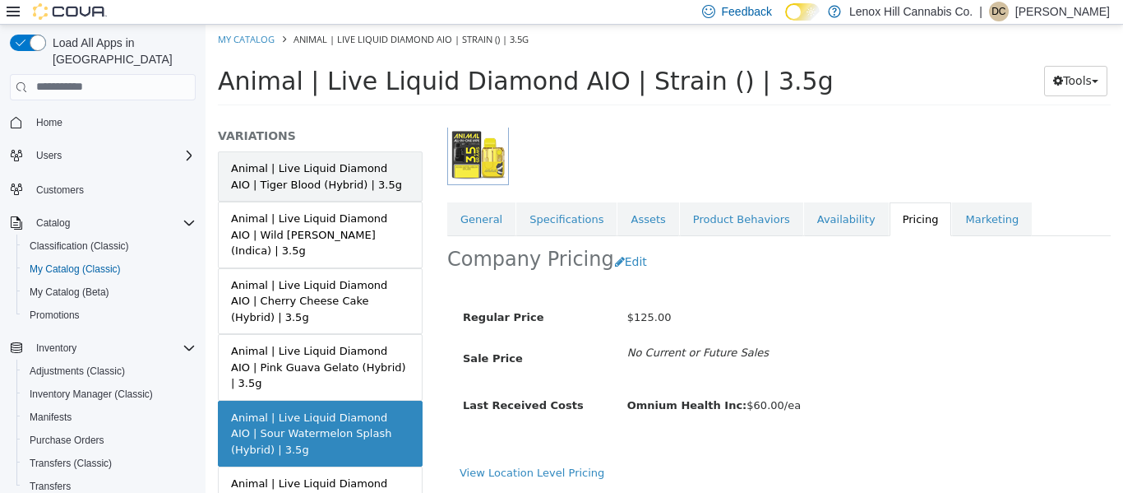
scroll to position [173, 0]
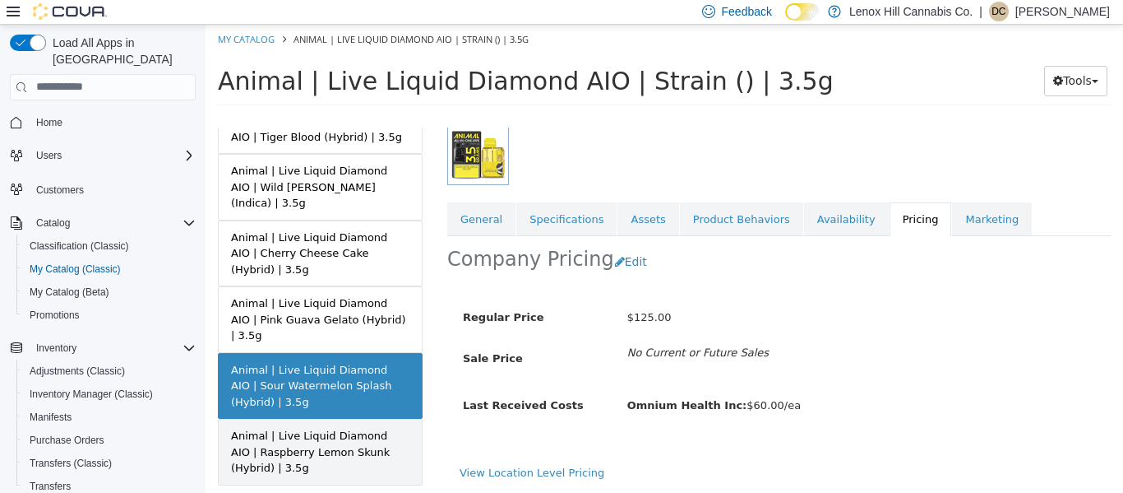
click at [316, 427] on div "Animal | Live Liquid Diamond AIO | Raspberry Lemon Skunk (Hybrid) | 3.5g" at bounding box center [320, 451] width 178 height 49
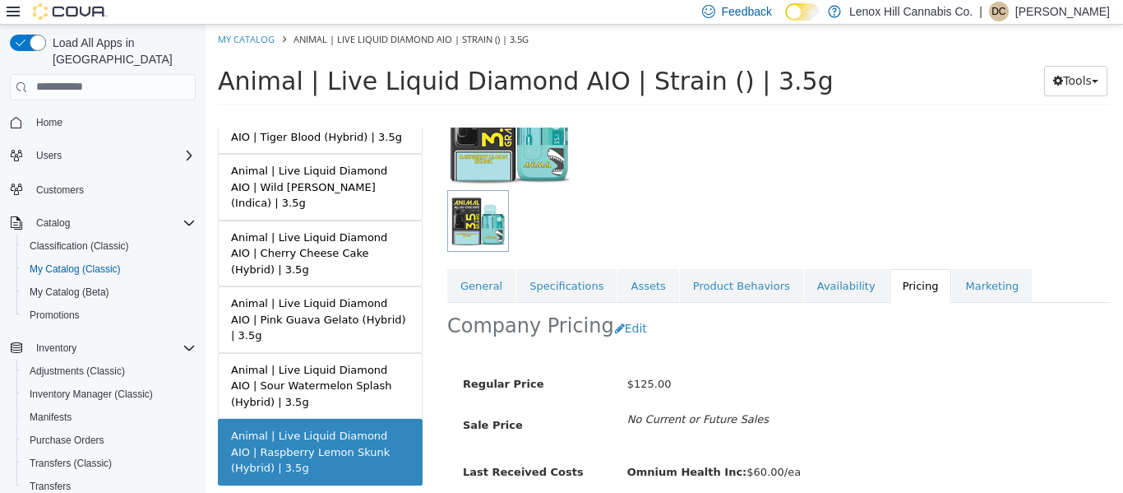
scroll to position [158, 0]
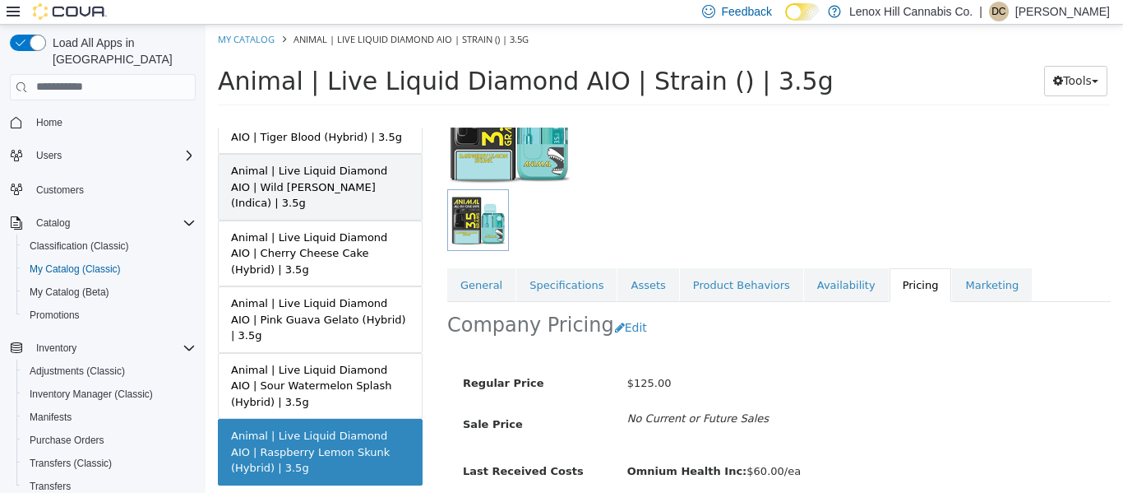
click at [369, 170] on div "Animal | Live Liquid Diamond AIO | Wild [PERSON_NAME] (Indica) | 3.5g" at bounding box center [320, 186] width 178 height 49
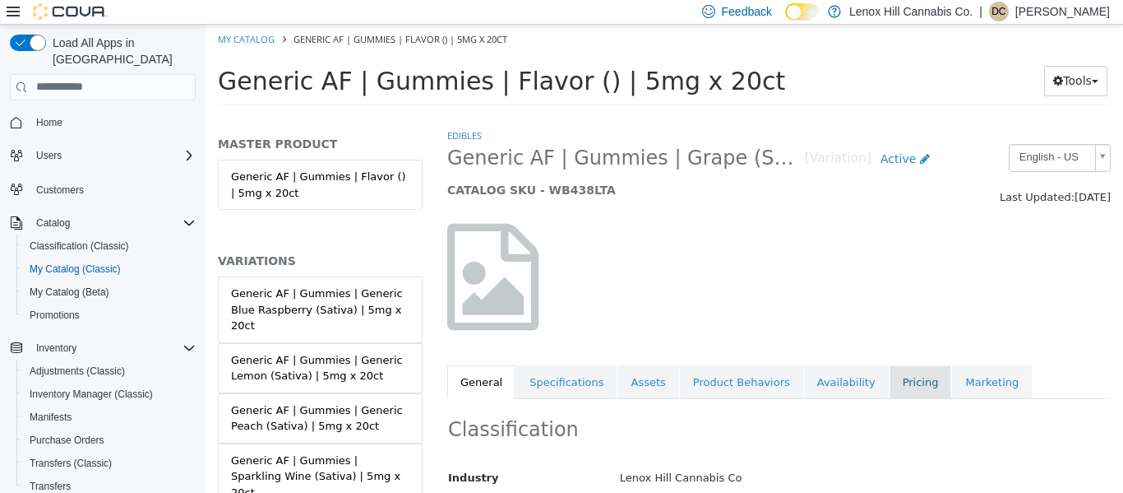
click at [890, 370] on link "Pricing" at bounding box center [921, 381] width 62 height 35
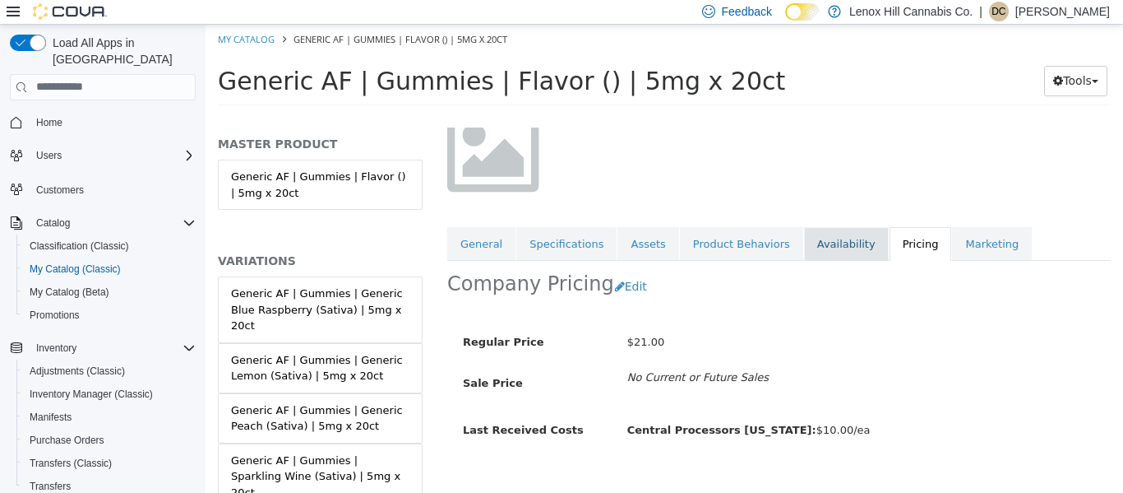
scroll to position [141, 0]
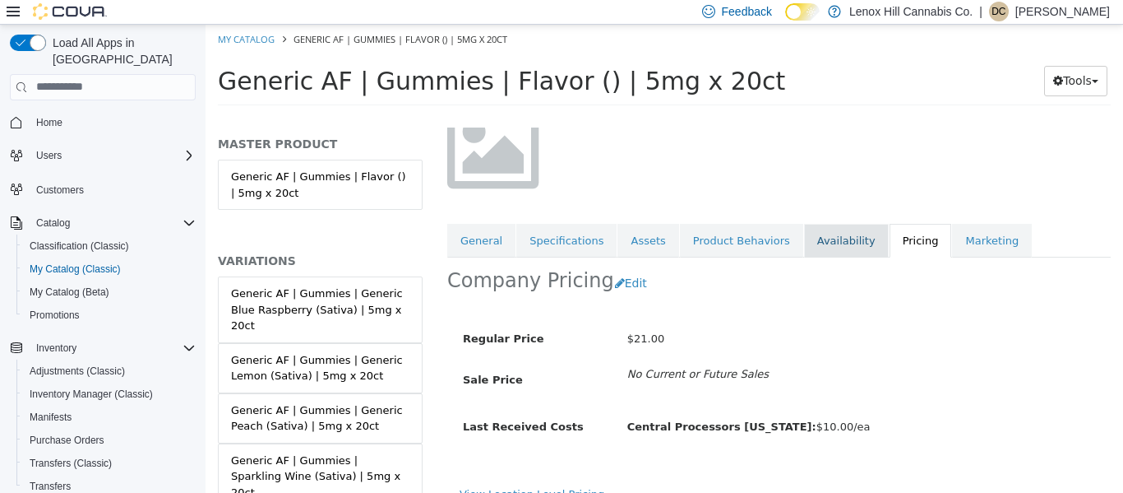
click at [809, 252] on link "Availability" at bounding box center [846, 240] width 85 height 35
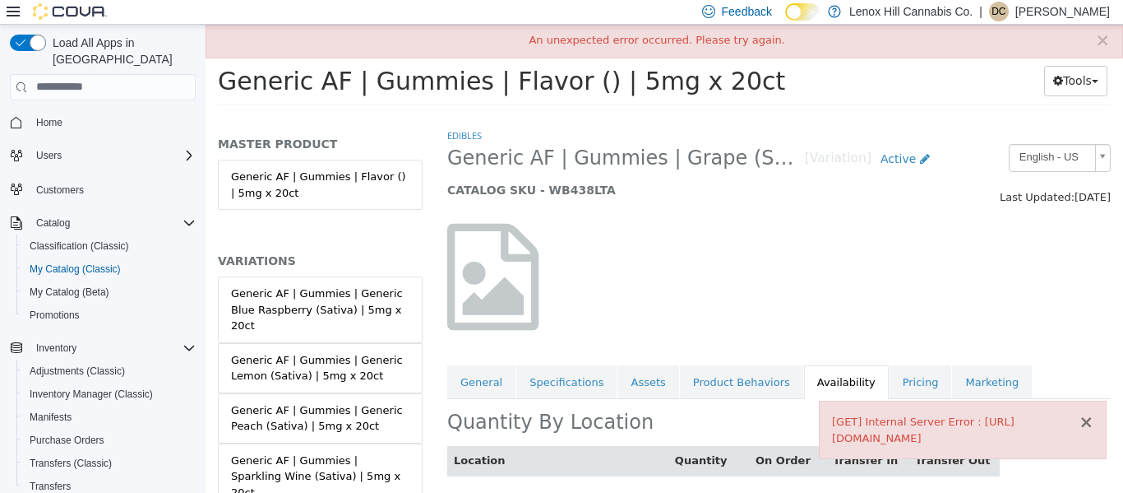
click at [1088, 413] on button "×" at bounding box center [1086, 421] width 15 height 17
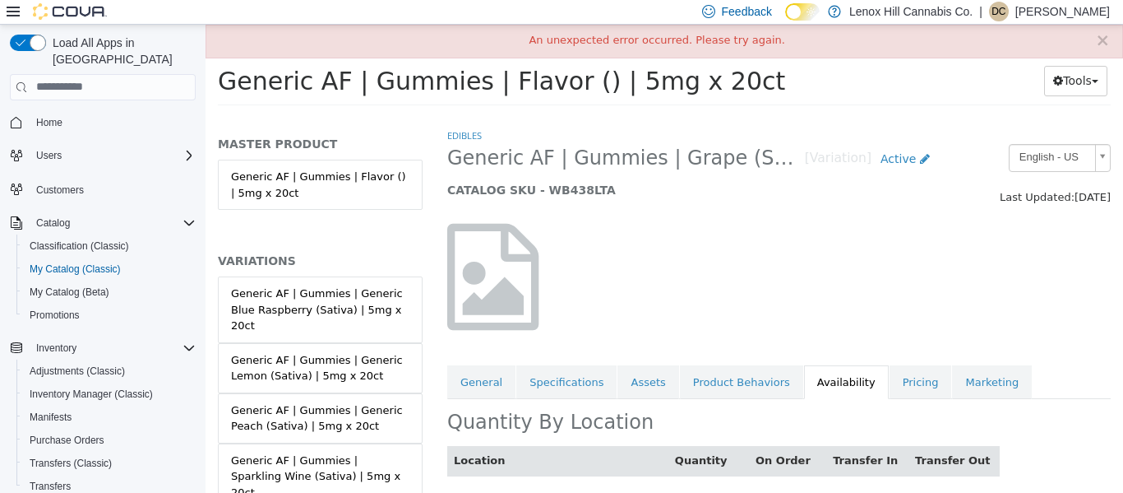
scroll to position [45, 0]
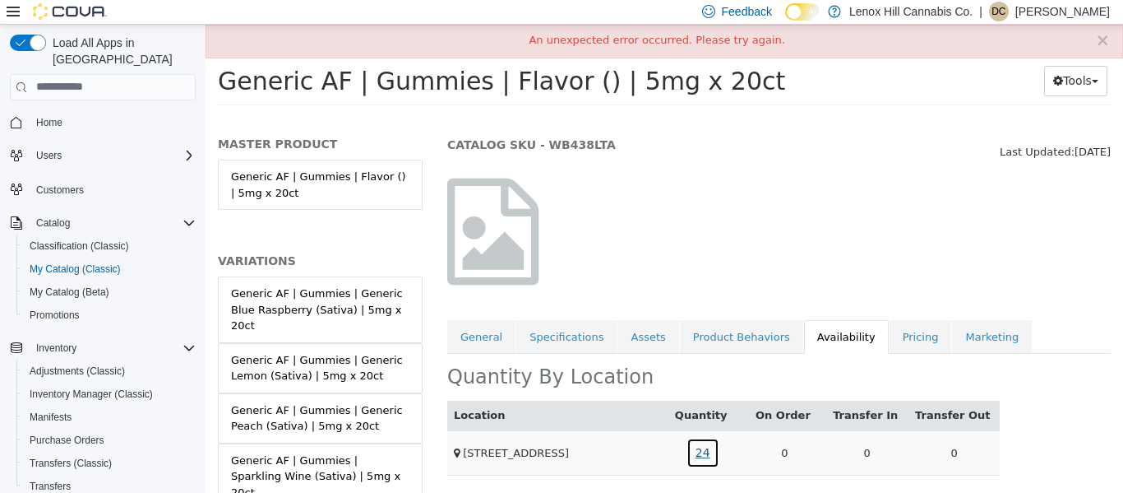
click at [703, 456] on link "24" at bounding box center [703, 452] width 33 height 30
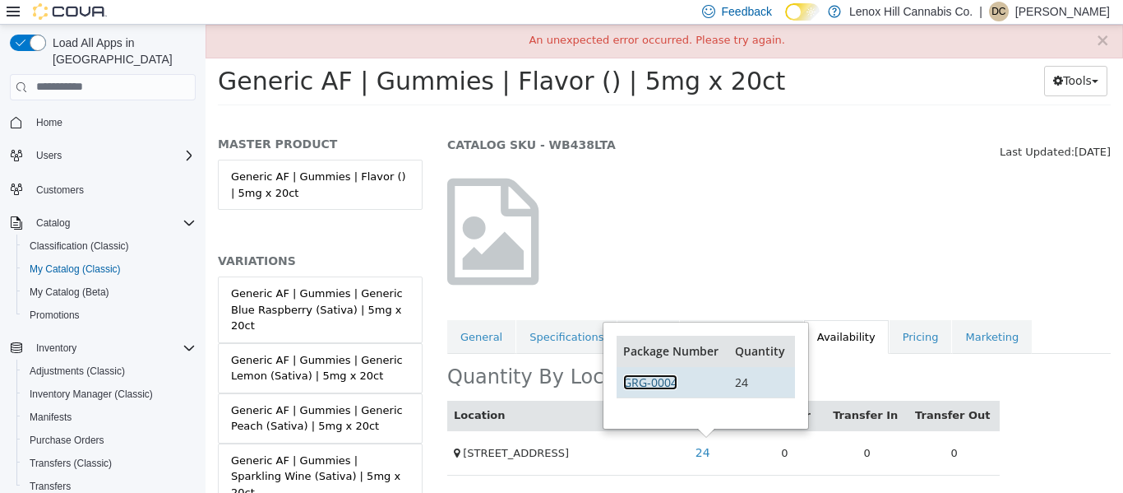
click at [669, 379] on link "GRG-0004" at bounding box center [650, 381] width 54 height 16
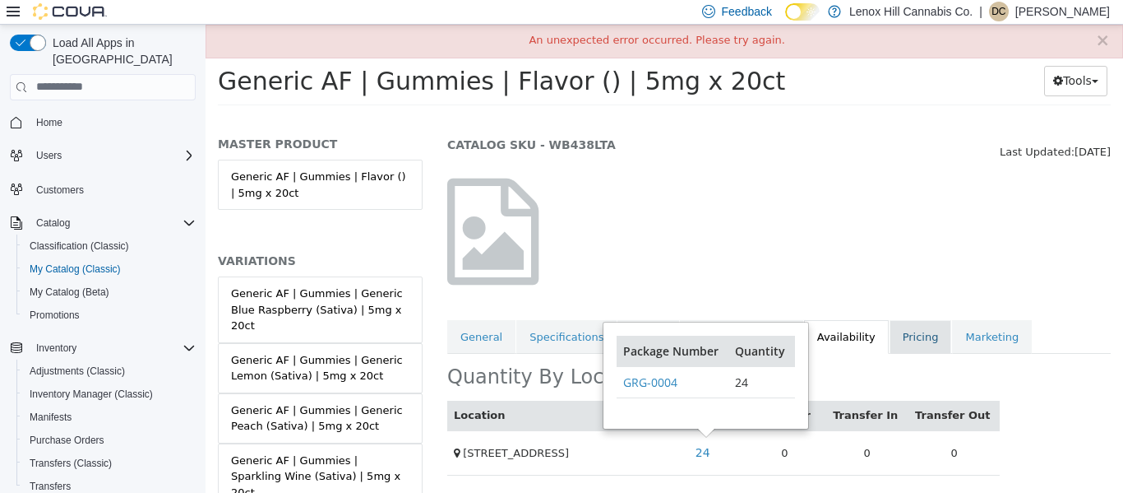
click at [890, 332] on link "Pricing" at bounding box center [921, 336] width 62 height 35
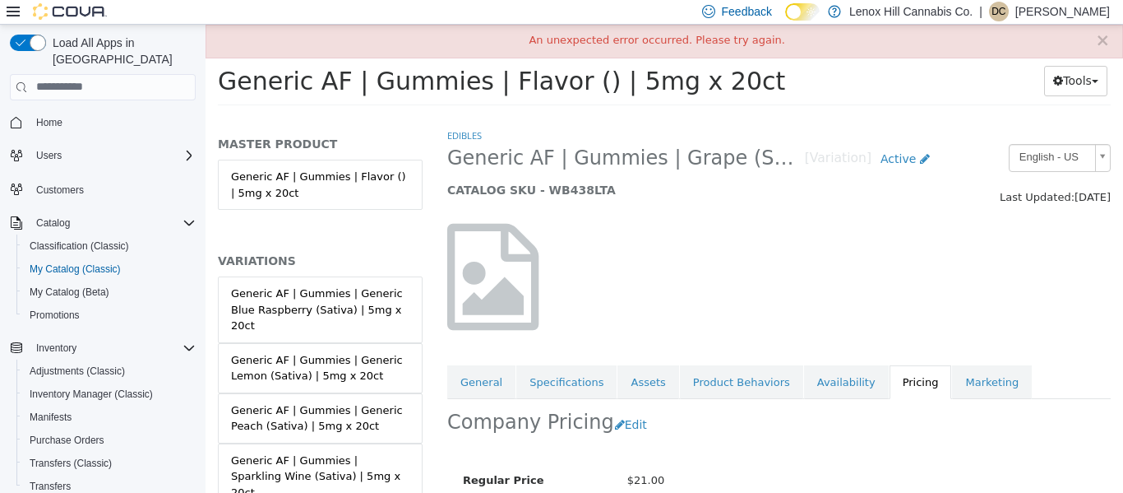
scroll to position [164, 0]
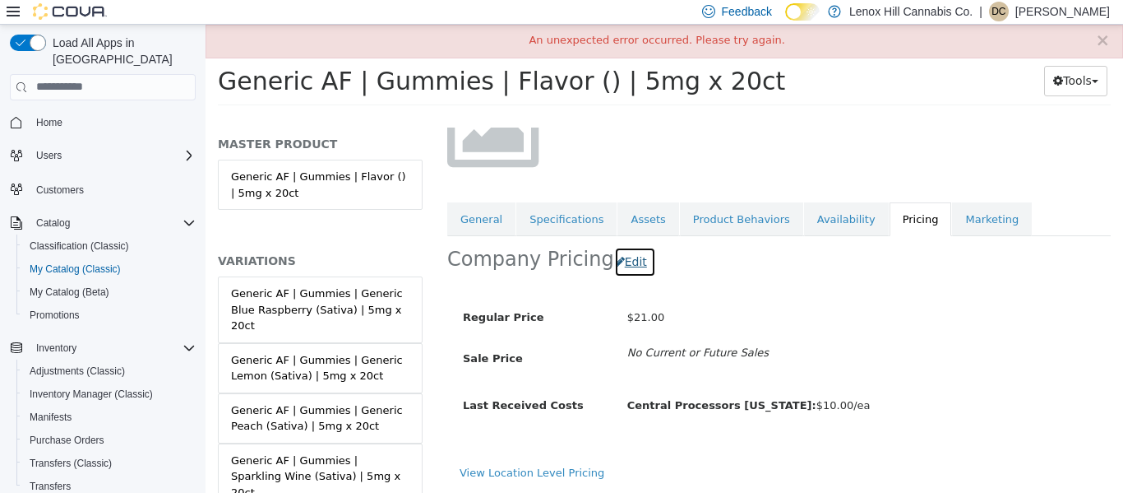
click at [625, 259] on button "Edit" at bounding box center [635, 261] width 42 height 30
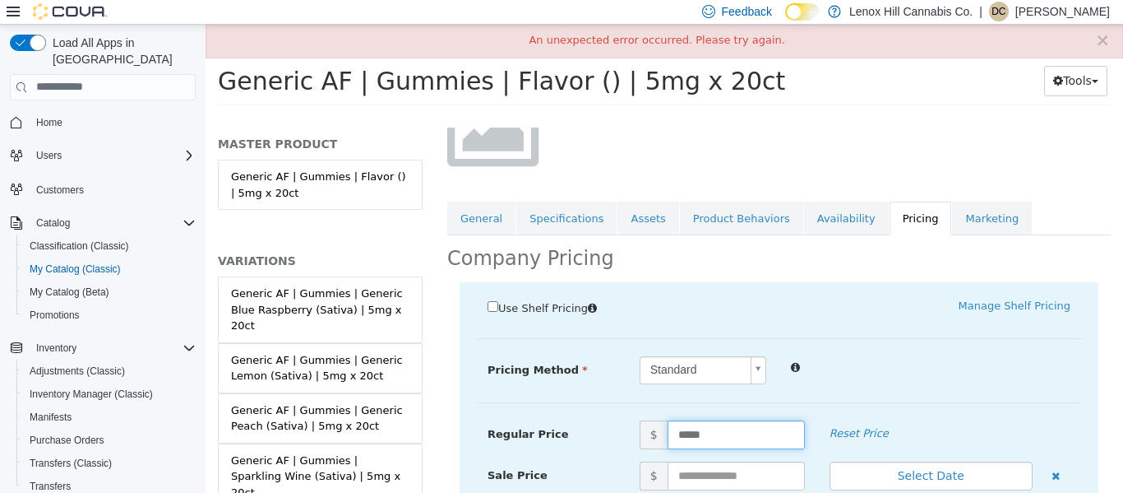
click at [685, 423] on input "*****" at bounding box center [736, 433] width 137 height 29
type input "*****"
click at [694, 474] on input "text" at bounding box center [736, 474] width 137 height 29
type input "**"
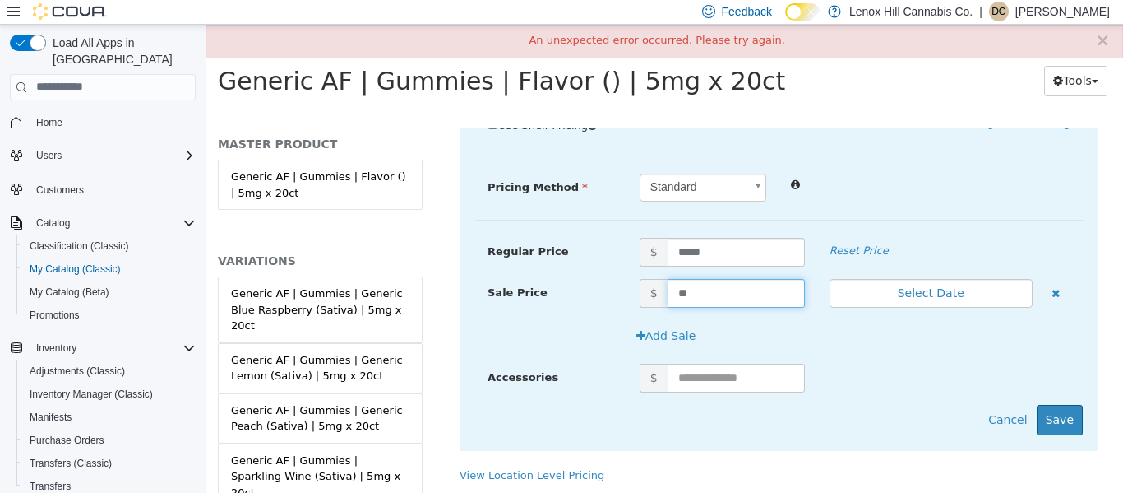
scroll to position [347, 0]
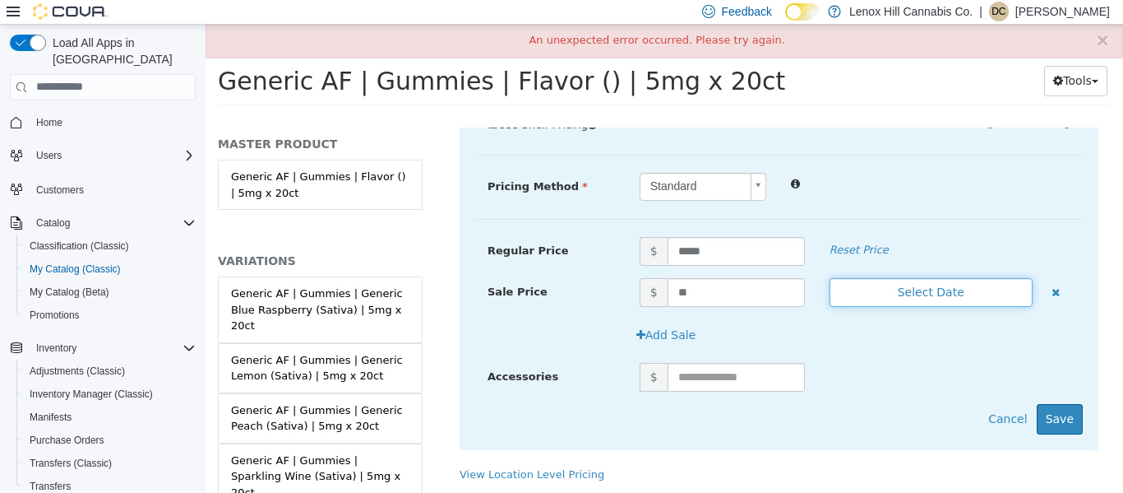
click at [939, 298] on button "Select Date" at bounding box center [931, 291] width 203 height 29
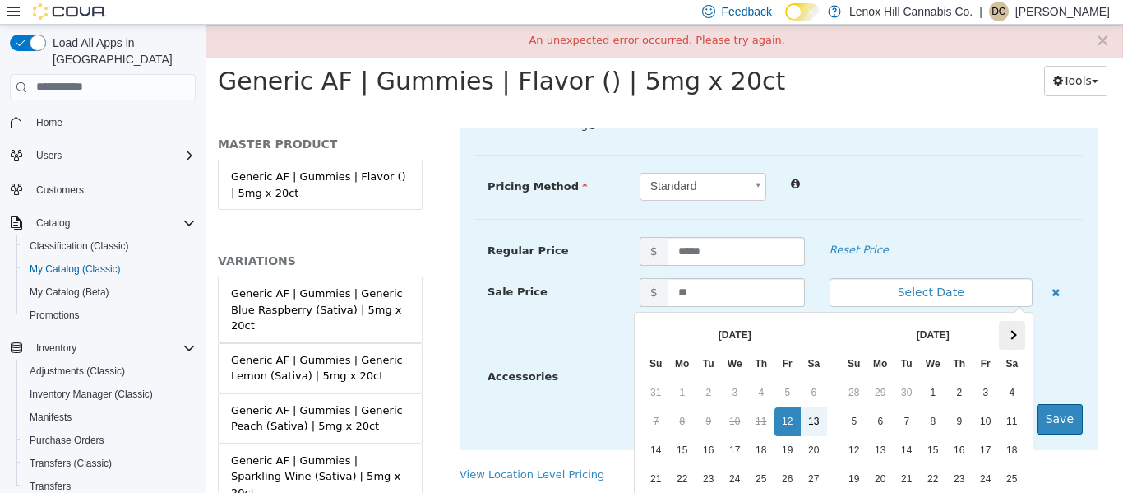
click at [1002, 325] on th at bounding box center [1012, 334] width 26 height 29
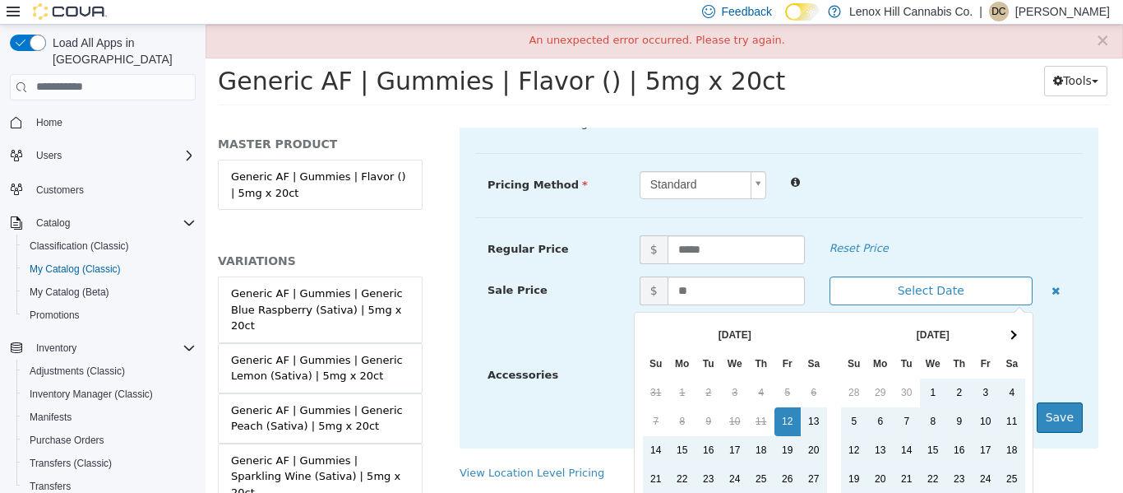
scroll to position [132, 0]
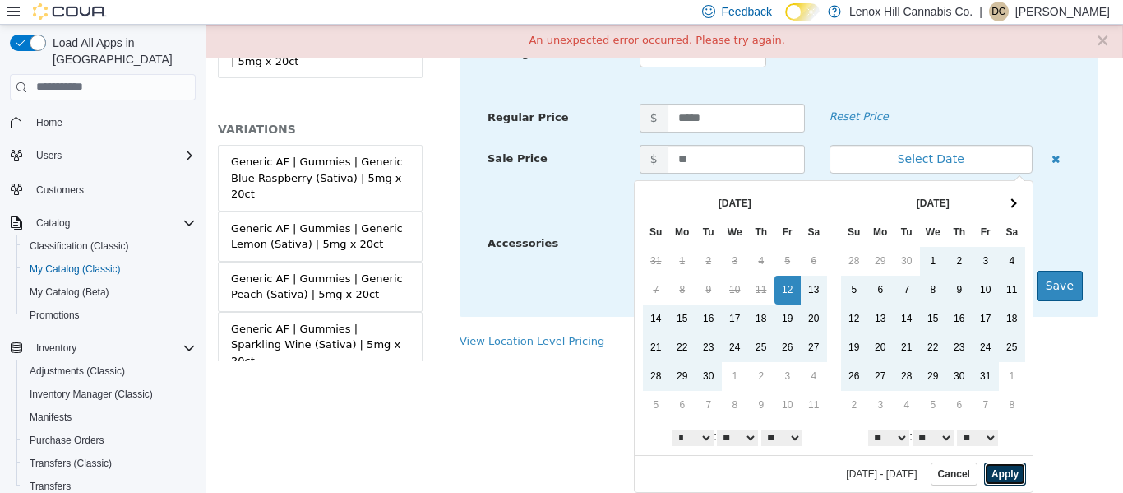
click at [984, 465] on button "Apply" at bounding box center [1005, 472] width 42 height 23
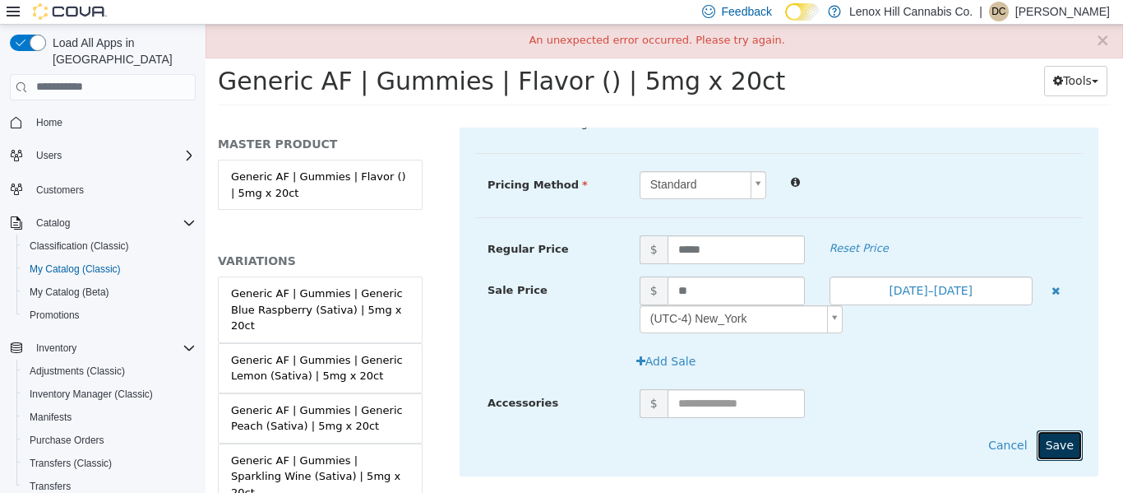
click at [1059, 440] on button "Save" at bounding box center [1060, 444] width 46 height 30
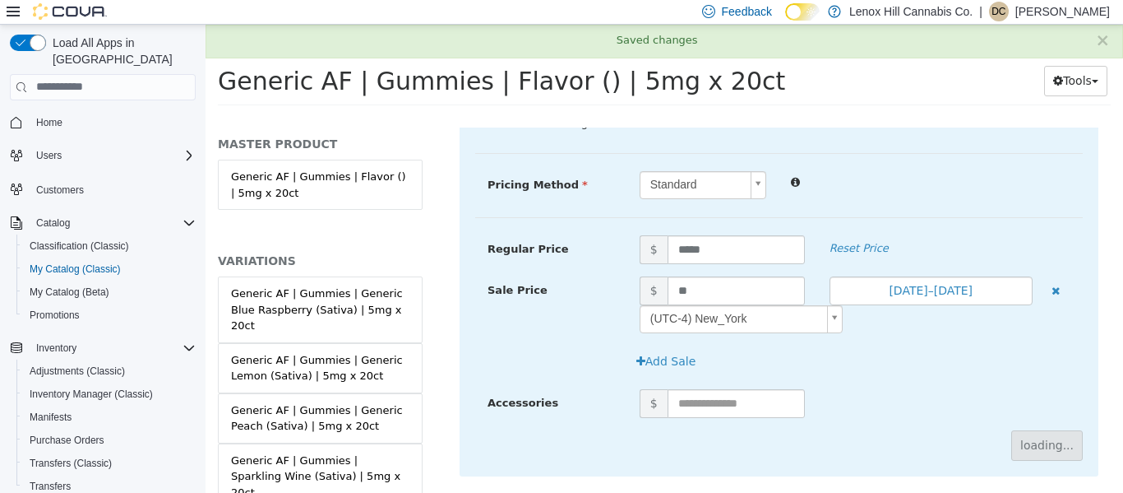
scroll to position [201, 0]
